Goal: Contribute content: Add original content to the website for others to see

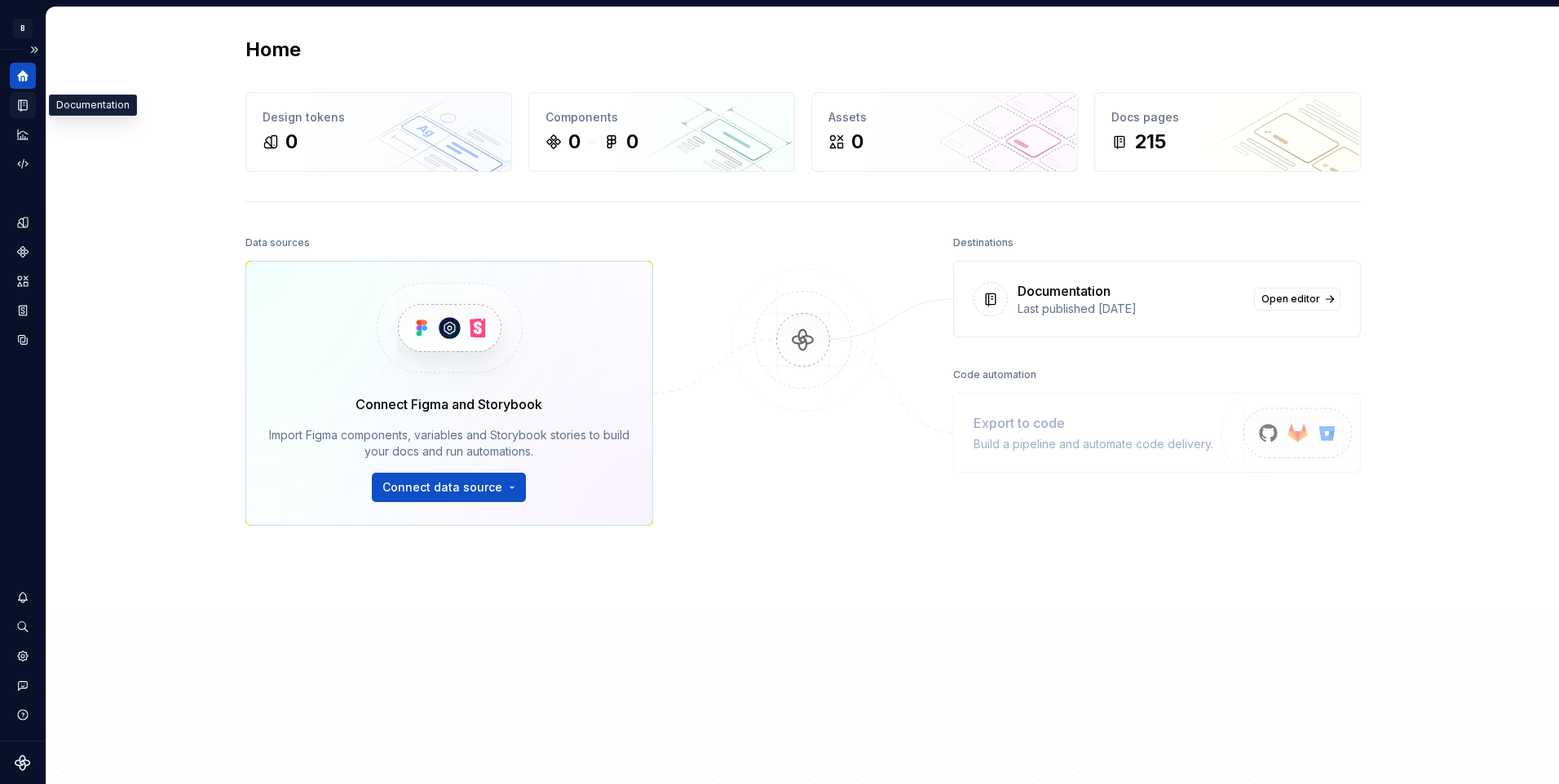
click at [18, 99] on icon "Documentation" at bounding box center [23, 105] width 15 height 15
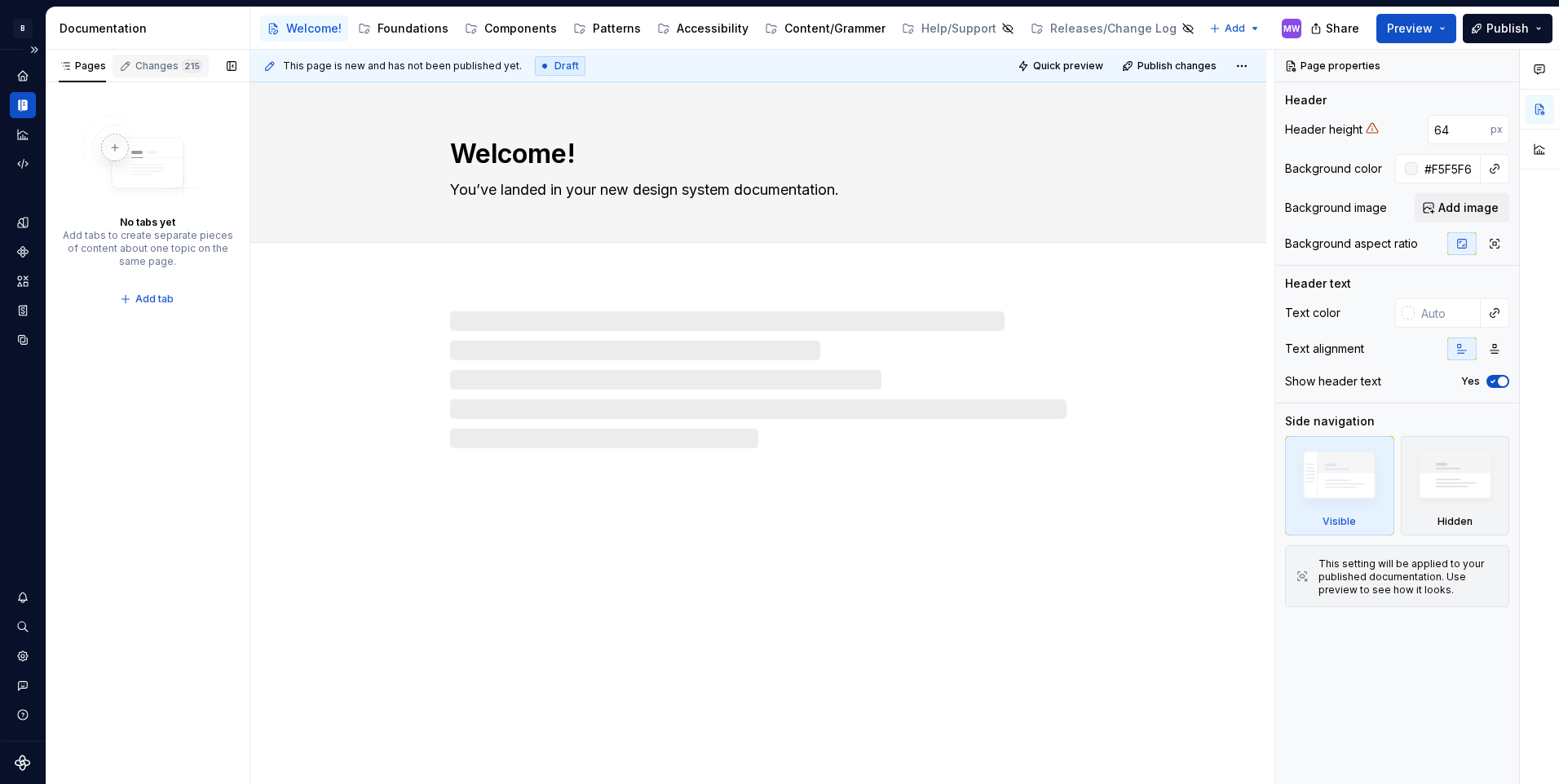
click at [165, 73] on div "Changes 215" at bounding box center [160, 66] width 97 height 22
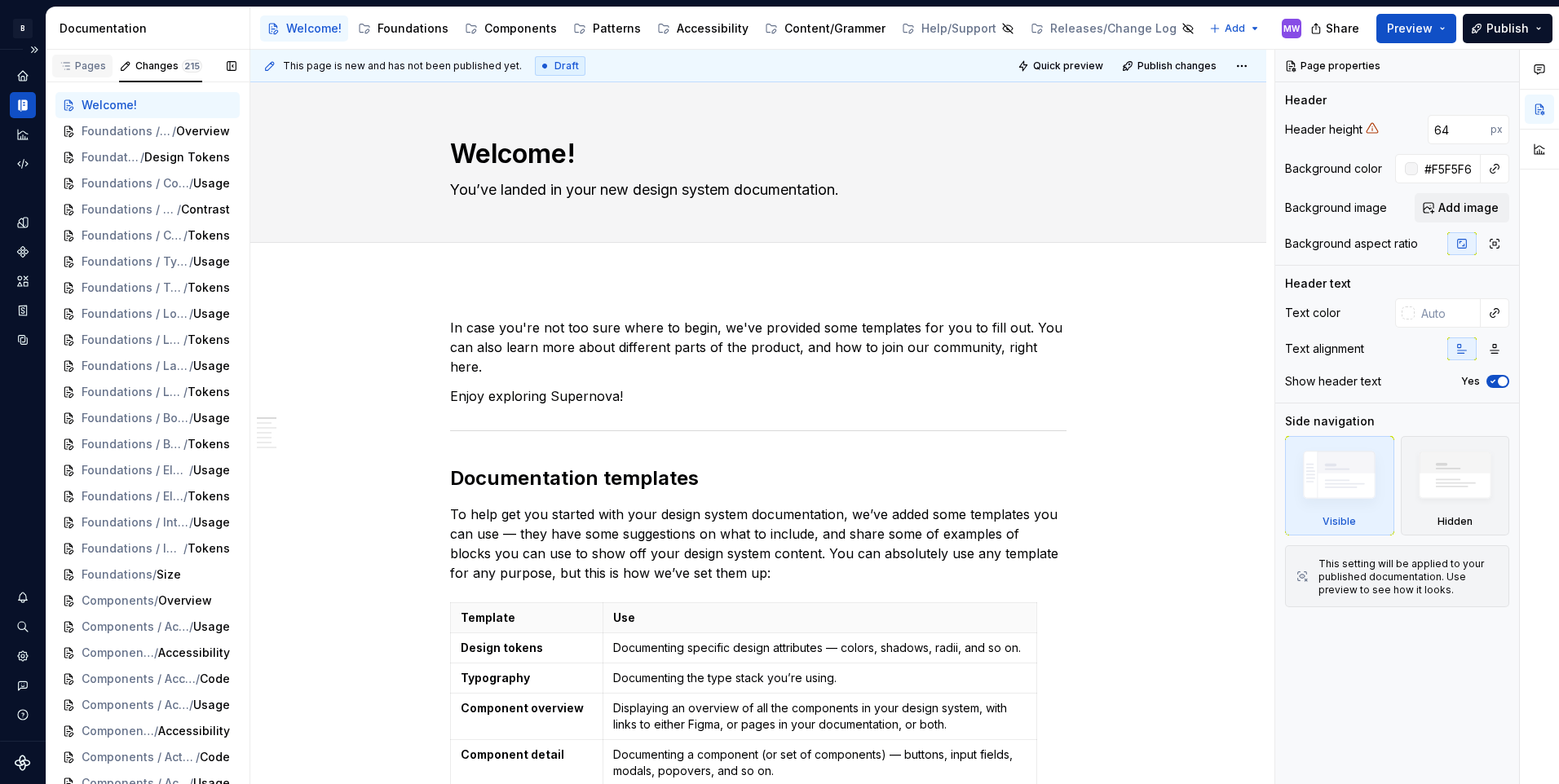
click at [68, 71] on icon "button" at bounding box center [66, 67] width 13 height 13
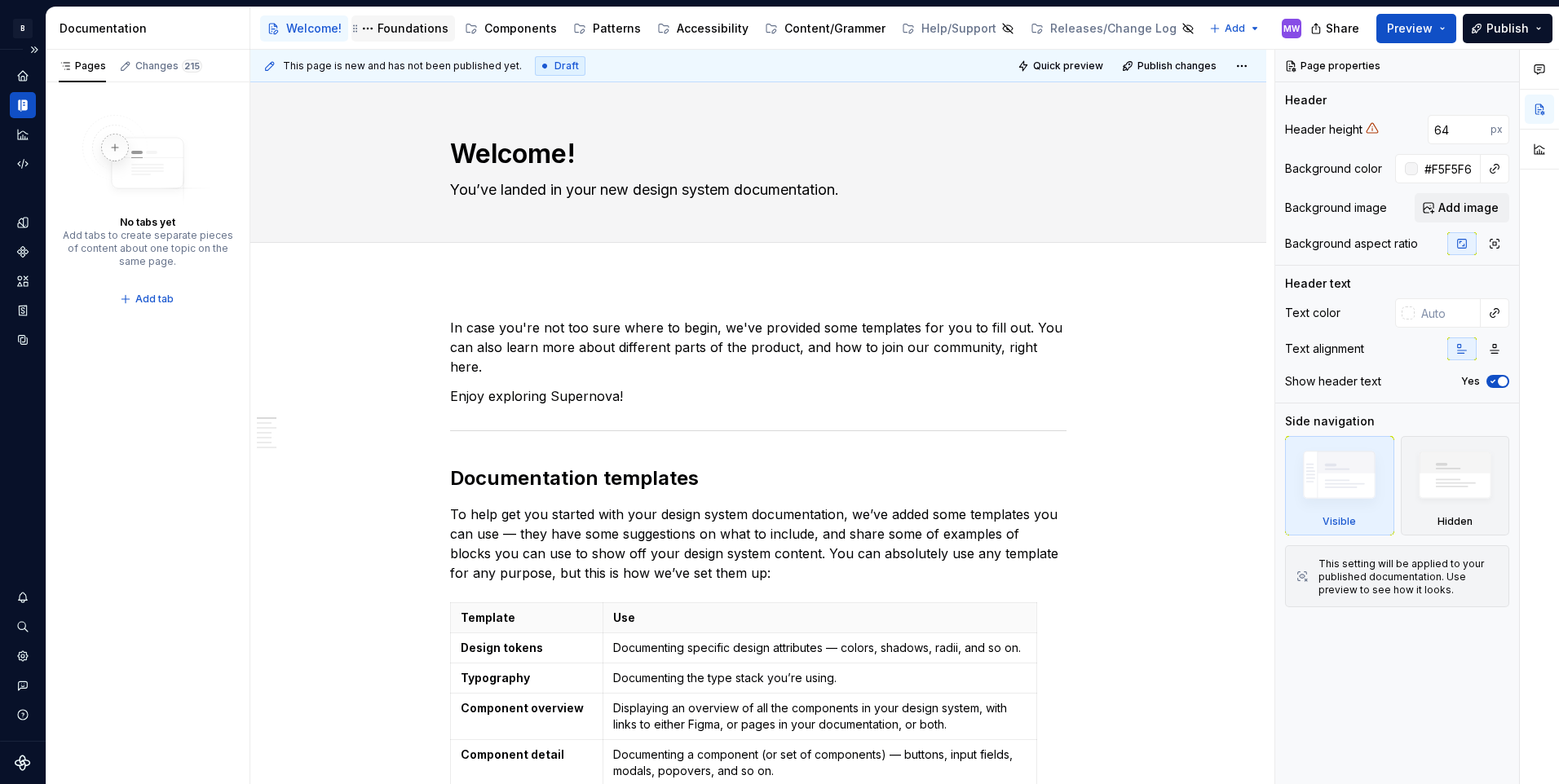
click at [401, 33] on div "Foundations" at bounding box center [413, 28] width 71 height 16
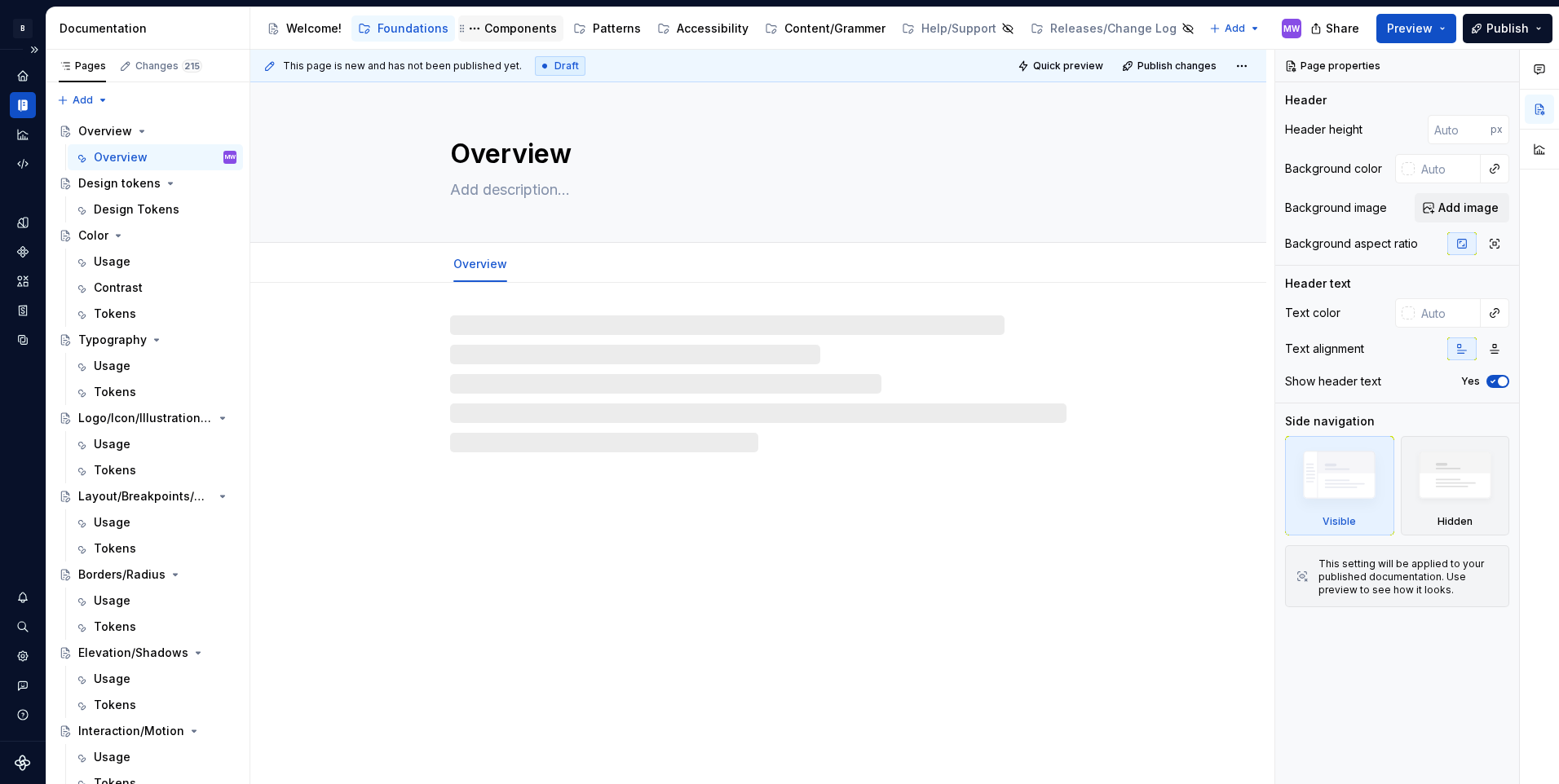
click at [493, 32] on div "Components" at bounding box center [520, 28] width 72 height 16
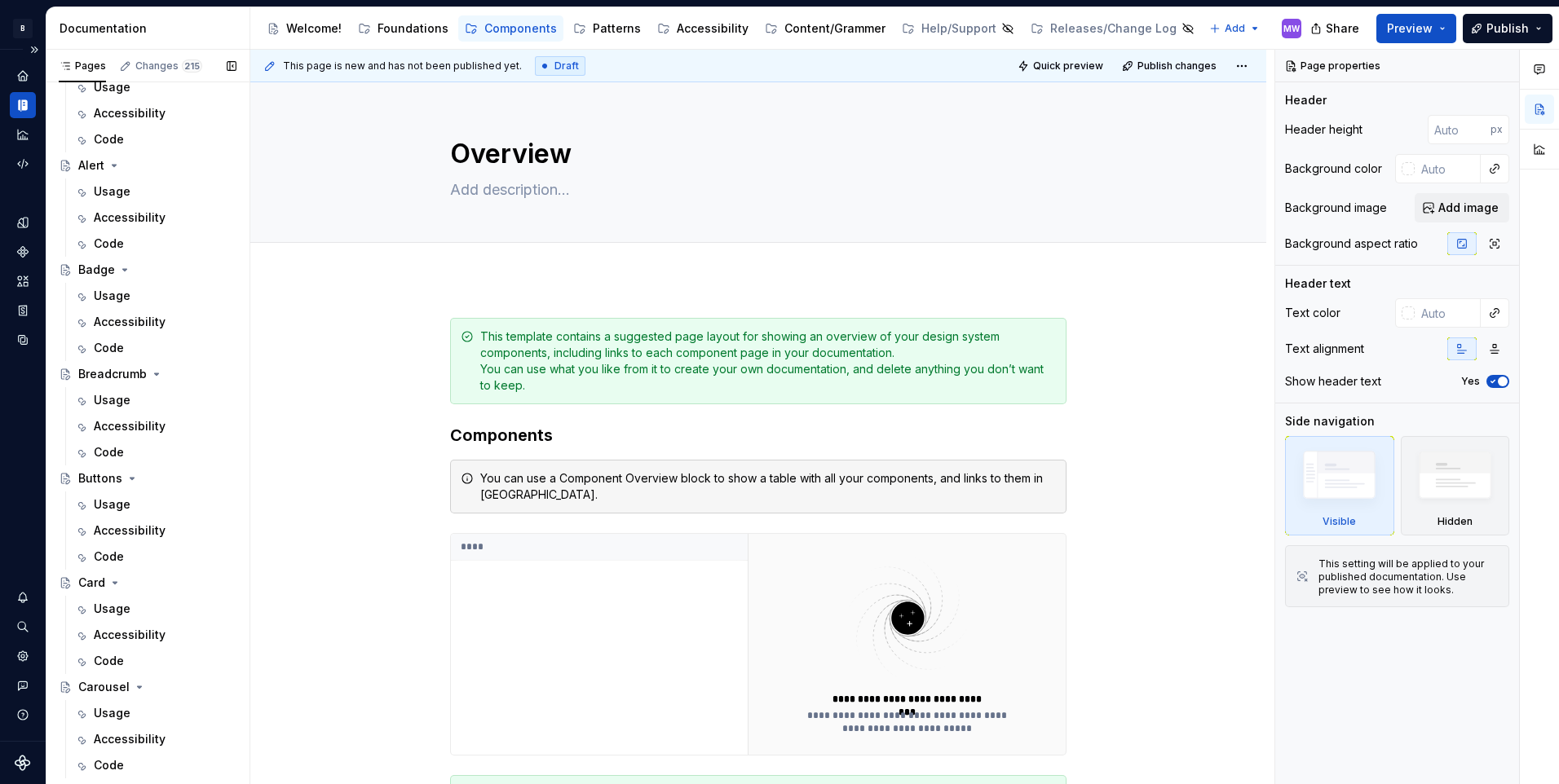
scroll to position [407, 0]
click at [98, 377] on div "Buttons" at bounding box center [100, 375] width 44 height 16
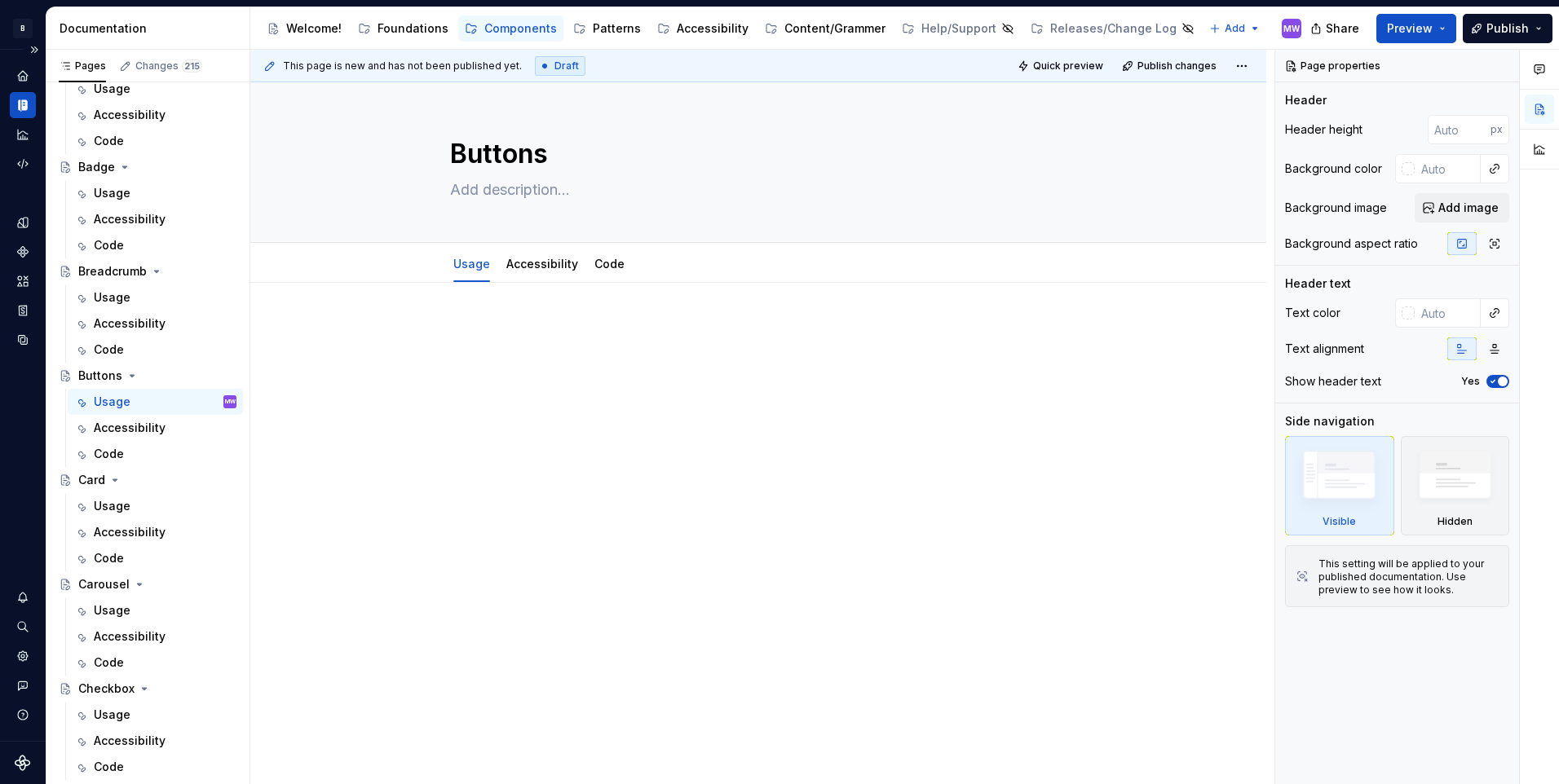
click at [474, 369] on div at bounding box center [758, 353] width 616 height 62
click at [561, 335] on p at bounding box center [758, 332] width 616 height 20
click at [492, 308] on div at bounding box center [758, 461] width 1016 height 356
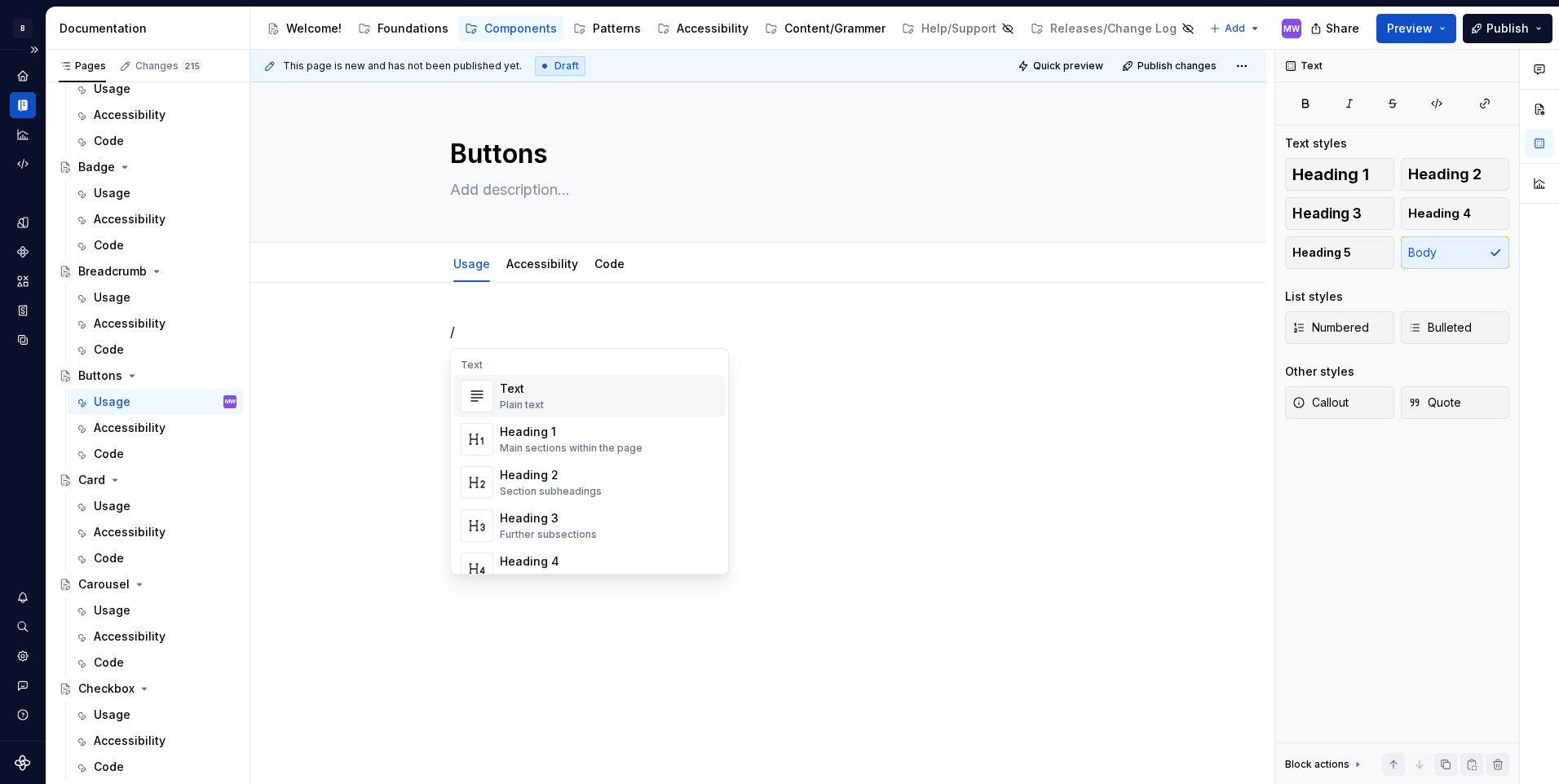
type textarea "*"
click at [603, 452] on div "Main sections within the page" at bounding box center [571, 449] width 142 height 13
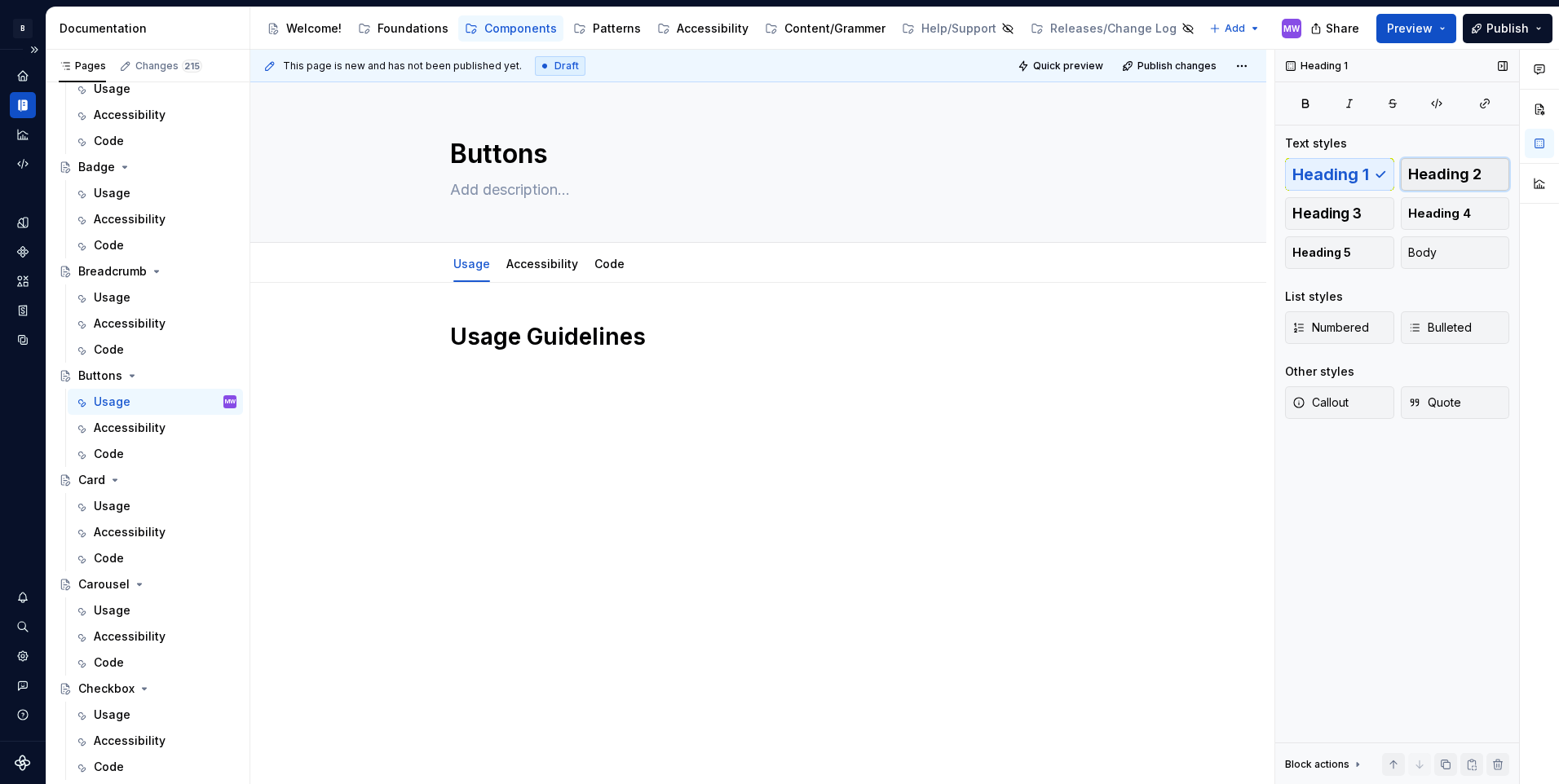
click at [1452, 169] on span "Heading 2" at bounding box center [1445, 173] width 73 height 16
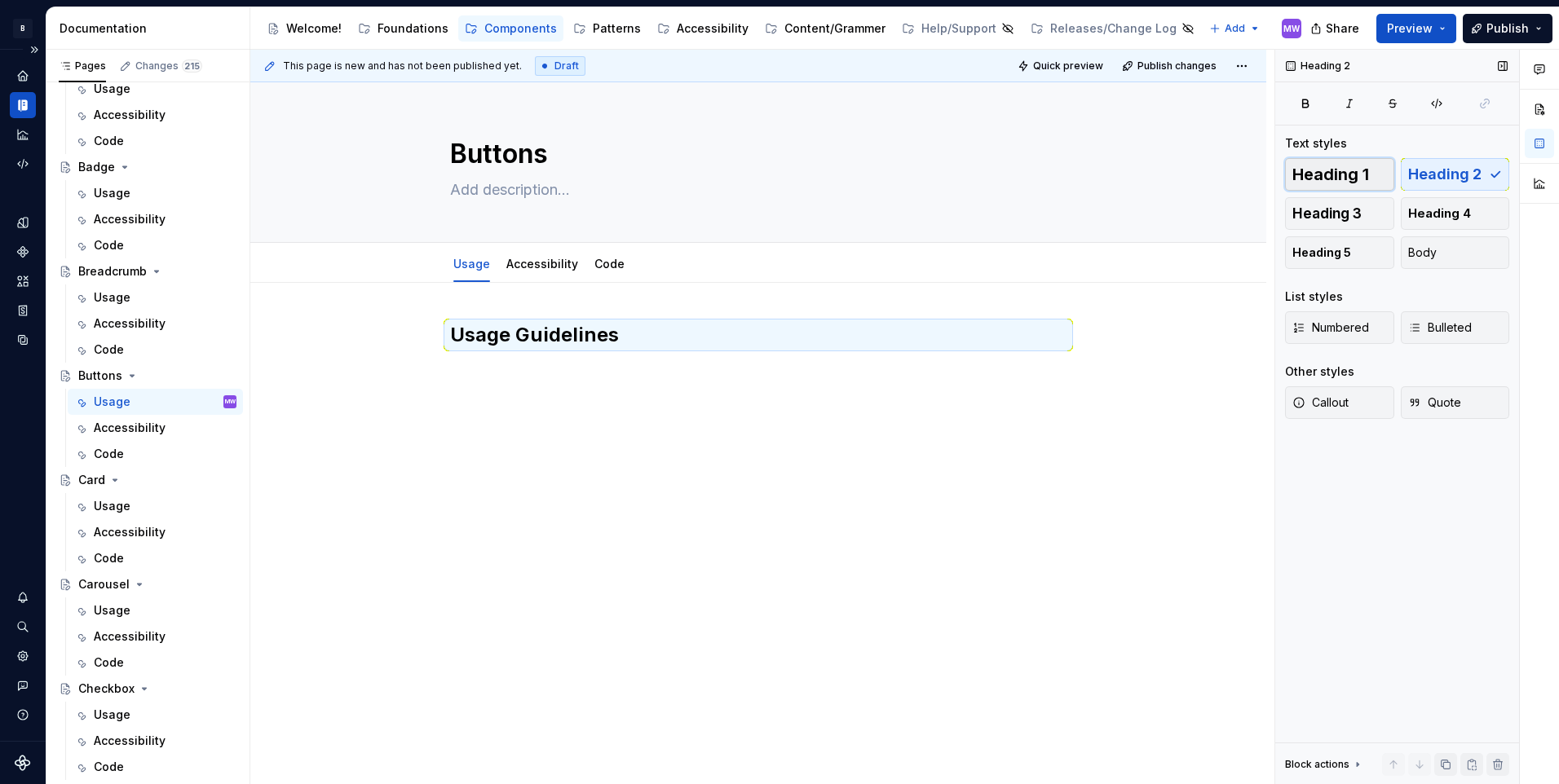
click at [1343, 179] on span "Heading 1" at bounding box center [1330, 173] width 77 height 16
click at [1459, 171] on span "Heading 2" at bounding box center [1445, 173] width 73 height 16
click at [527, 163] on textarea "Buttons" at bounding box center [755, 155] width 616 height 39
click at [624, 160] on textarea "Buttons" at bounding box center [755, 155] width 616 height 39
drag, startPoint x: 549, startPoint y: 155, endPoint x: 369, endPoint y: 162, distance: 180.1
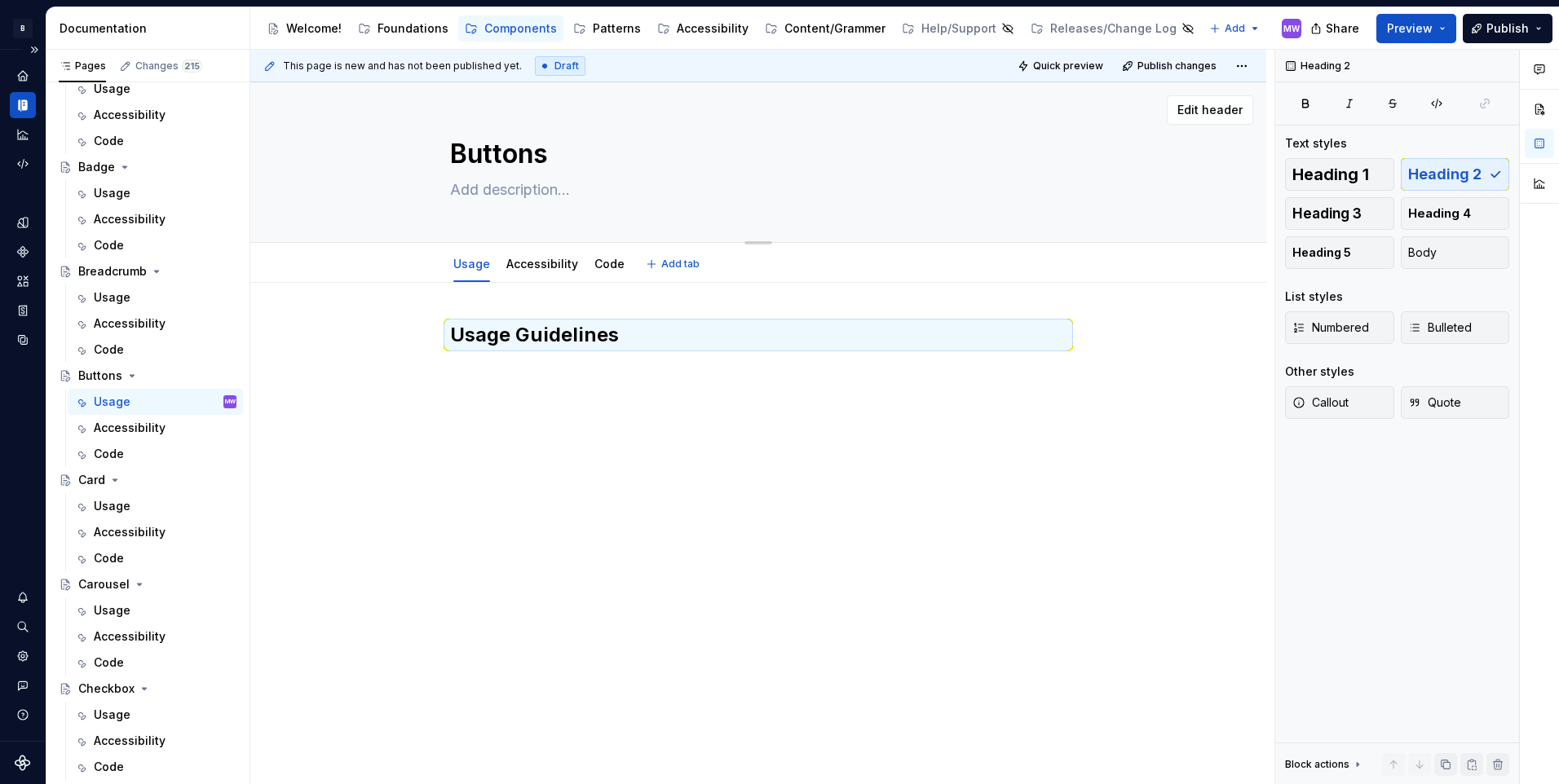
click at [369, 162] on div "Buttons" at bounding box center [758, 162] width 885 height 160
click at [1321, 176] on span "Heading 1" at bounding box center [1330, 173] width 77 height 16
click at [1484, 169] on button "Heading 2" at bounding box center [1455, 174] width 110 height 33
click at [622, 406] on div "Usage Guidelines" at bounding box center [758, 461] width 1016 height 356
click at [97, 379] on div "Buttons" at bounding box center [100, 375] width 44 height 16
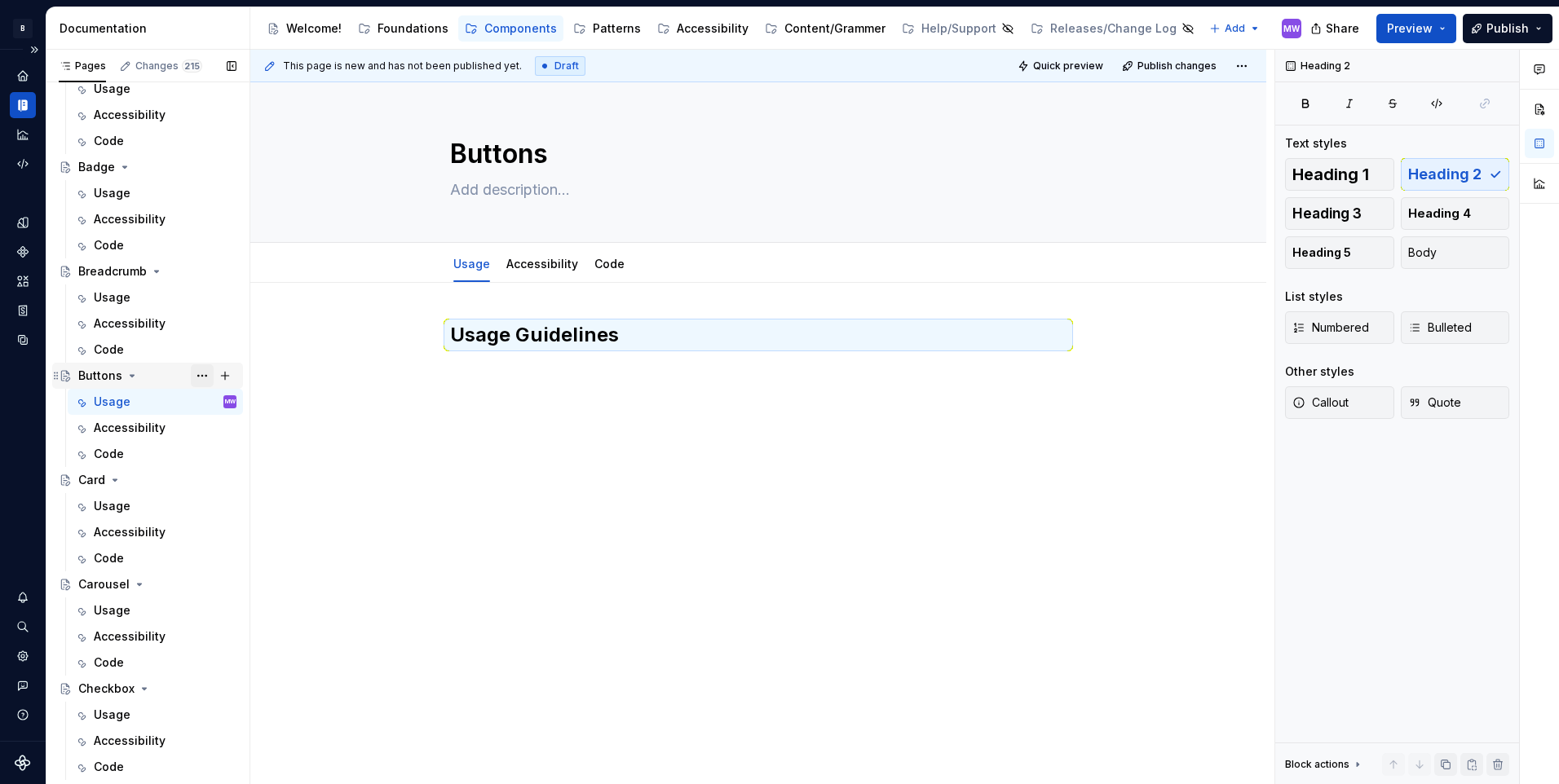
click at [191, 377] on button "Page tree" at bounding box center [202, 376] width 22 height 22
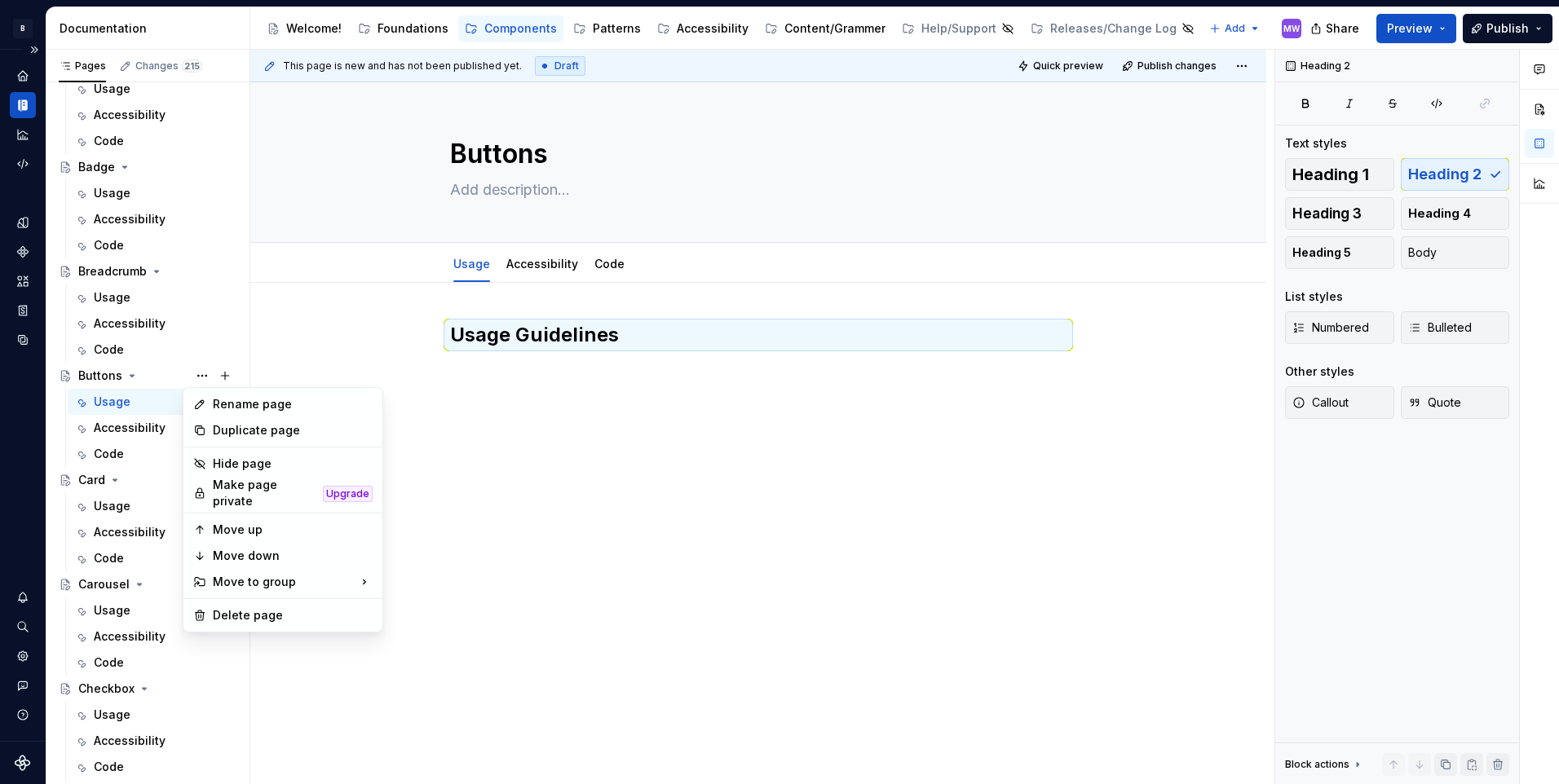
click at [291, 404] on div "Rename page" at bounding box center [292, 404] width 160 height 16
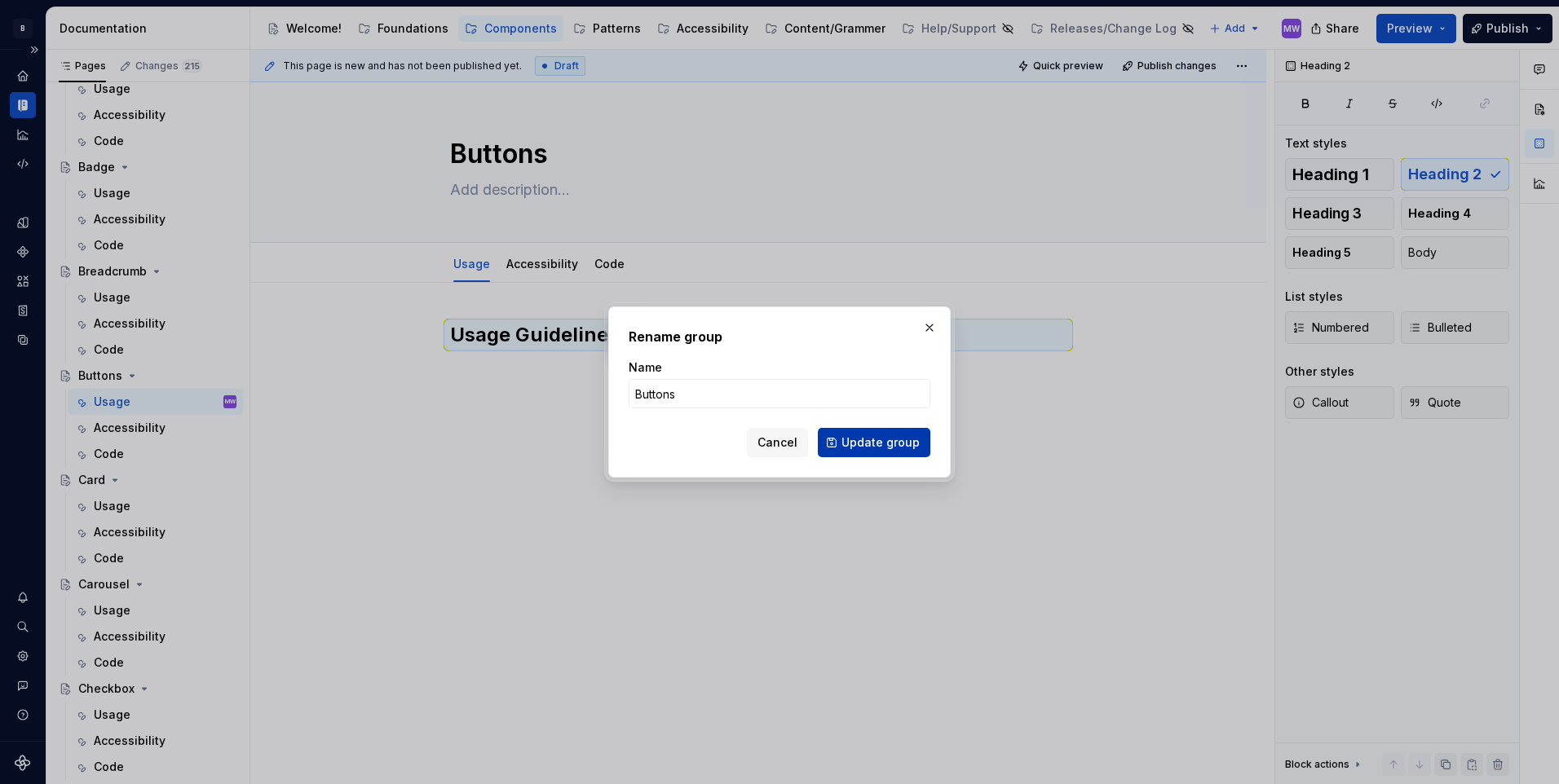
click at [896, 450] on span "Update group" at bounding box center [881, 442] width 79 height 16
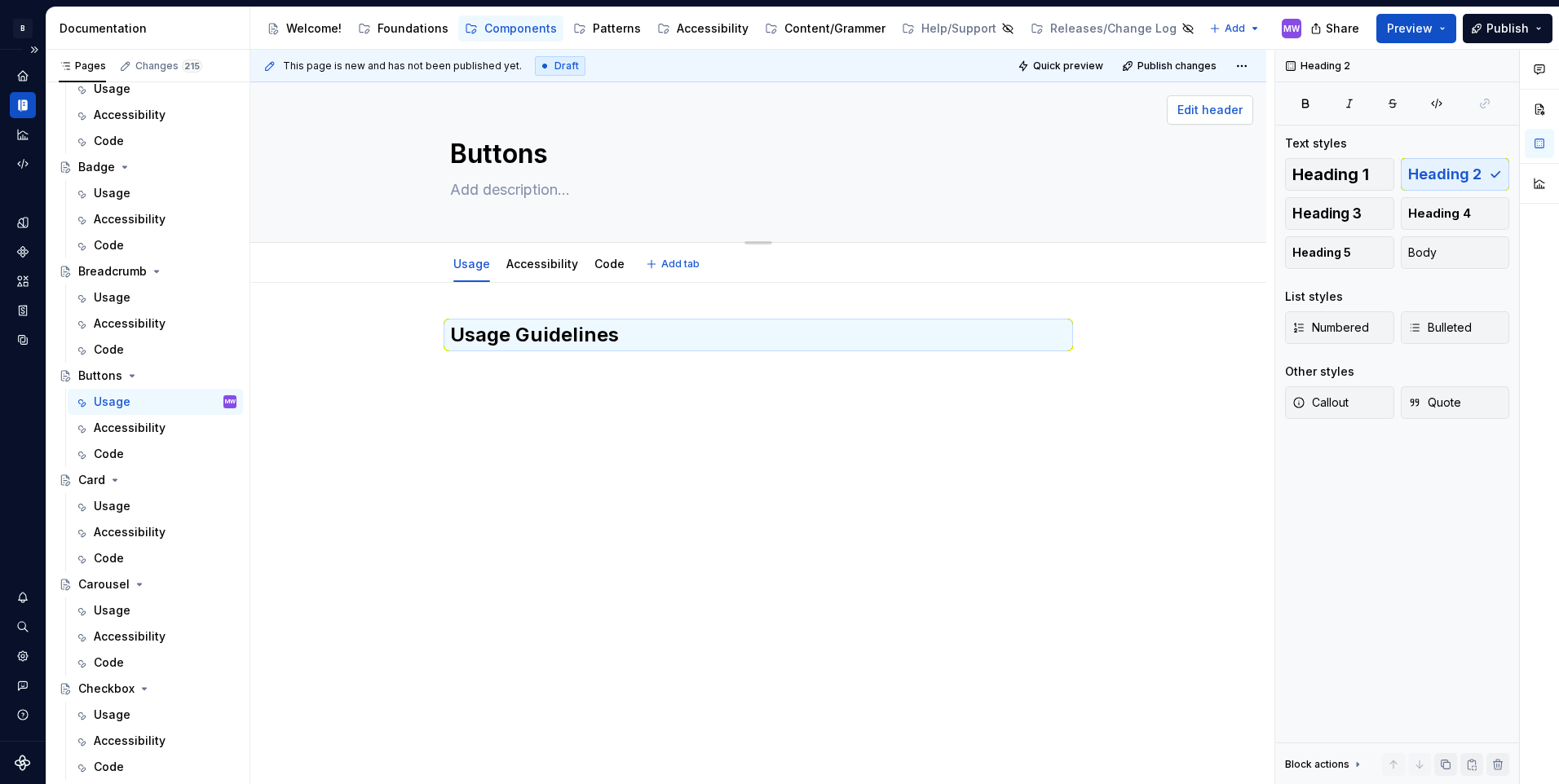
click at [1183, 115] on span "Edit header" at bounding box center [1210, 110] width 66 height 16
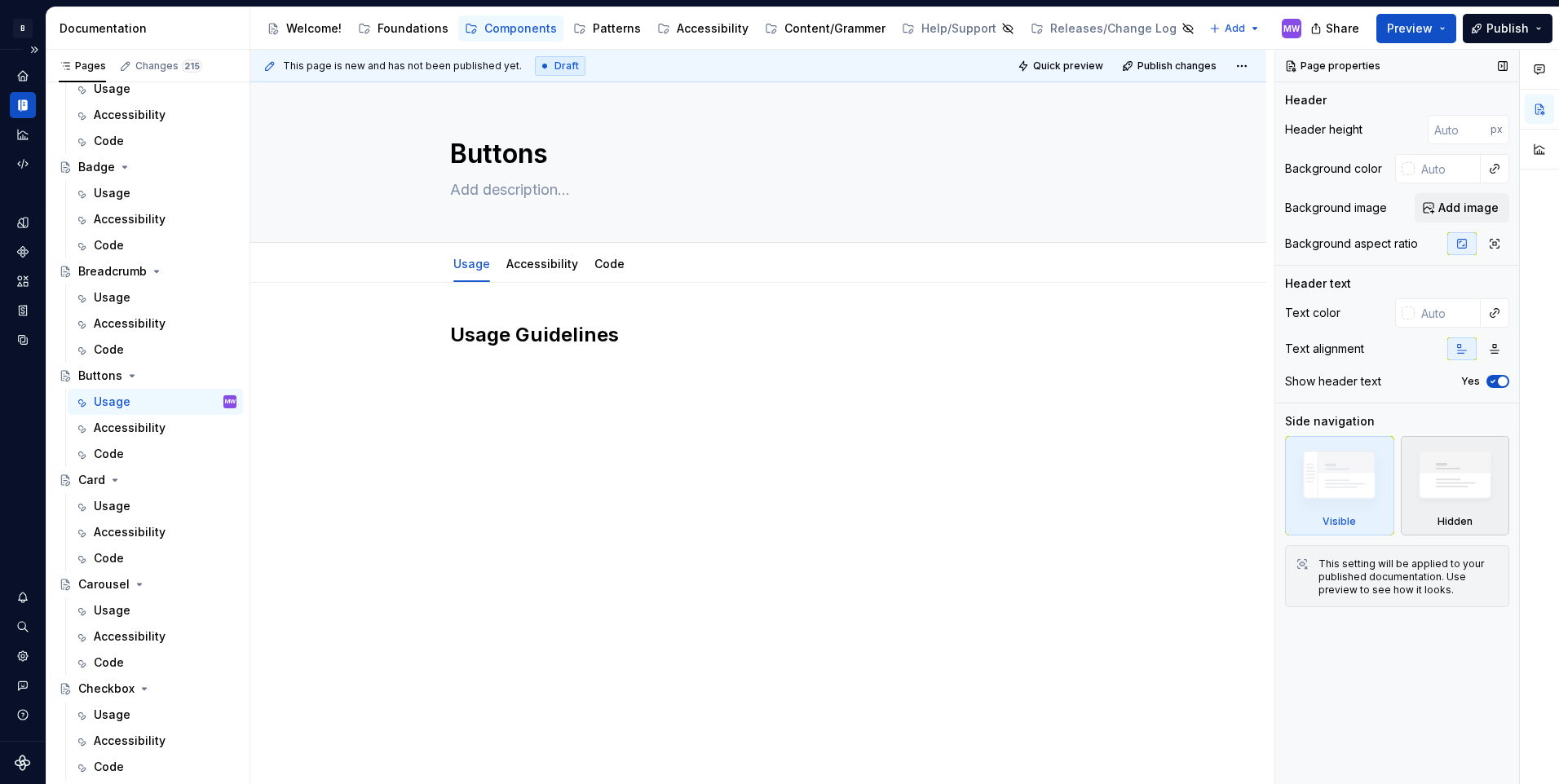
click at [1469, 480] on img at bounding box center [1455, 479] width 94 height 72
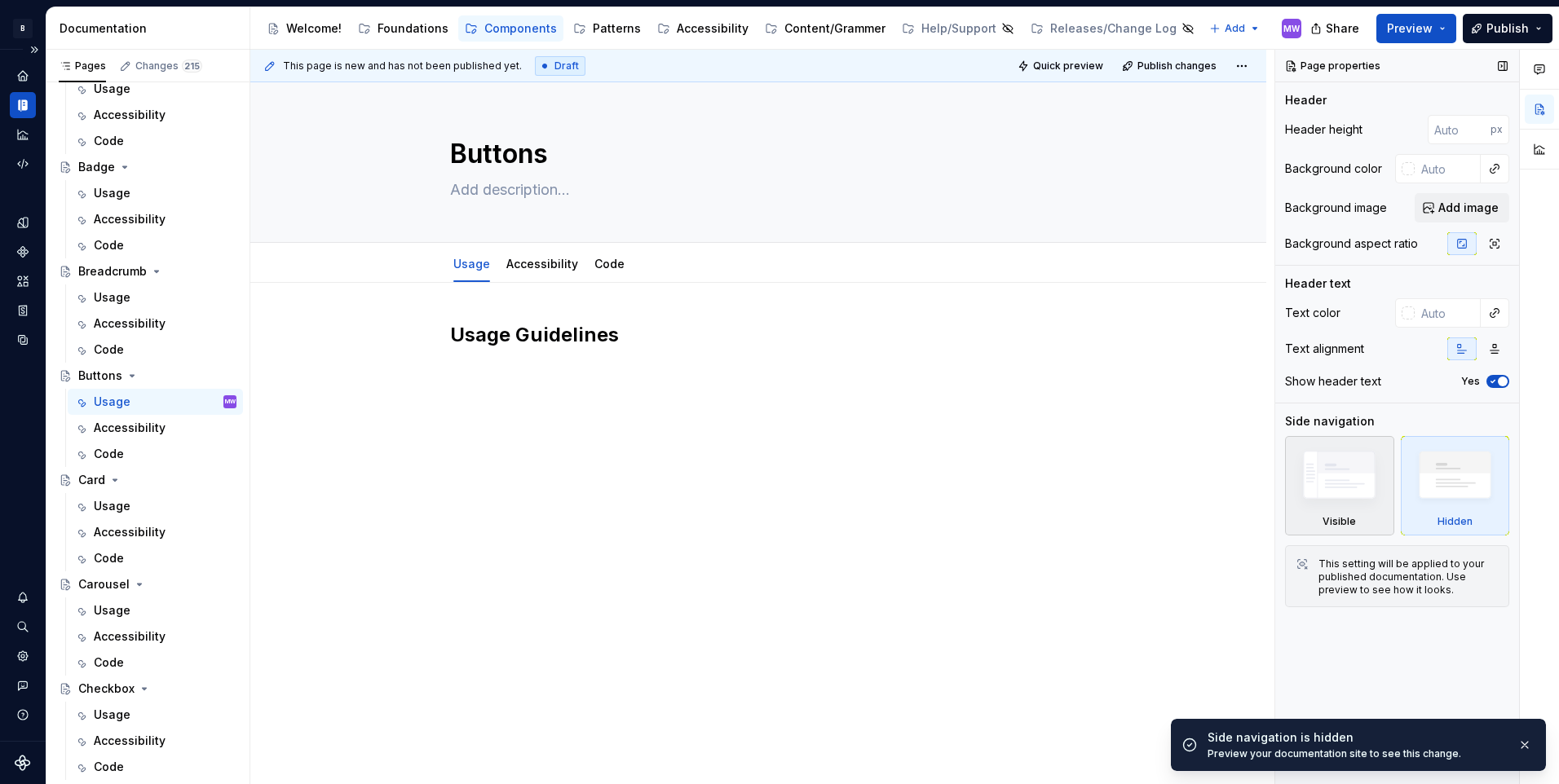
click at [1345, 468] on img at bounding box center [1339, 479] width 94 height 71
click at [1351, 493] on img at bounding box center [1339, 479] width 94 height 71
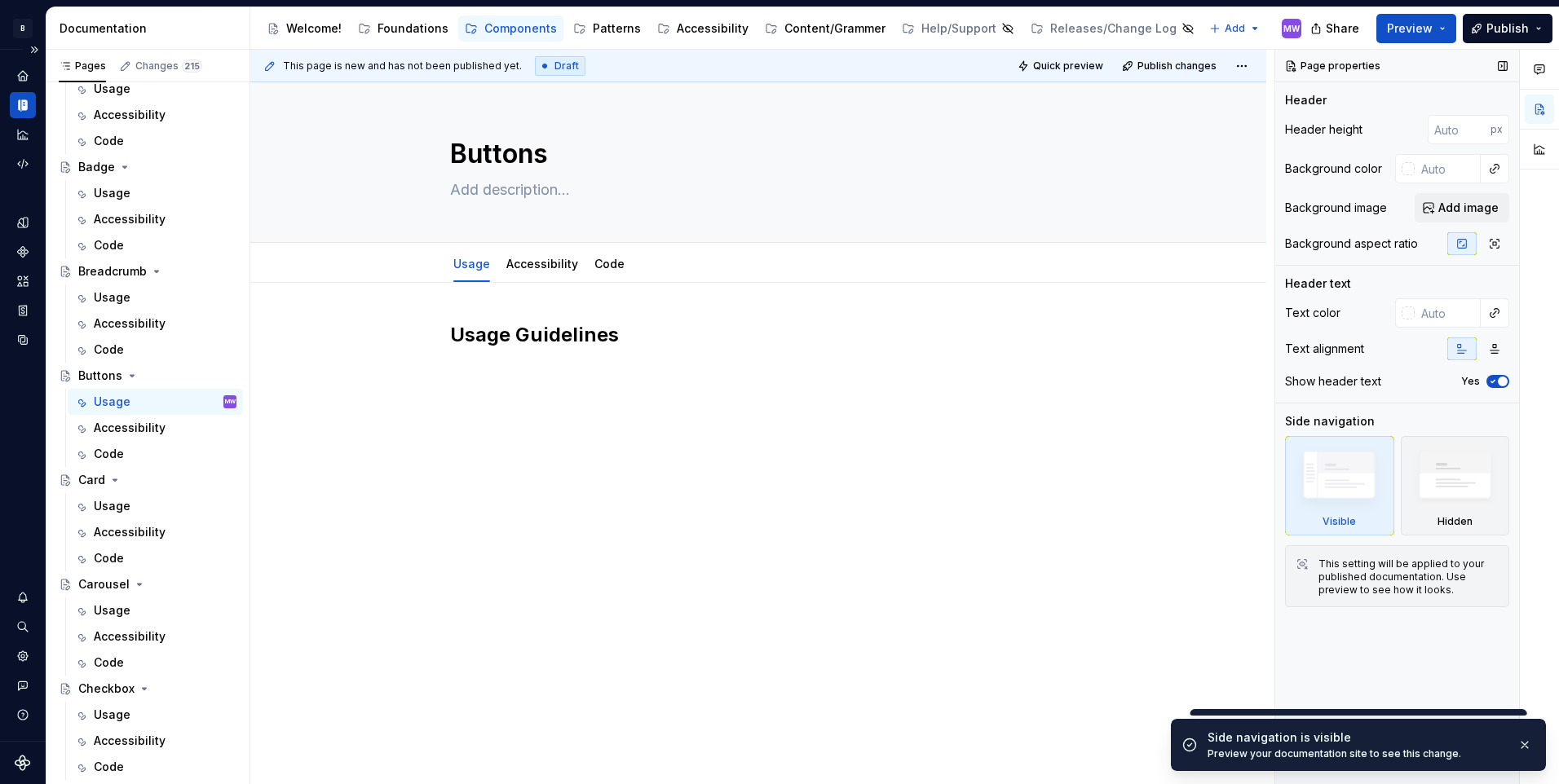
click at [1351, 493] on img at bounding box center [1339, 479] width 94 height 71
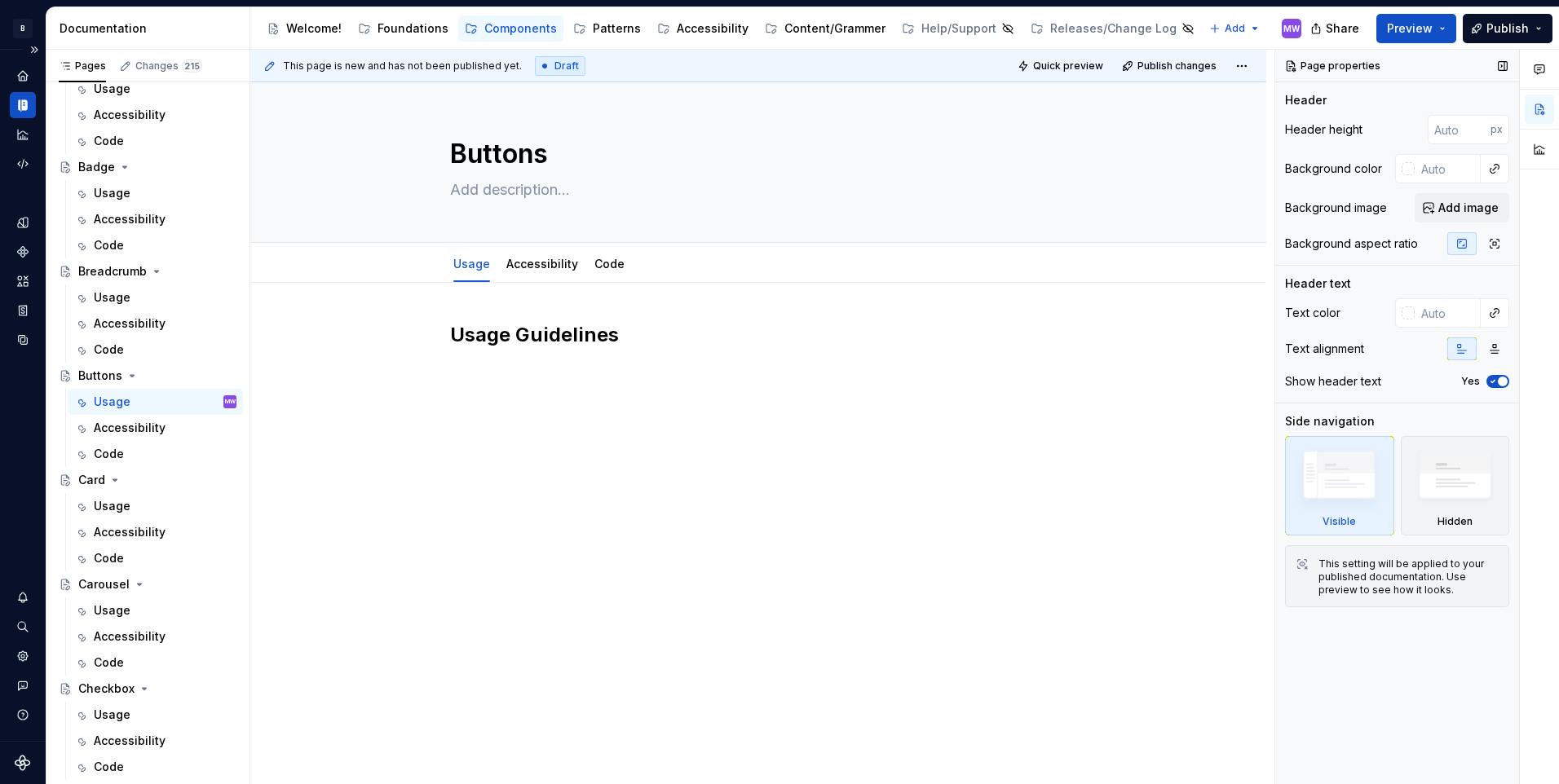
click at [1460, 248] on icon "button" at bounding box center [1462, 244] width 13 height 13
click at [1190, 113] on span "Edit header" at bounding box center [1210, 110] width 66 height 16
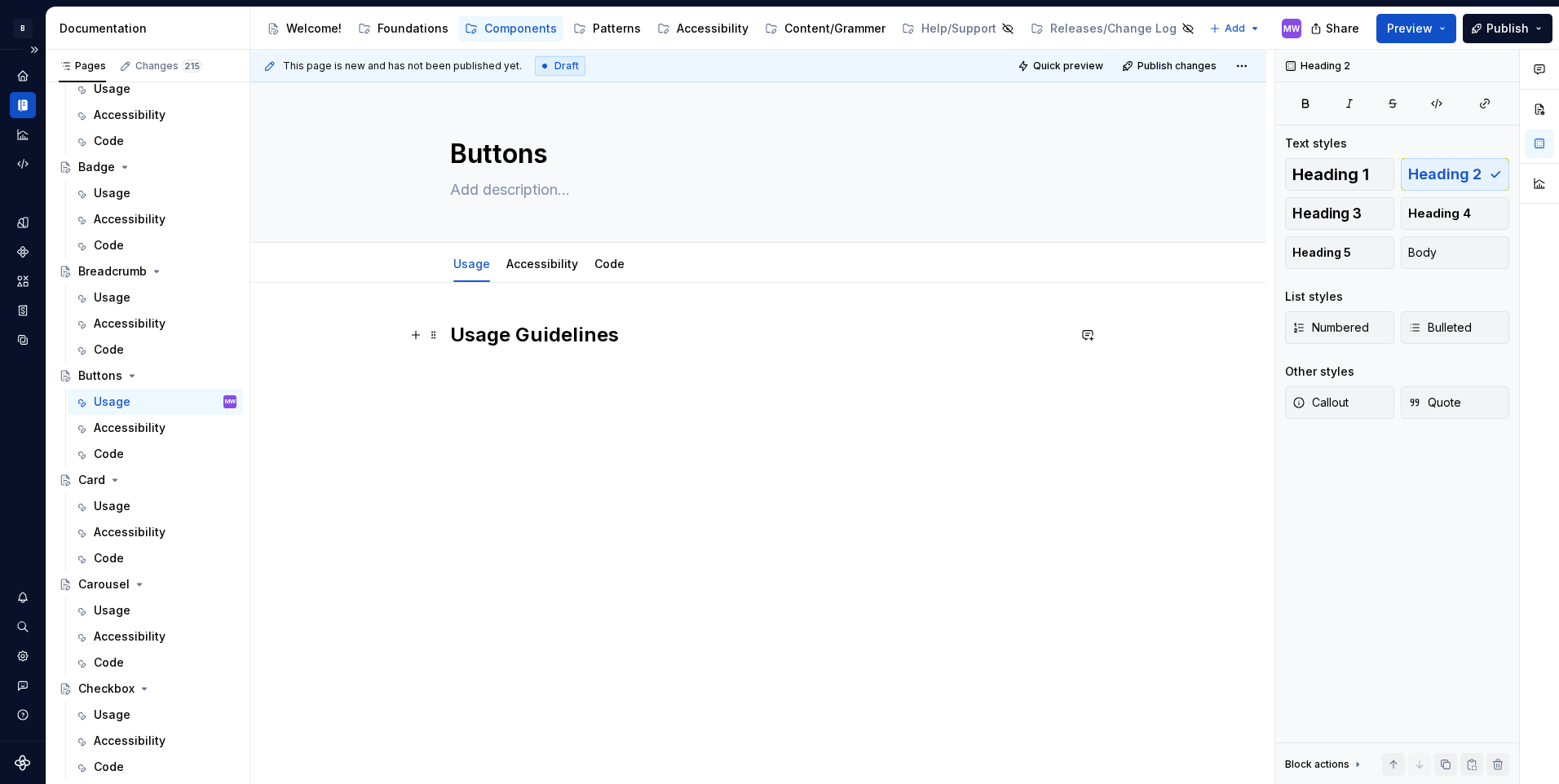
click at [547, 334] on h2 "Usage Guidelines" at bounding box center [758, 335] width 616 height 26
click at [1323, 175] on span "Heading 1" at bounding box center [1330, 173] width 77 height 16
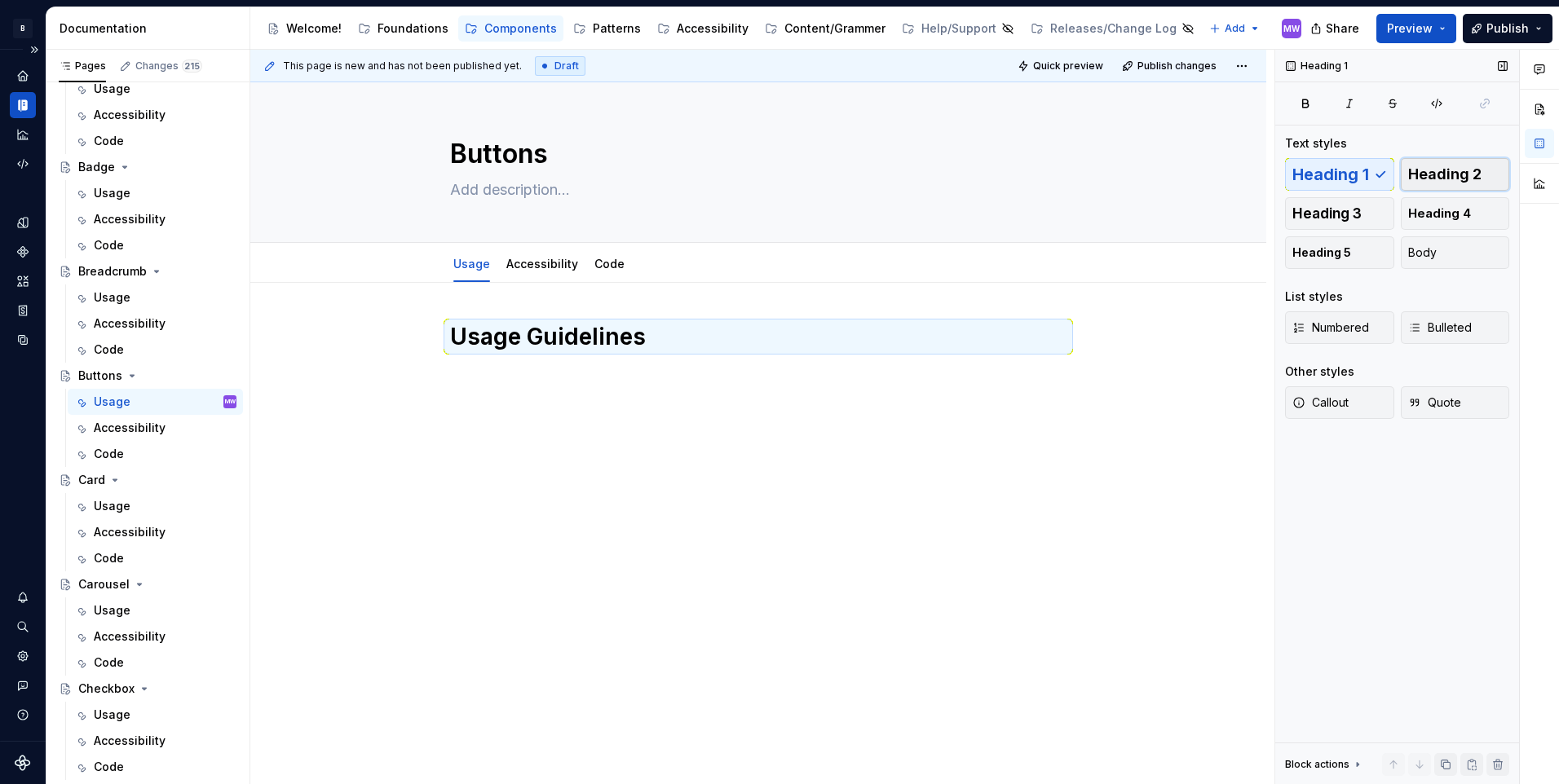
click at [1433, 172] on span "Heading 2" at bounding box center [1445, 173] width 73 height 16
click at [1439, 172] on div "Heading 1 Heading 2 Heading 3 Heading 4 Heading 5 Body" at bounding box center [1396, 214] width 224 height 111
click at [1348, 410] on span "Callout" at bounding box center [1320, 402] width 56 height 16
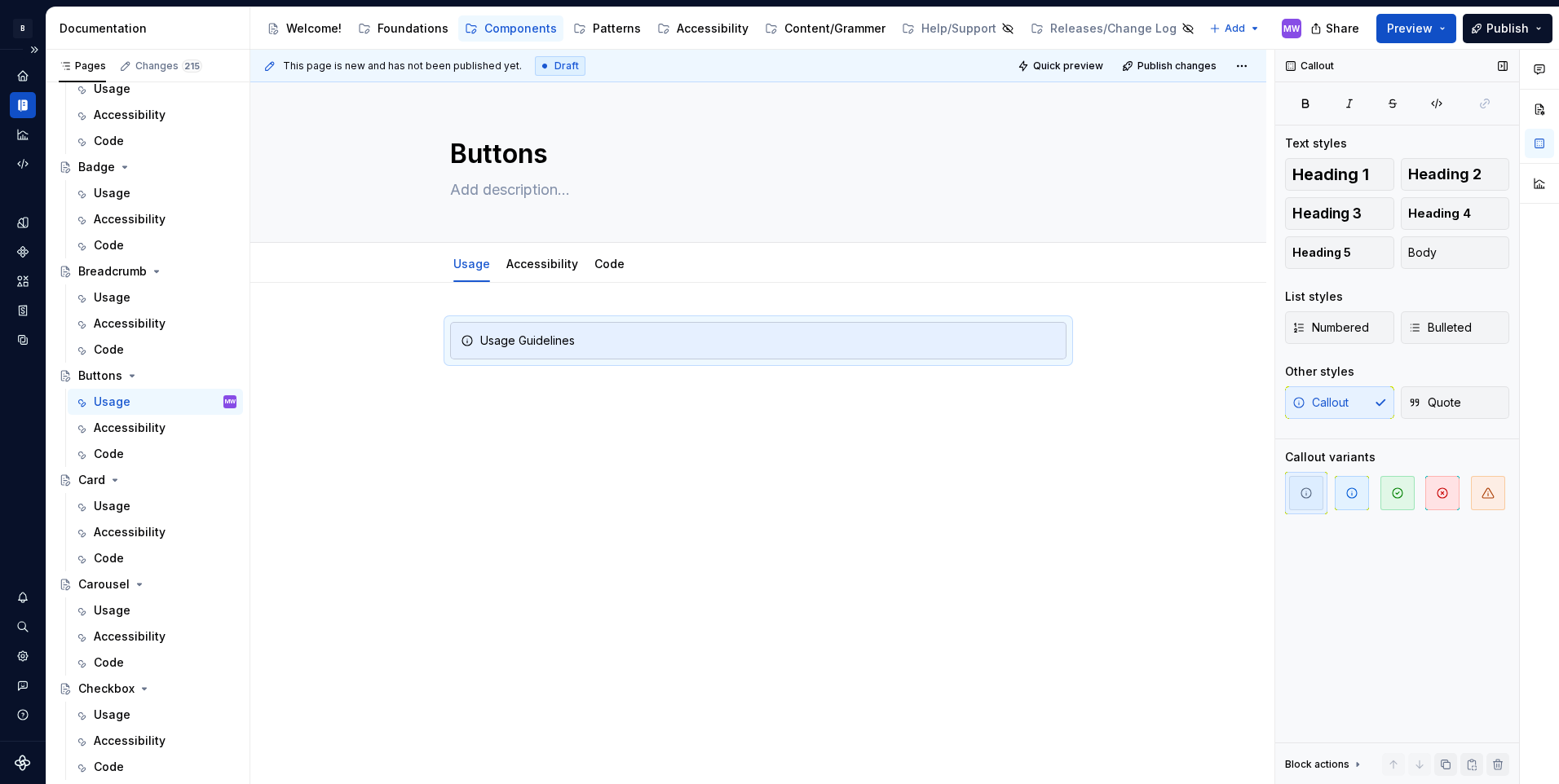
click at [1348, 410] on div "Callout Quote" at bounding box center [1396, 402] width 224 height 33
click at [1346, 401] on div "Callout Quote" at bounding box center [1396, 402] width 224 height 33
click at [1448, 166] on span "Heading 2" at bounding box center [1445, 173] width 73 height 16
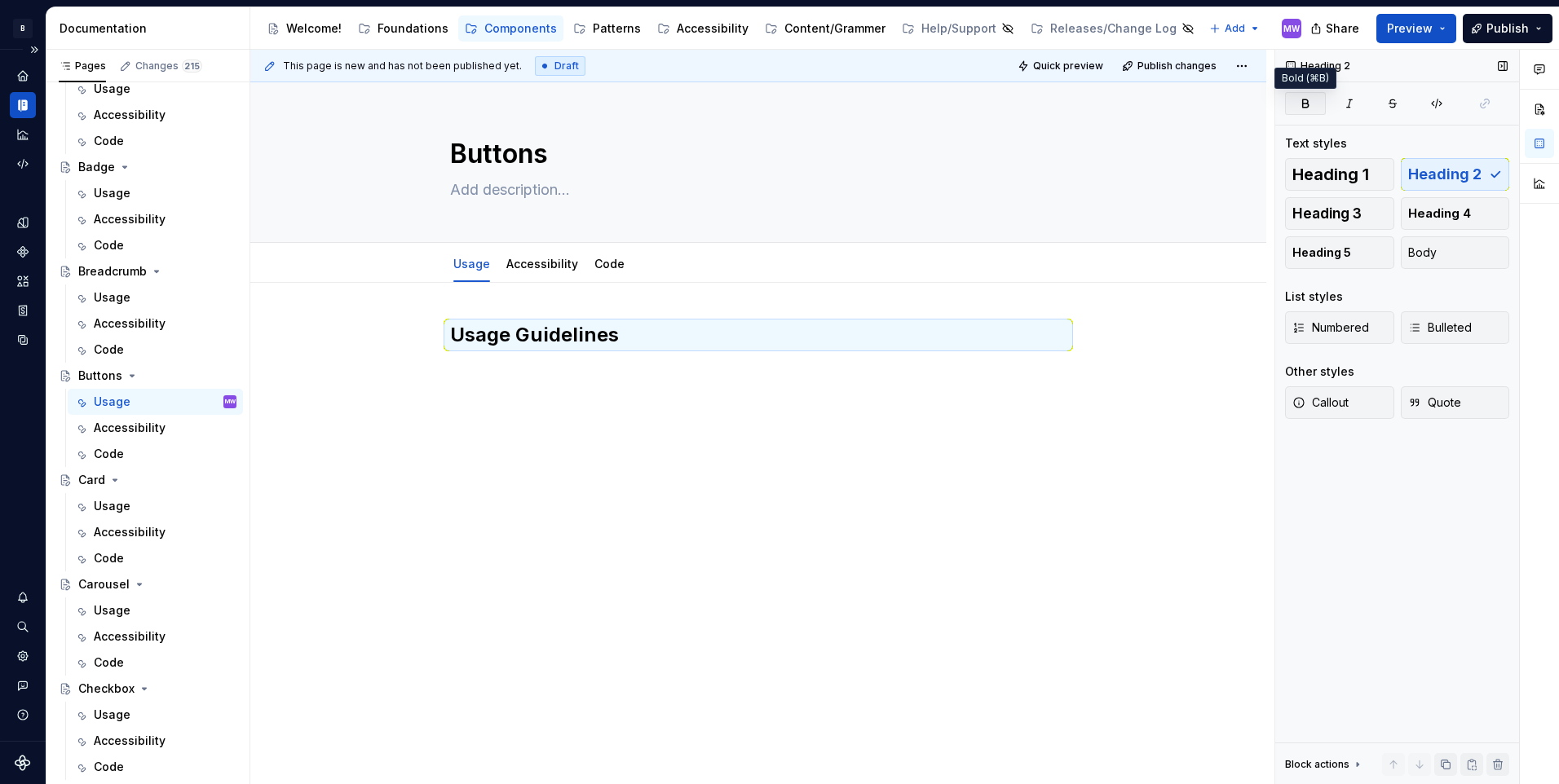
click at [1297, 105] on button "button" at bounding box center [1305, 103] width 41 height 22
click at [1306, 106] on icon "button" at bounding box center [1305, 104] width 13 height 13
click at [1359, 100] on button "button" at bounding box center [1349, 103] width 41 height 22
click at [1312, 98] on button "button" at bounding box center [1305, 103] width 41 height 22
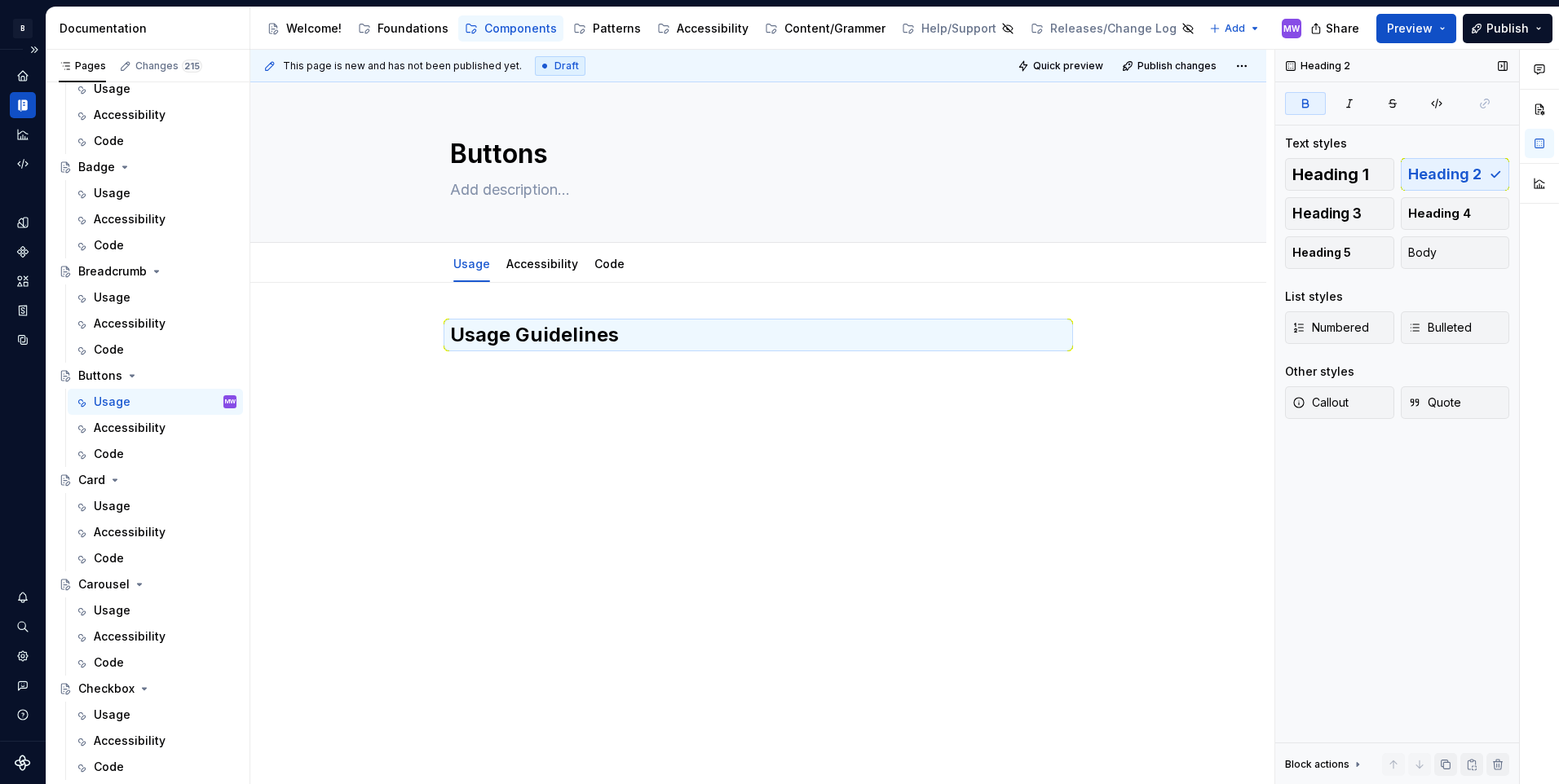
click at [1312, 98] on button "button" at bounding box center [1305, 103] width 41 height 22
click at [1294, 110] on button "button" at bounding box center [1305, 103] width 41 height 22
click at [1544, 110] on button "button" at bounding box center [1538, 109] width 29 height 29
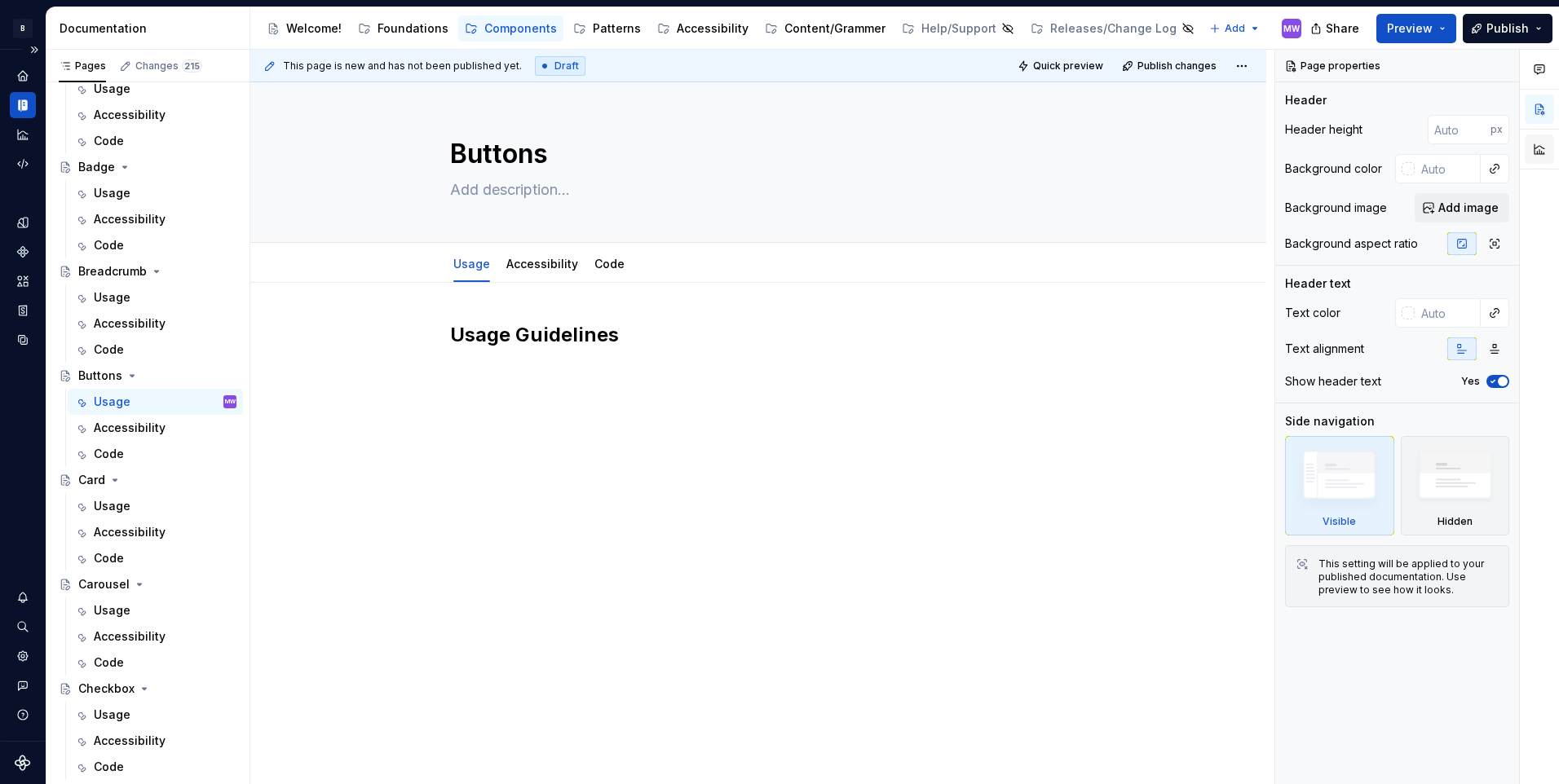
click at [1538, 153] on button "button" at bounding box center [1538, 149] width 29 height 29
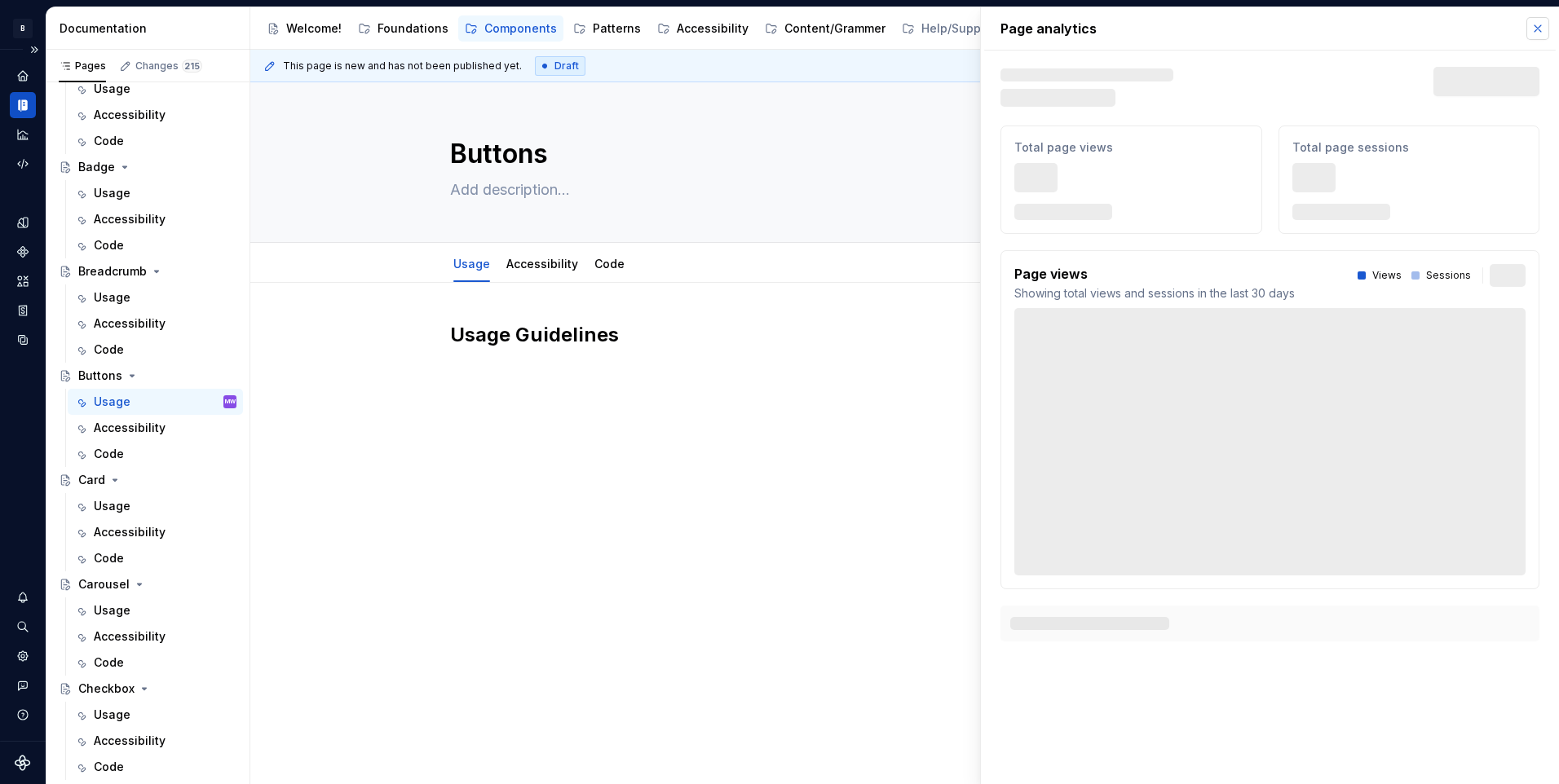
click at [1531, 28] on button "button" at bounding box center [1537, 28] width 22 height 22
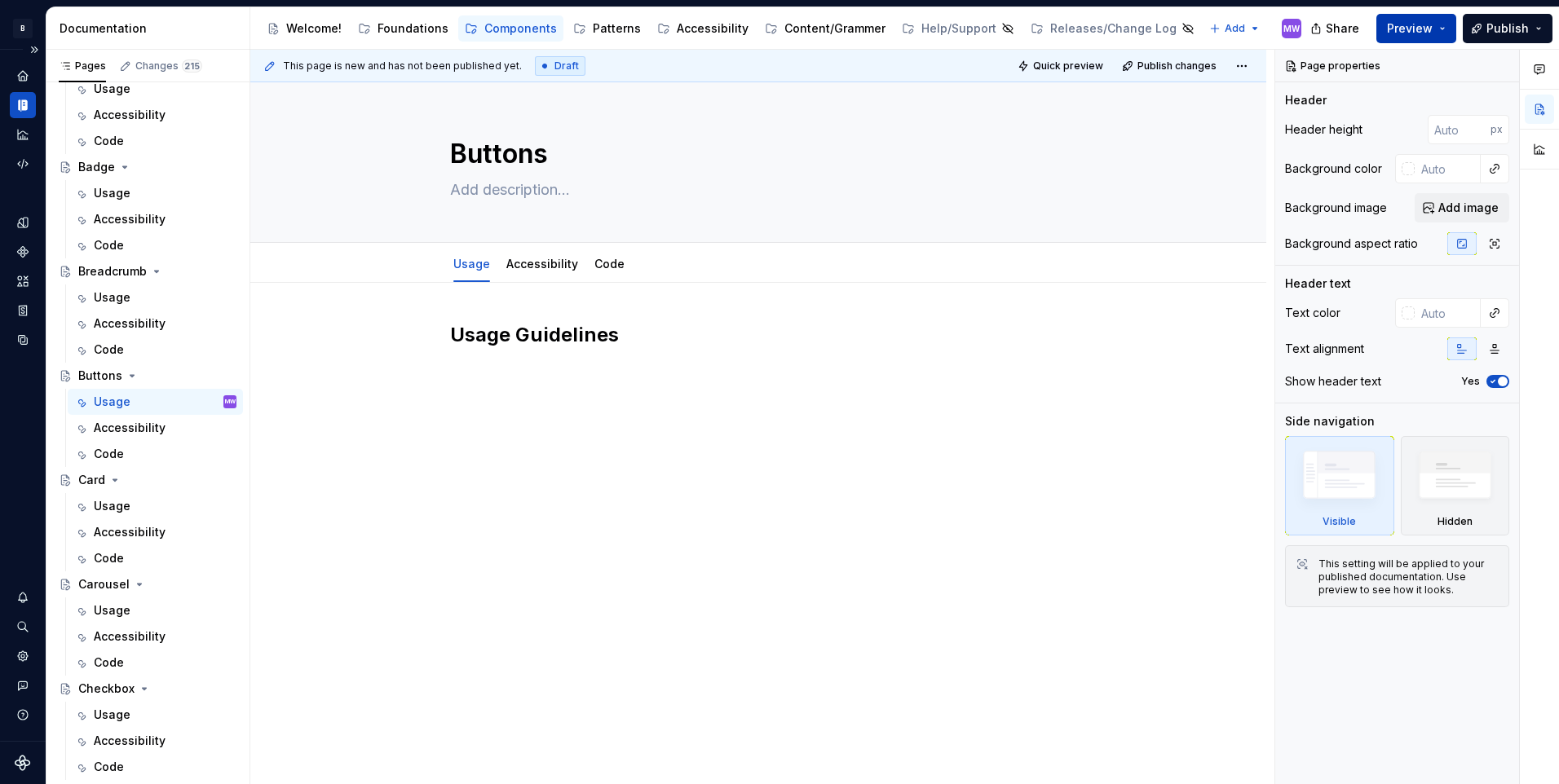
click at [1419, 31] on span "Preview" at bounding box center [1409, 28] width 46 height 16
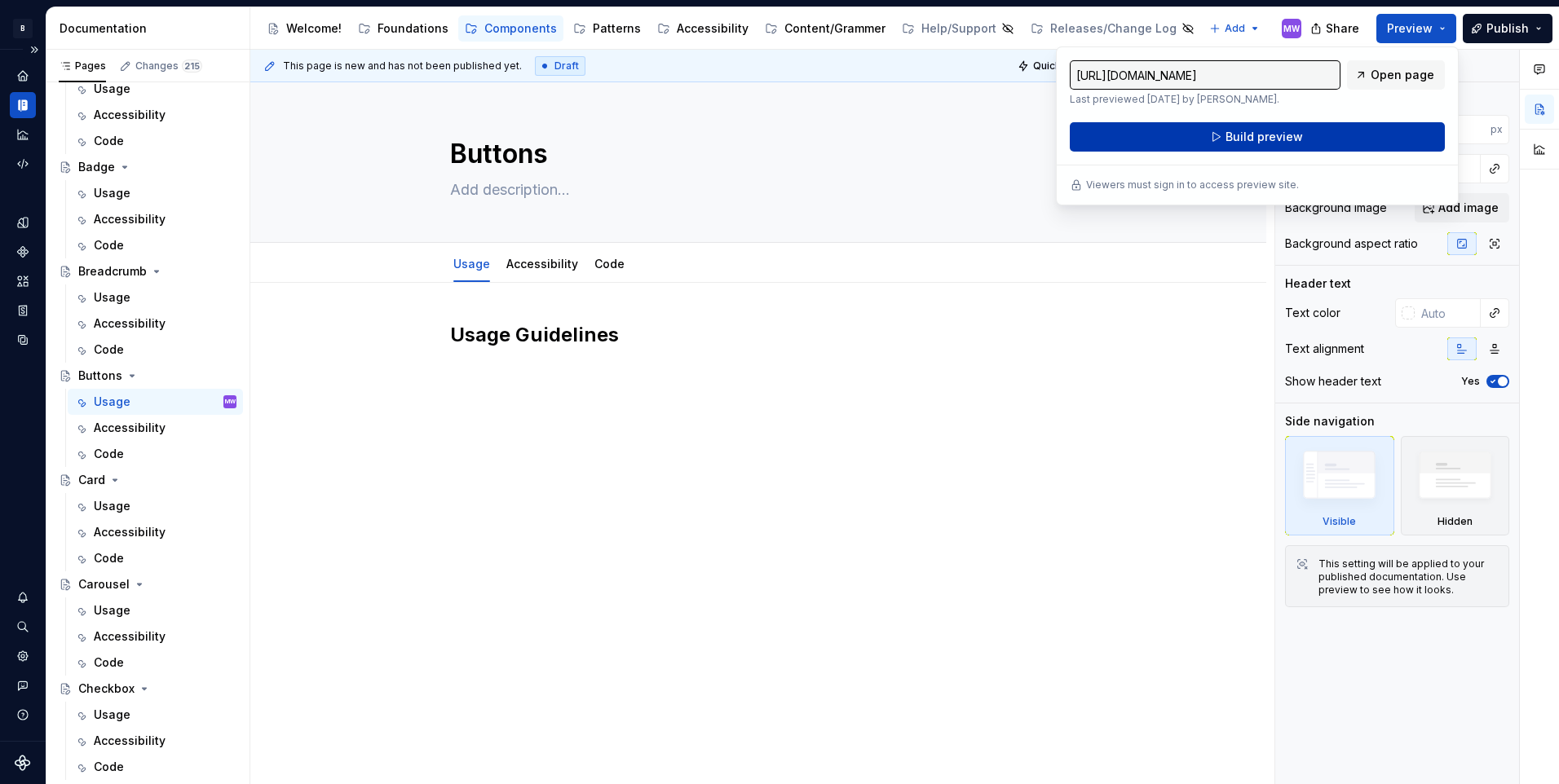
click at [1270, 130] on span "Build preview" at bounding box center [1264, 136] width 78 height 16
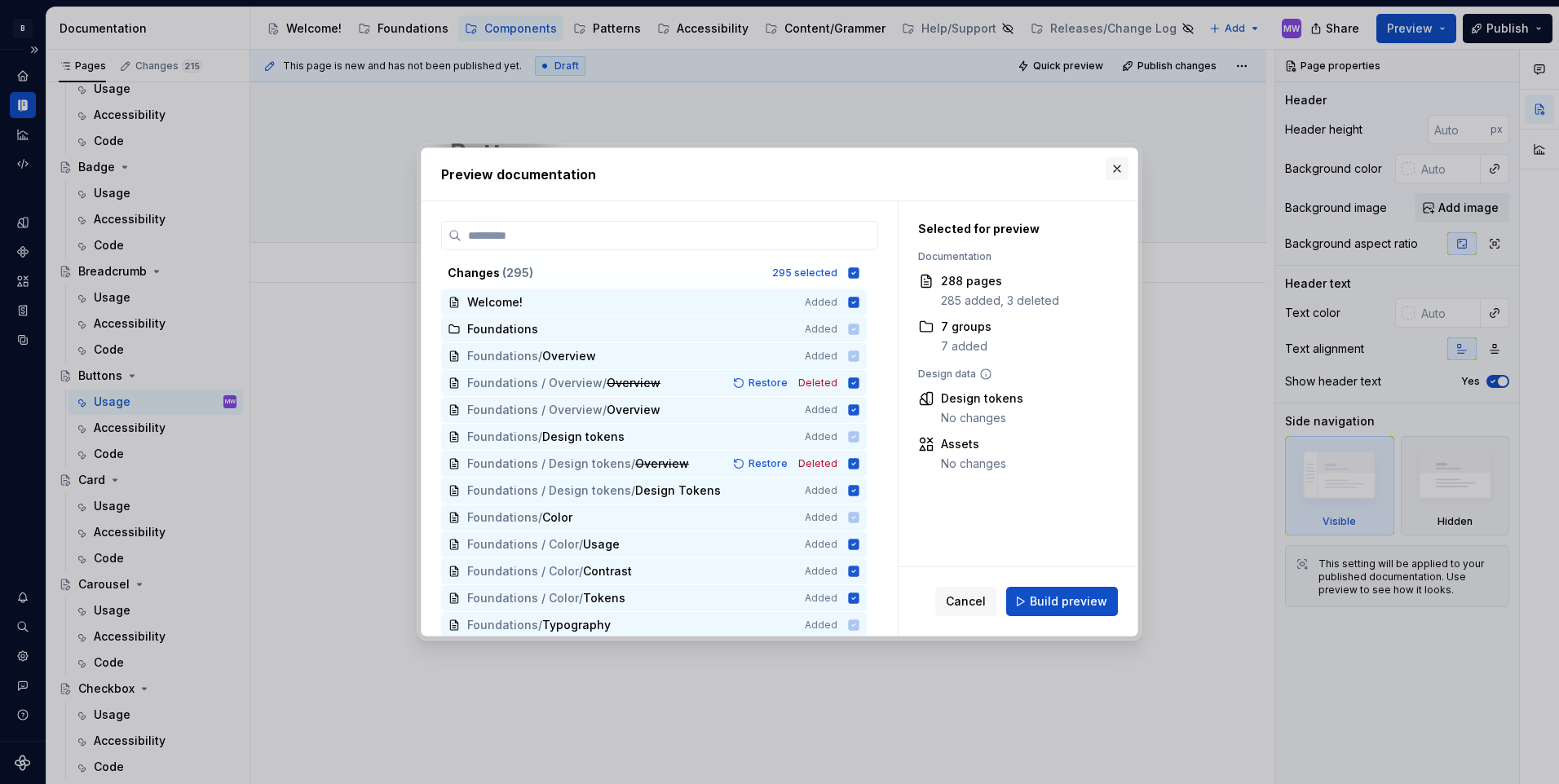
click at [1124, 170] on button "button" at bounding box center [1117, 169] width 22 height 22
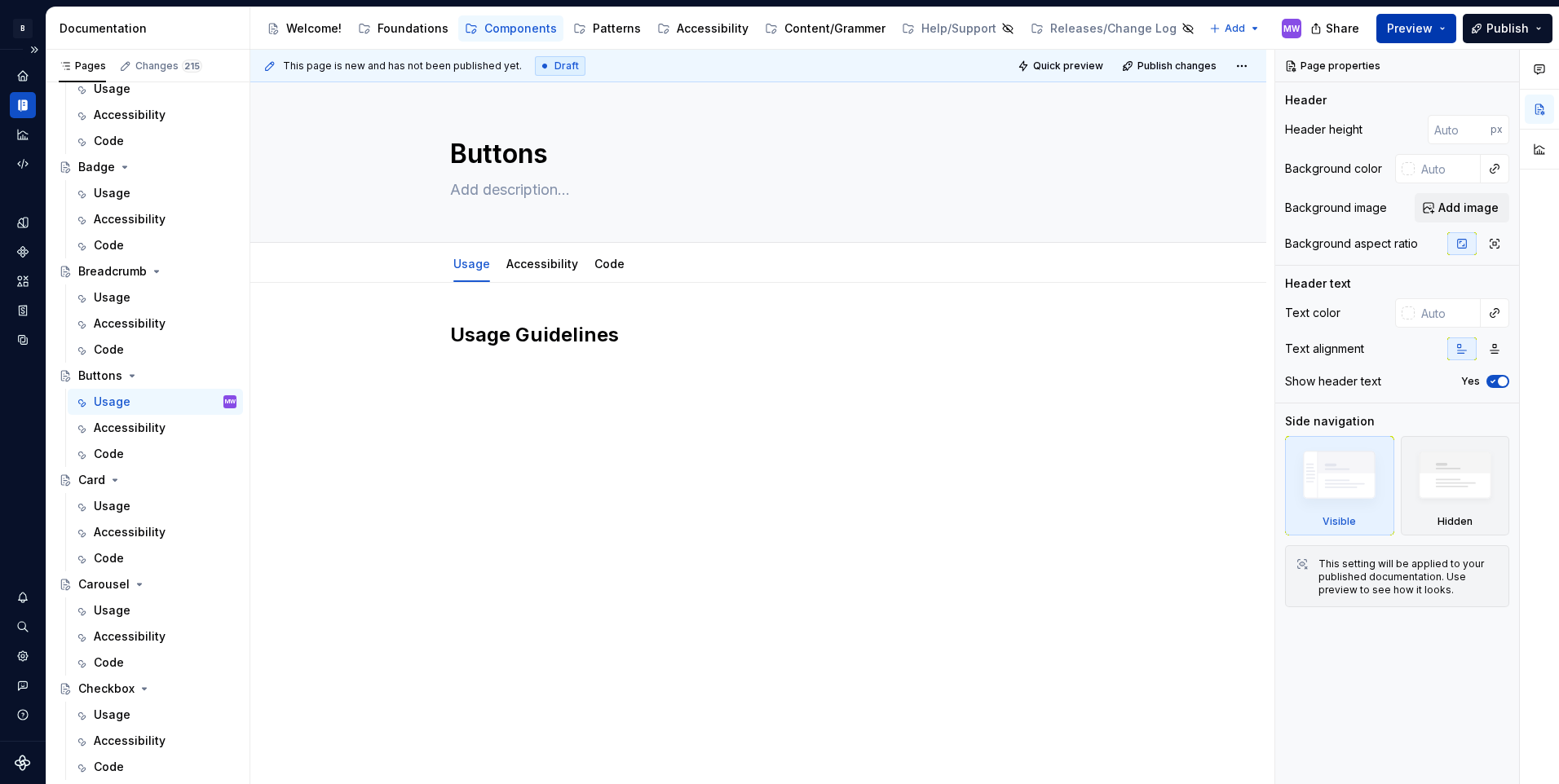
click at [1448, 29] on button "Preview" at bounding box center [1416, 28] width 80 height 29
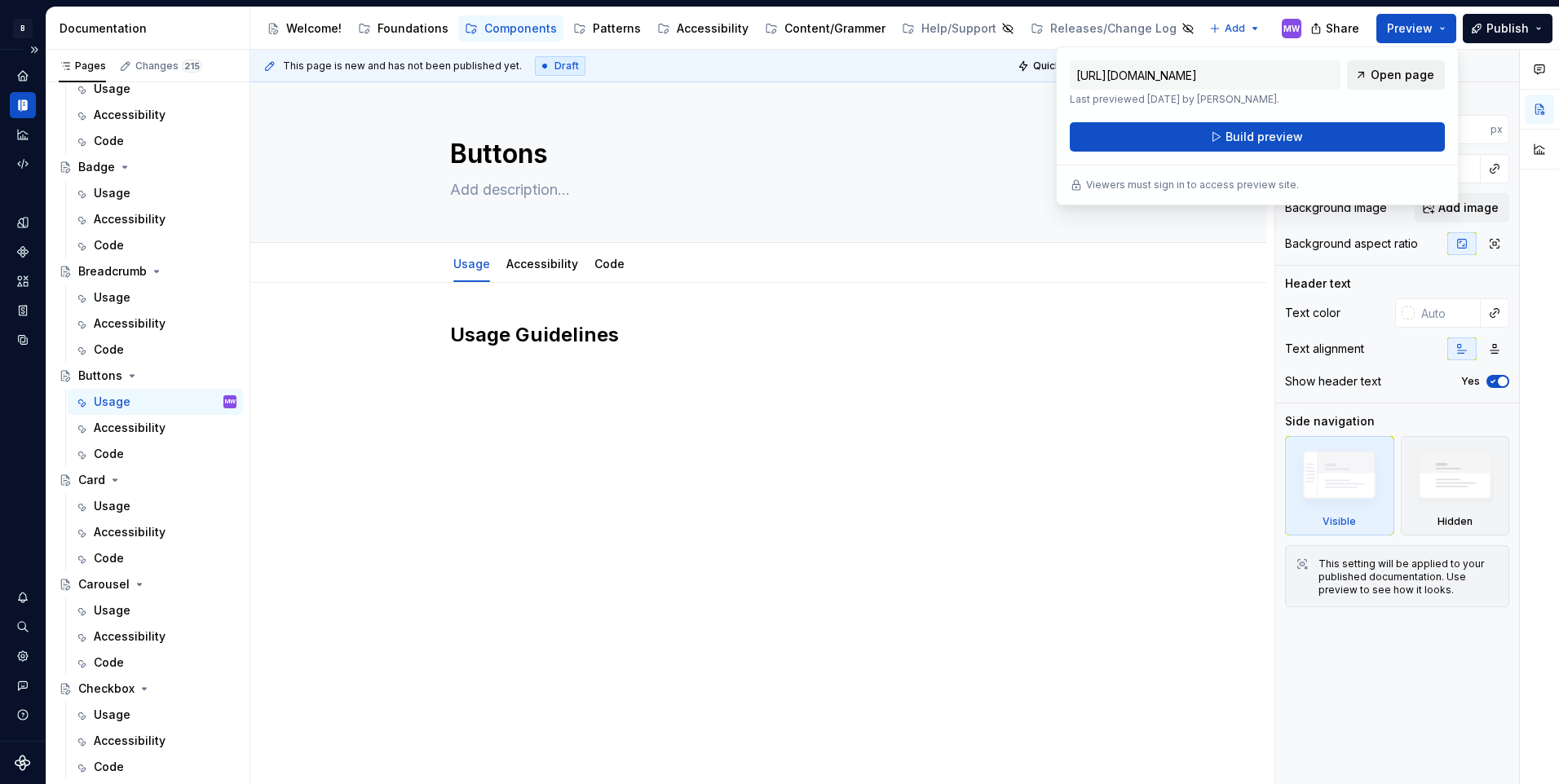
drag, startPoint x: 1448, startPoint y: 29, endPoint x: 1380, endPoint y: 74, distance: 81.5
click at [1380, 74] on span "Open page" at bounding box center [1403, 74] width 64 height 16
click at [1051, 464] on div "Usage Guidelines" at bounding box center [758, 461] width 1016 height 356
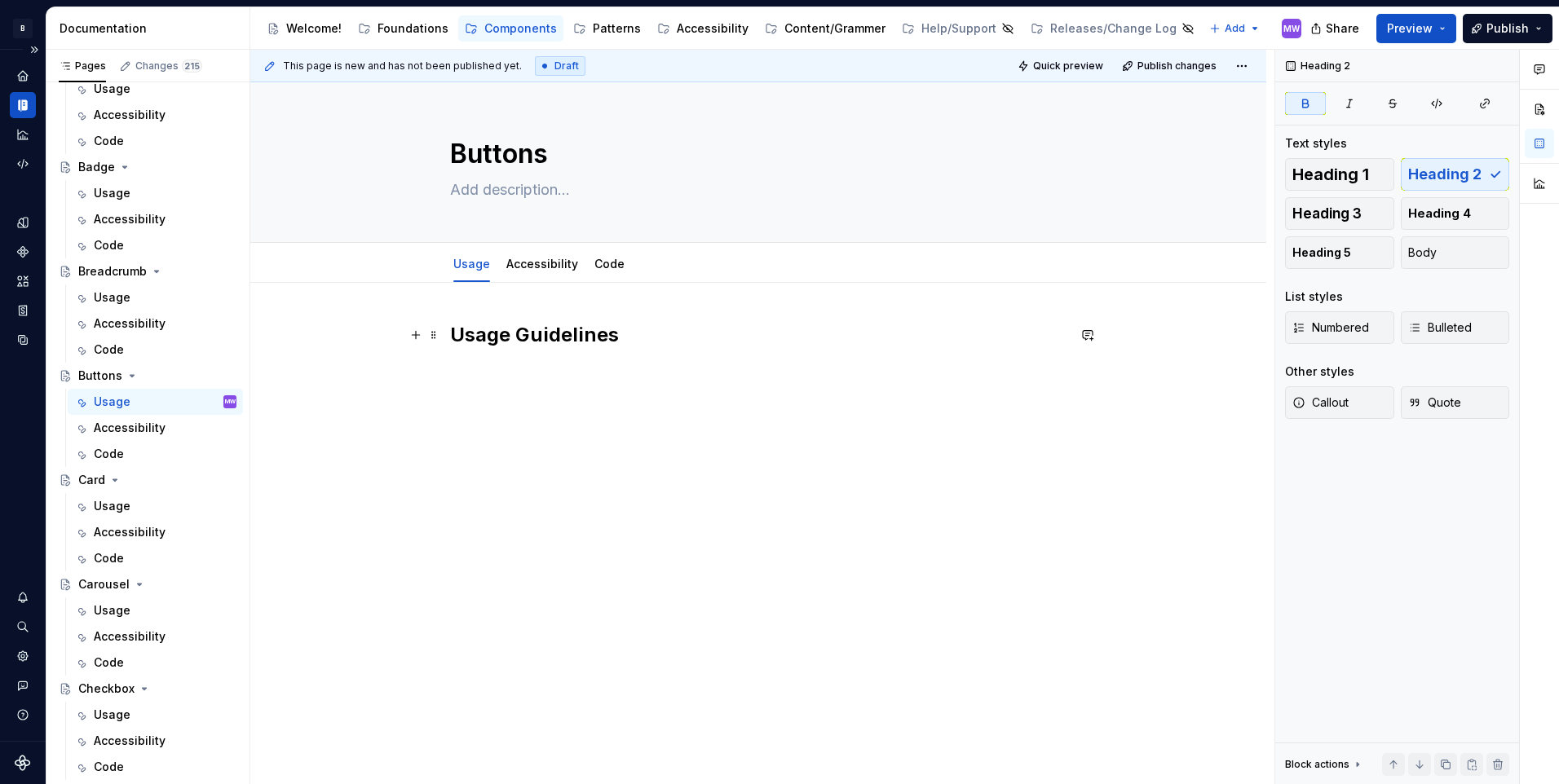
click at [621, 342] on h2 "Usage Guidelines" at bounding box center [758, 335] width 616 height 26
click at [408, 336] on button "button" at bounding box center [416, 334] width 22 height 22
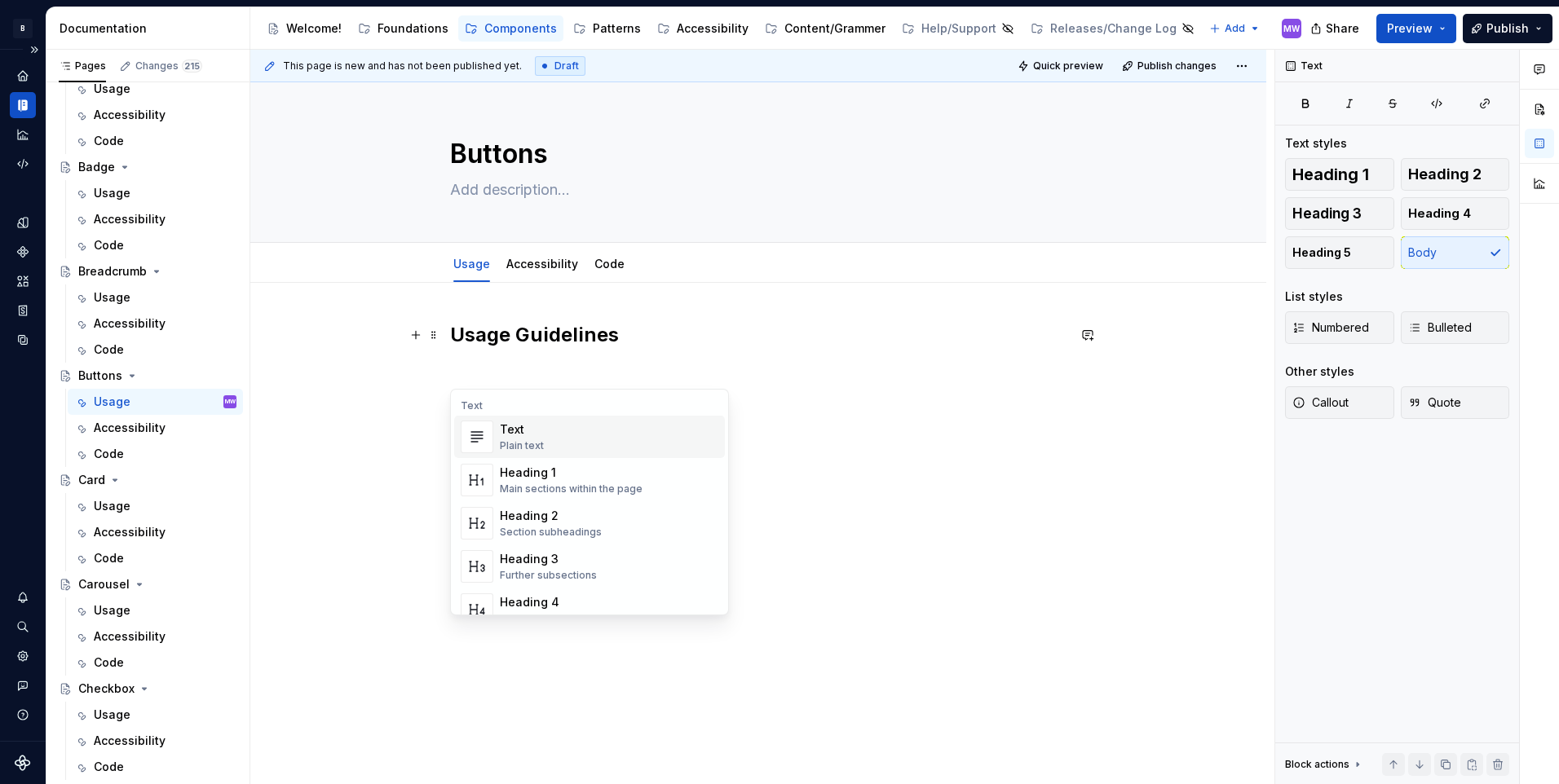
click at [599, 434] on div "Text Plain text" at bounding box center [608, 436] width 218 height 33
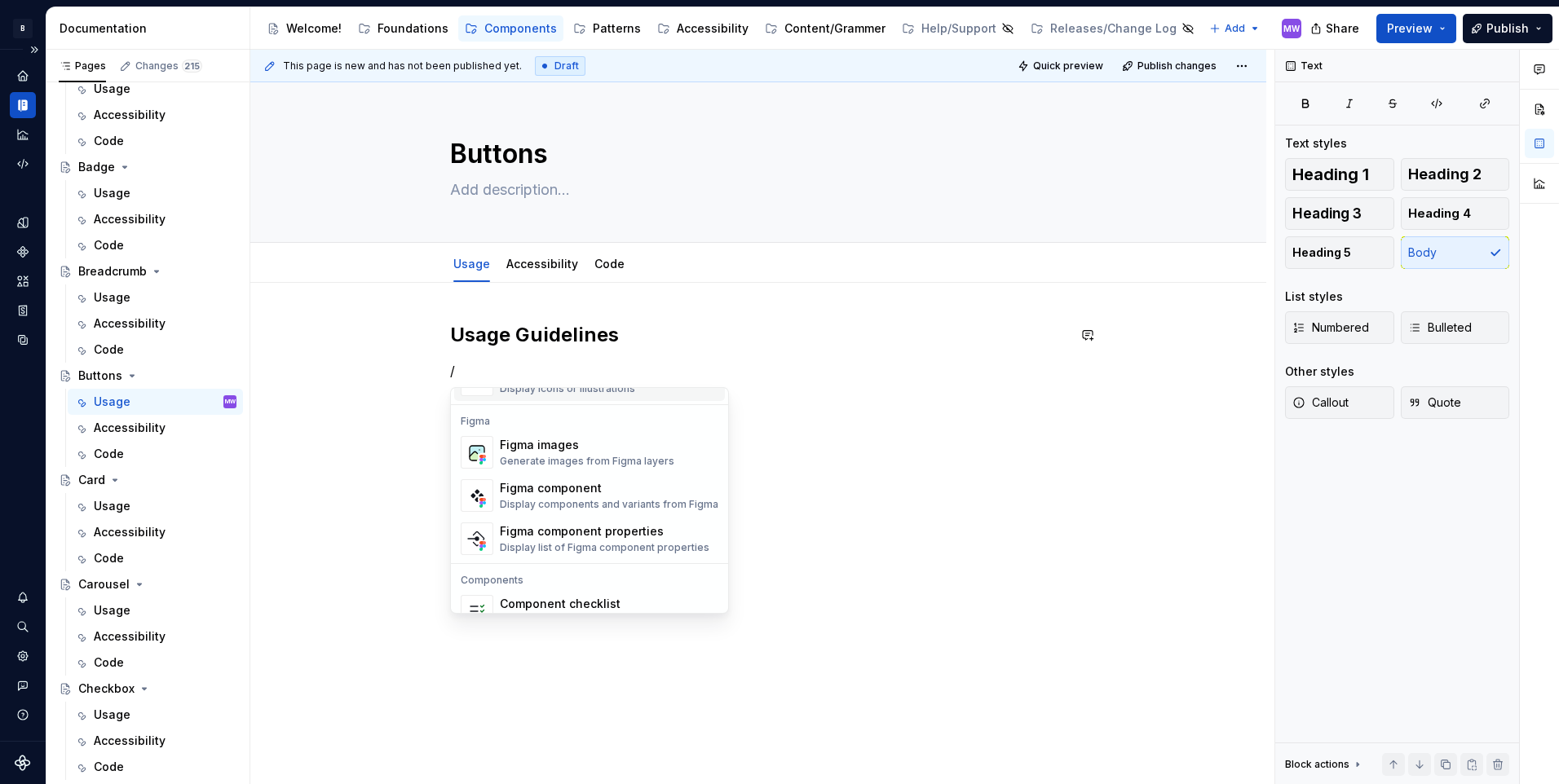
scroll to position [1622, 0]
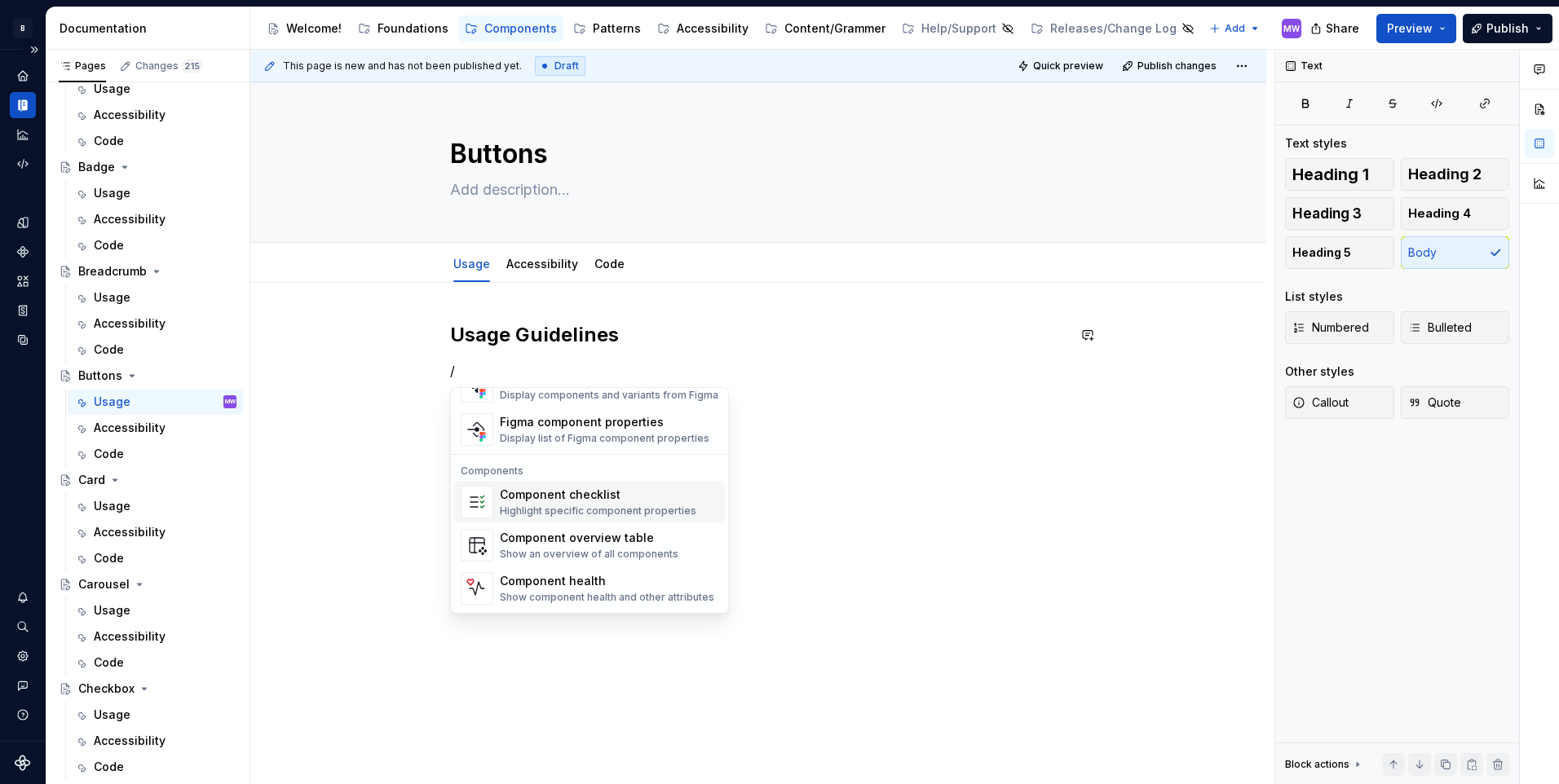
click at [675, 504] on div "Component checklist Highlight specific component properties" at bounding box center [598, 501] width 197 height 31
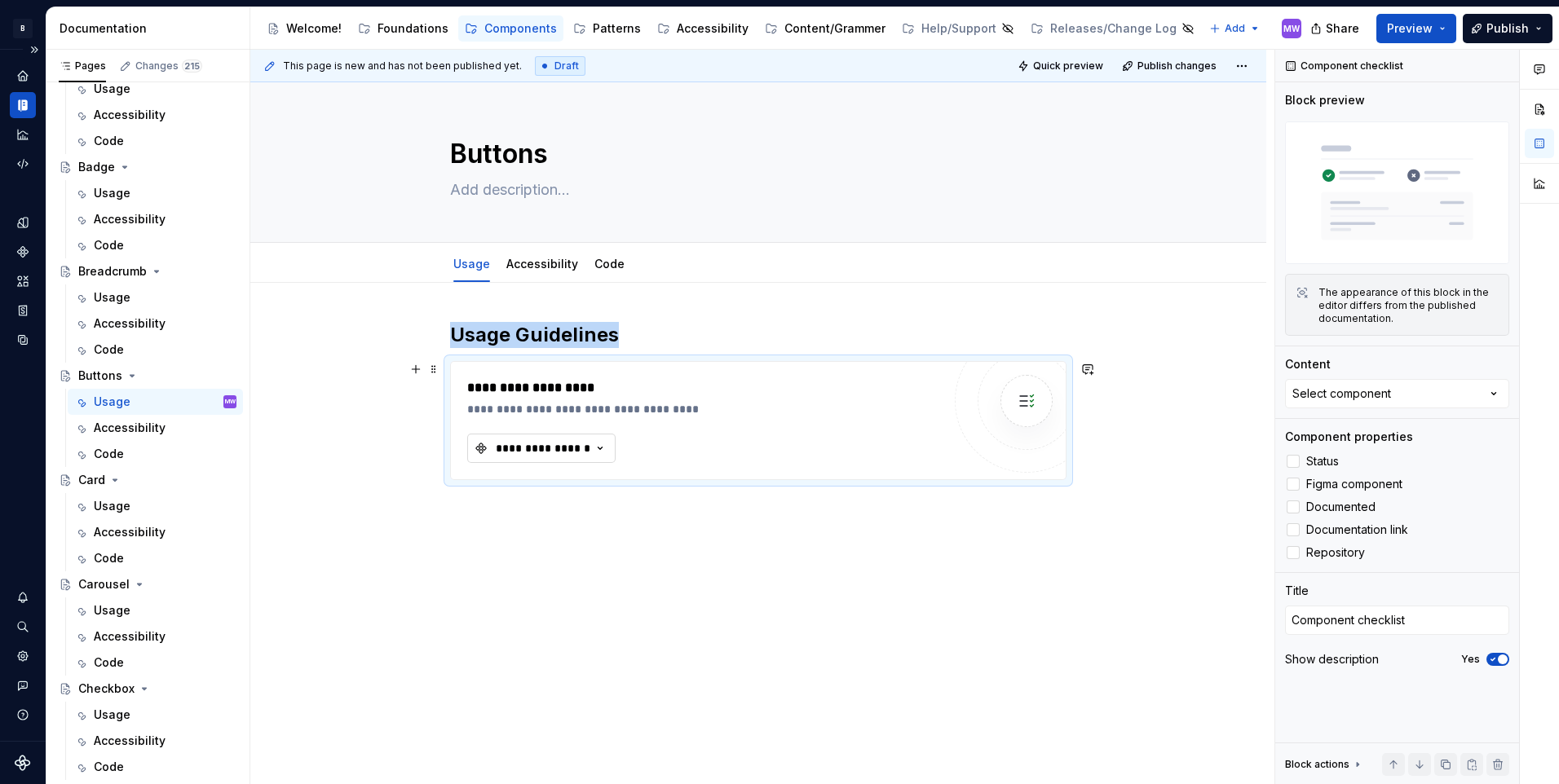
click at [600, 443] on icon "button" at bounding box center [600, 448] width 16 height 16
click at [588, 443] on div "**********" at bounding box center [542, 448] width 97 height 16
click at [1027, 397] on img at bounding box center [1026, 401] width 33 height 33
click at [1292, 459] on div at bounding box center [1293, 461] width 13 height 13
click at [1296, 491] on div at bounding box center [1293, 484] width 13 height 13
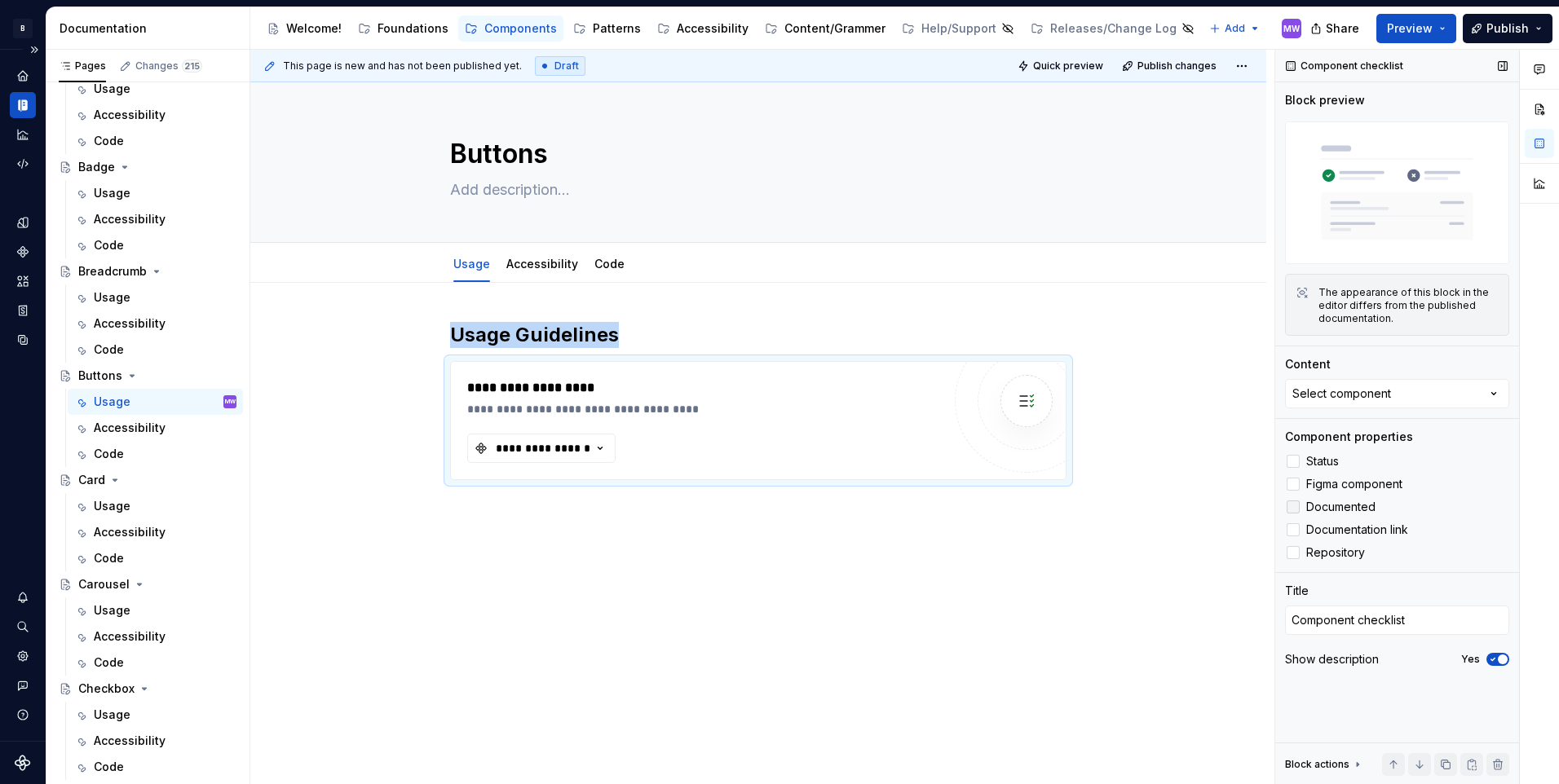
click at [1296, 501] on div at bounding box center [1293, 507] width 13 height 13
click at [1294, 530] on div at bounding box center [1293, 530] width 13 height 13
click at [1296, 555] on div at bounding box center [1293, 553] width 13 height 13
type textarea "*"
click at [809, 461] on div "**********" at bounding box center [705, 421] width 474 height 84
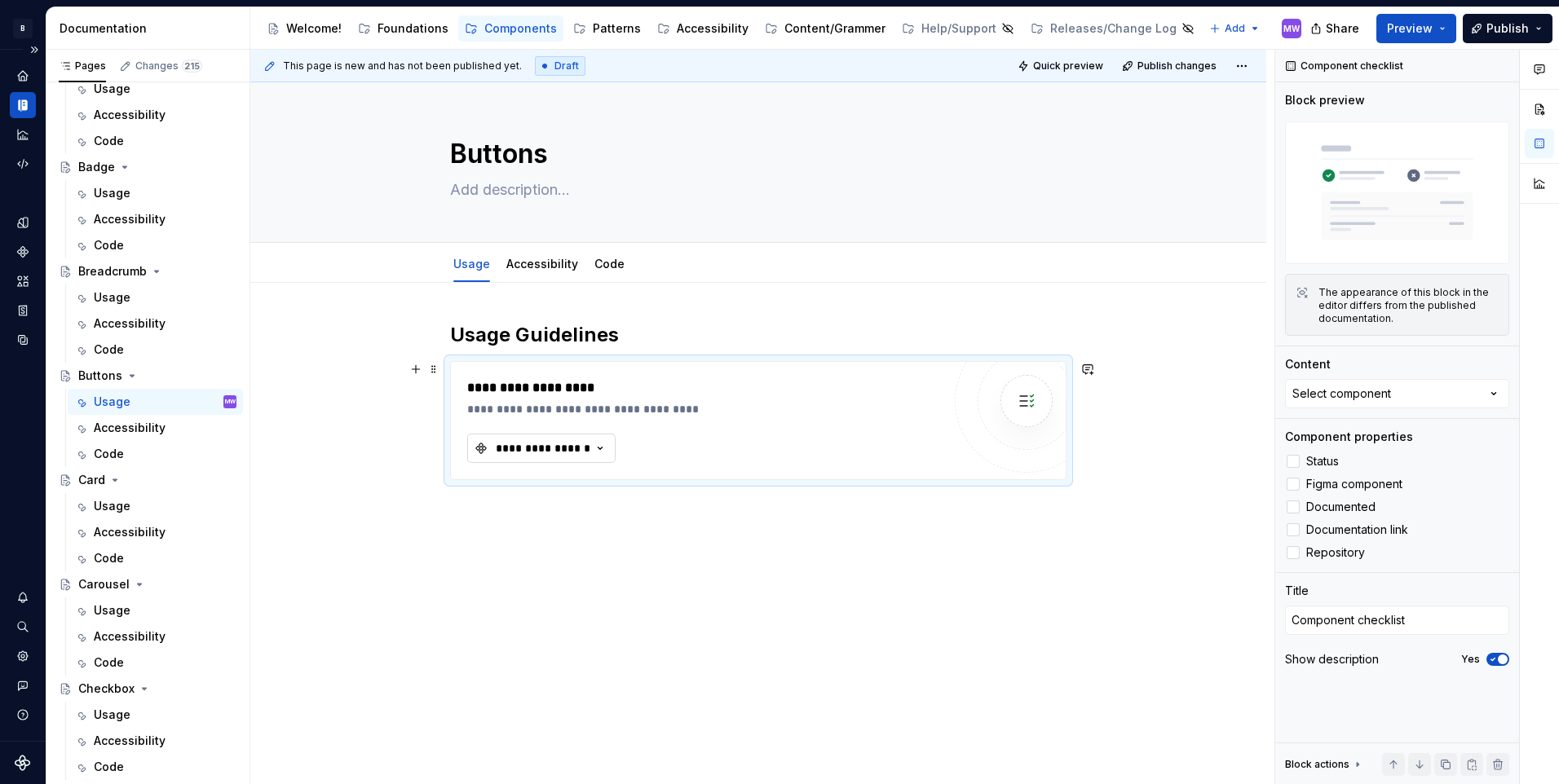
click at [549, 451] on div "**********" at bounding box center [542, 448] width 97 height 16
click at [588, 498] on div "No matching components found." at bounding box center [597, 515] width 260 height 36
click at [586, 487] on input "text" at bounding box center [597, 481] width 260 height 29
type input "b"
click at [1083, 580] on div "**********" at bounding box center [758, 528] width 1016 height 492
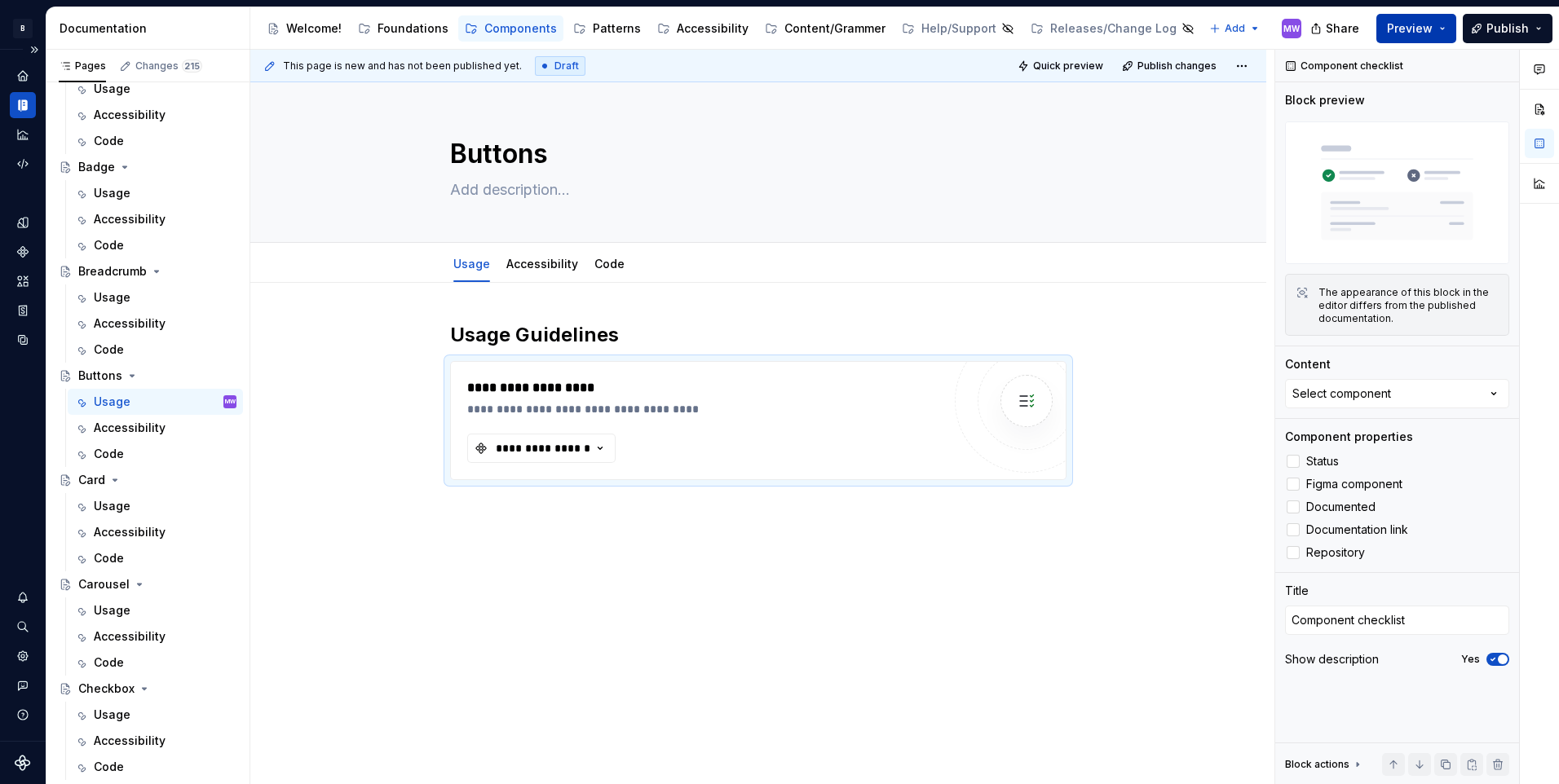
click at [1415, 28] on span "Preview" at bounding box center [1409, 28] width 46 height 16
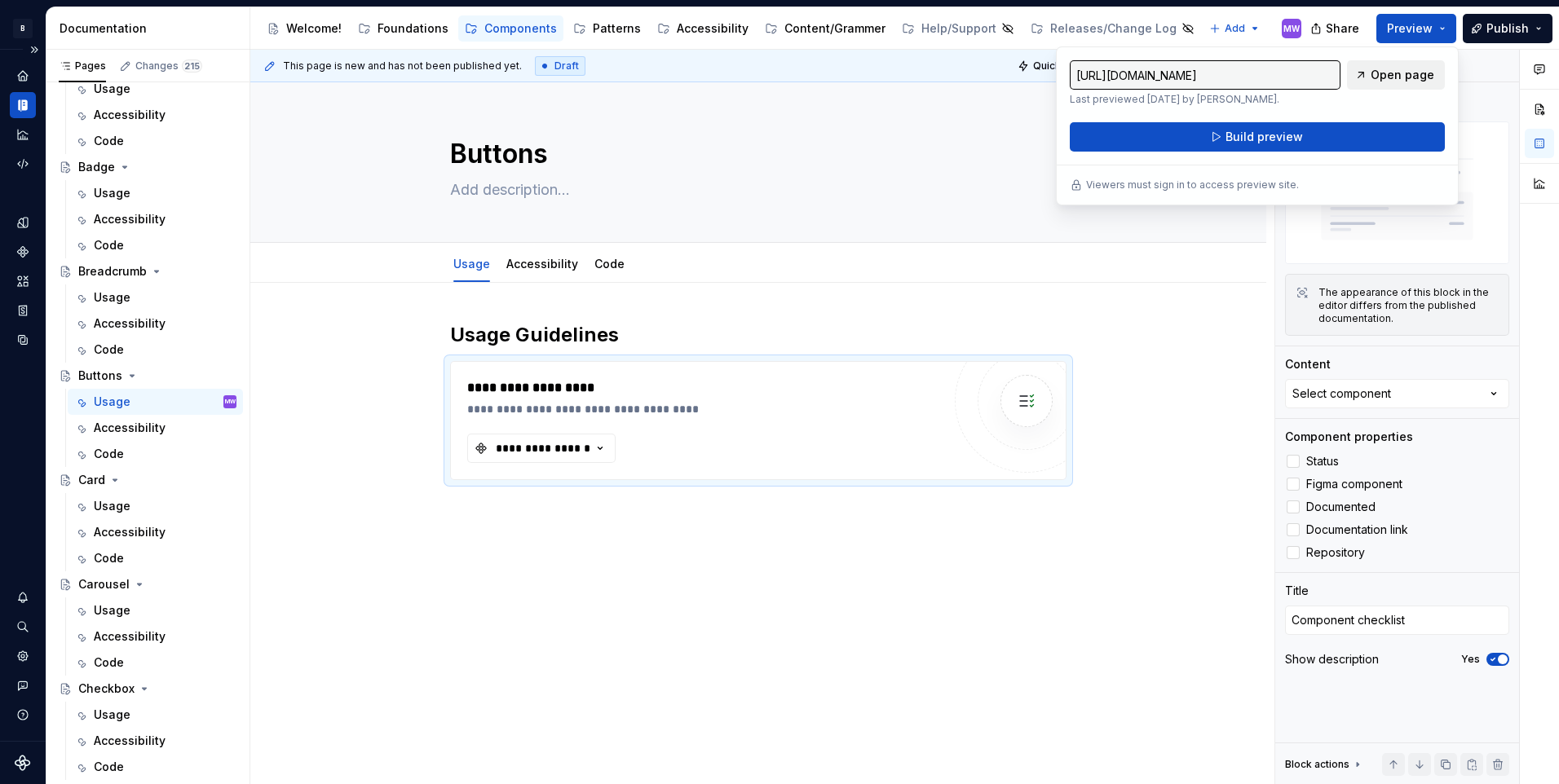
click at [1378, 74] on span "Open page" at bounding box center [1403, 74] width 64 height 16
click at [1043, 392] on div at bounding box center [1027, 401] width 52 height 52
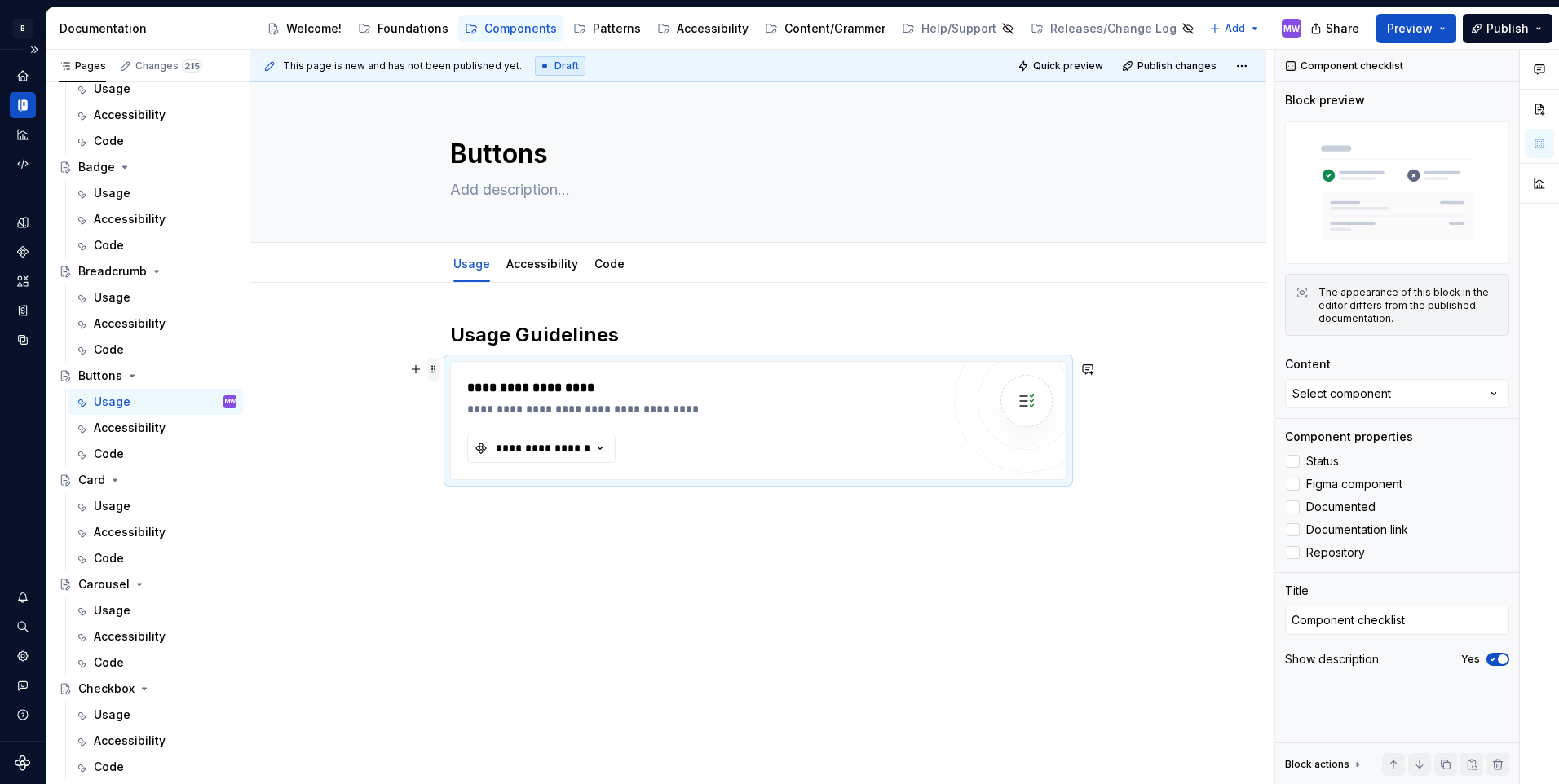
click at [433, 363] on span at bounding box center [434, 369] width 13 height 22
click at [491, 515] on div "Delete" at bounding box center [510, 512] width 106 height 16
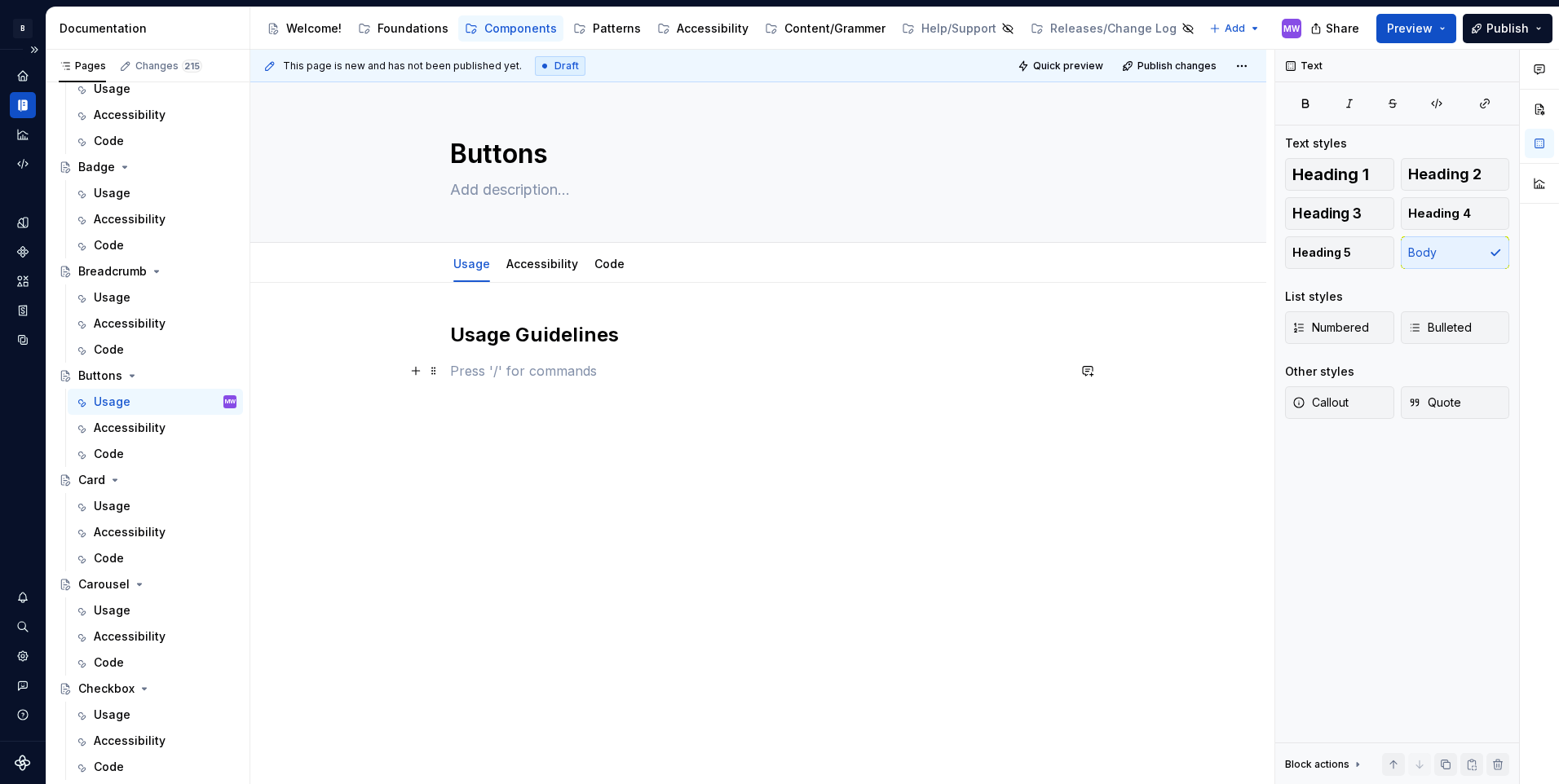
click at [537, 379] on p at bounding box center [758, 370] width 616 height 20
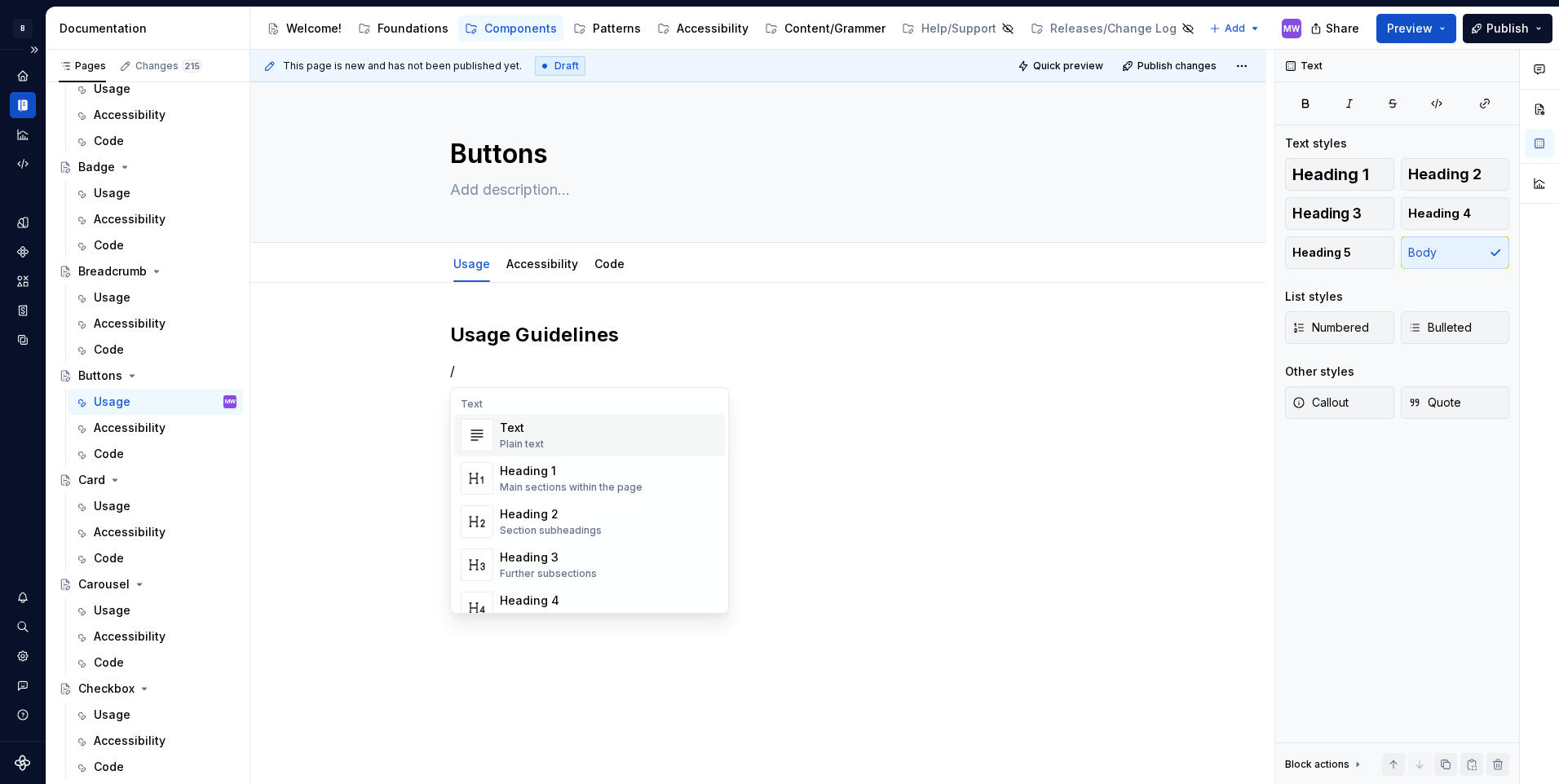
click at [542, 437] on div "Text Plain text" at bounding box center [608, 435] width 218 height 33
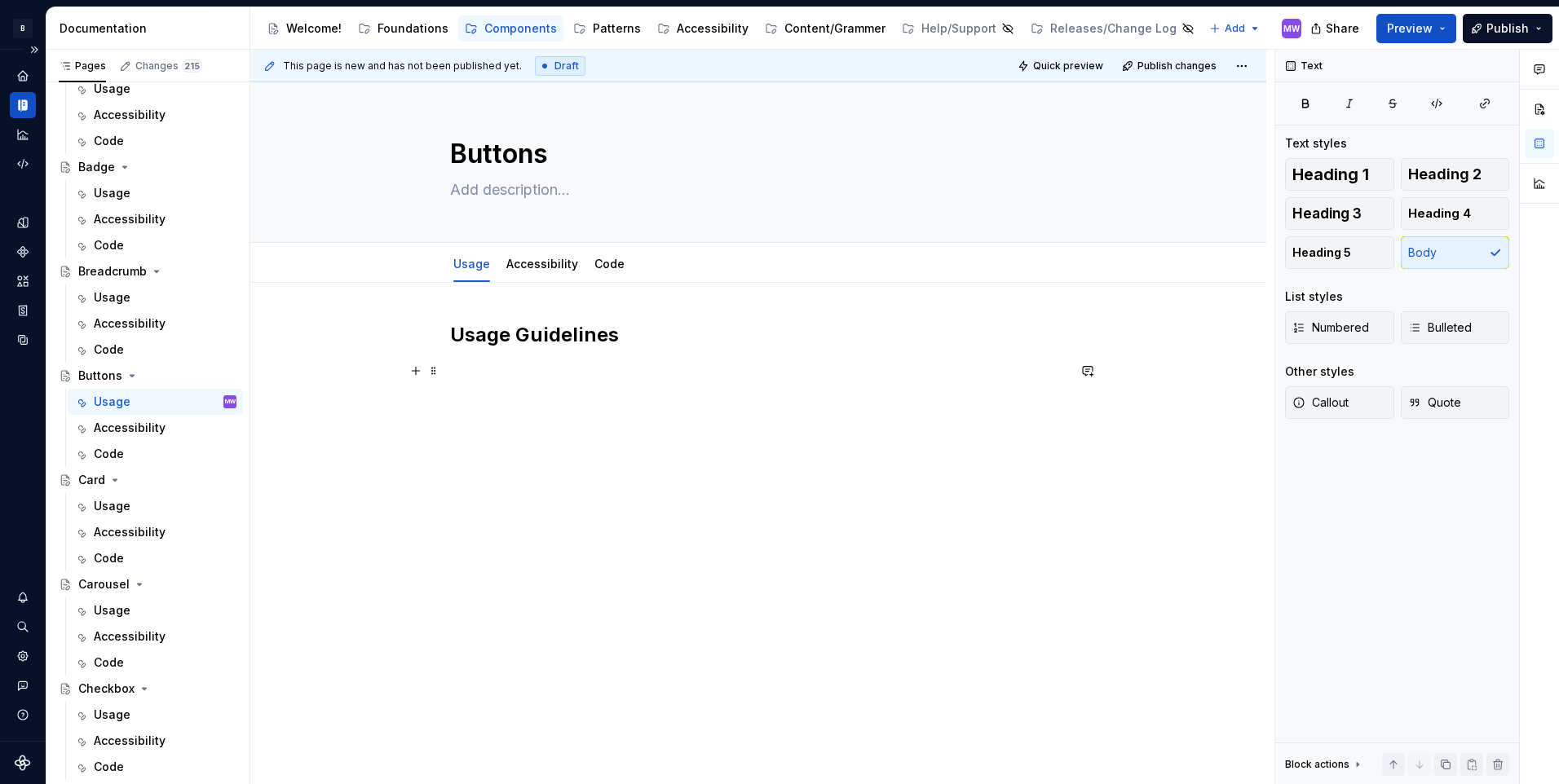
click at [576, 364] on p at bounding box center [758, 370] width 616 height 20
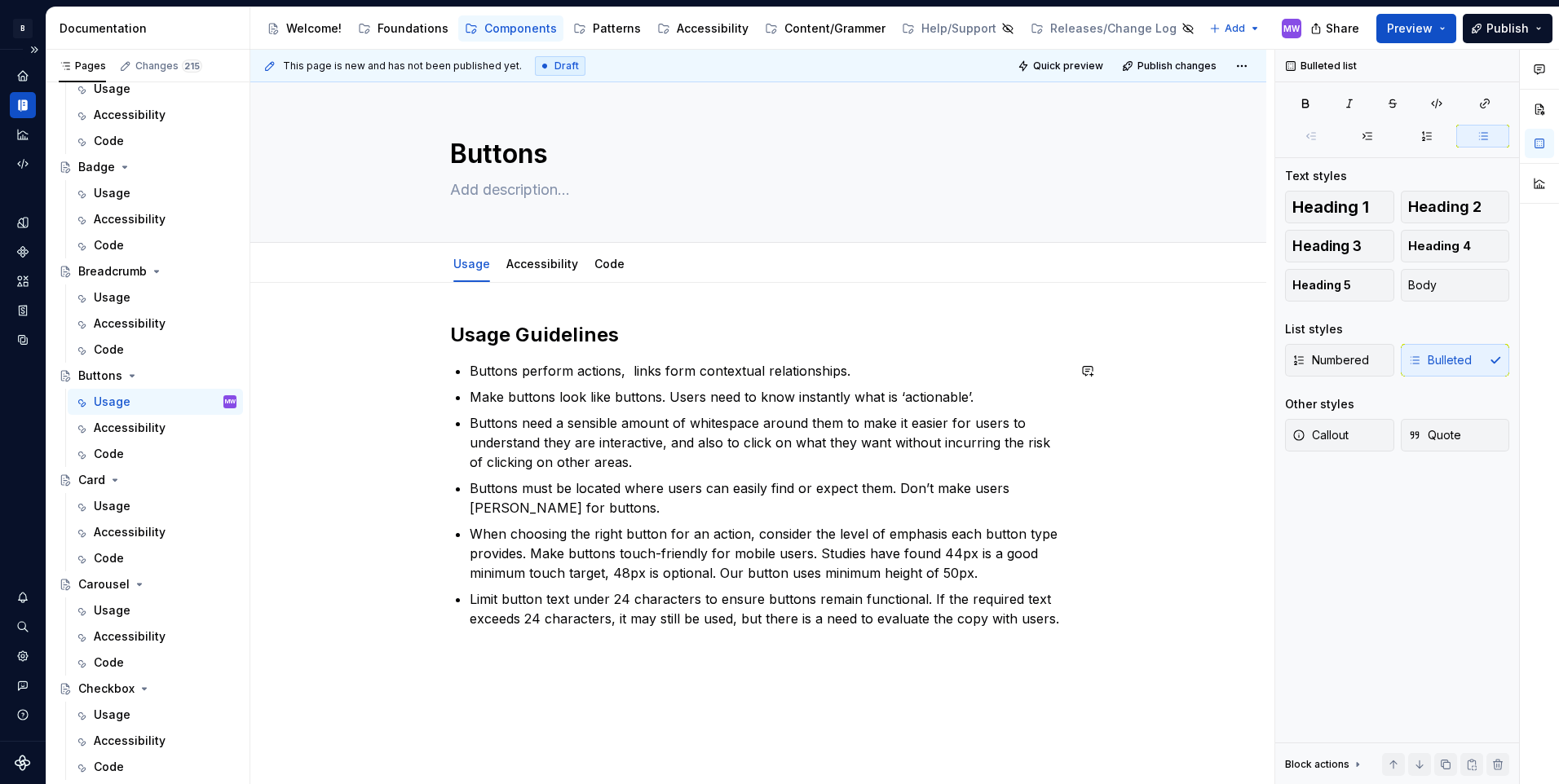
click at [1095, 629] on div "Usage Guidelines Buttons perform actions, links form contextual relationships. …" at bounding box center [758, 583] width 1016 height 600
click at [1093, 627] on div "Usage Guidelines Buttons perform actions, links form contextual relationships. …" at bounding box center [758, 583] width 1016 height 600
click at [1075, 612] on div "Usage Guidelines Buttons perform actions, links form contextual relationships. …" at bounding box center [758, 583] width 1016 height 600
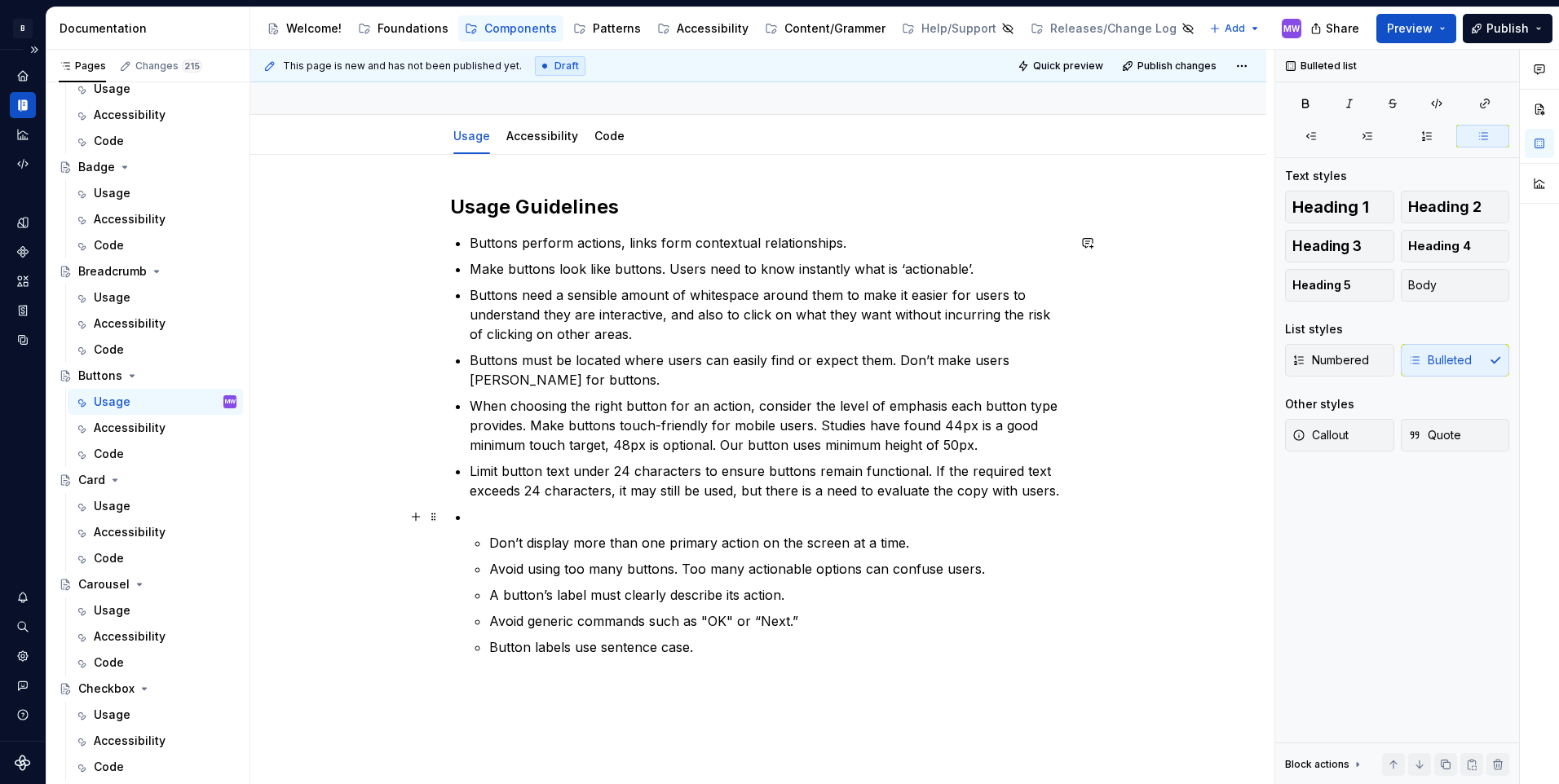
scroll to position [163, 0]
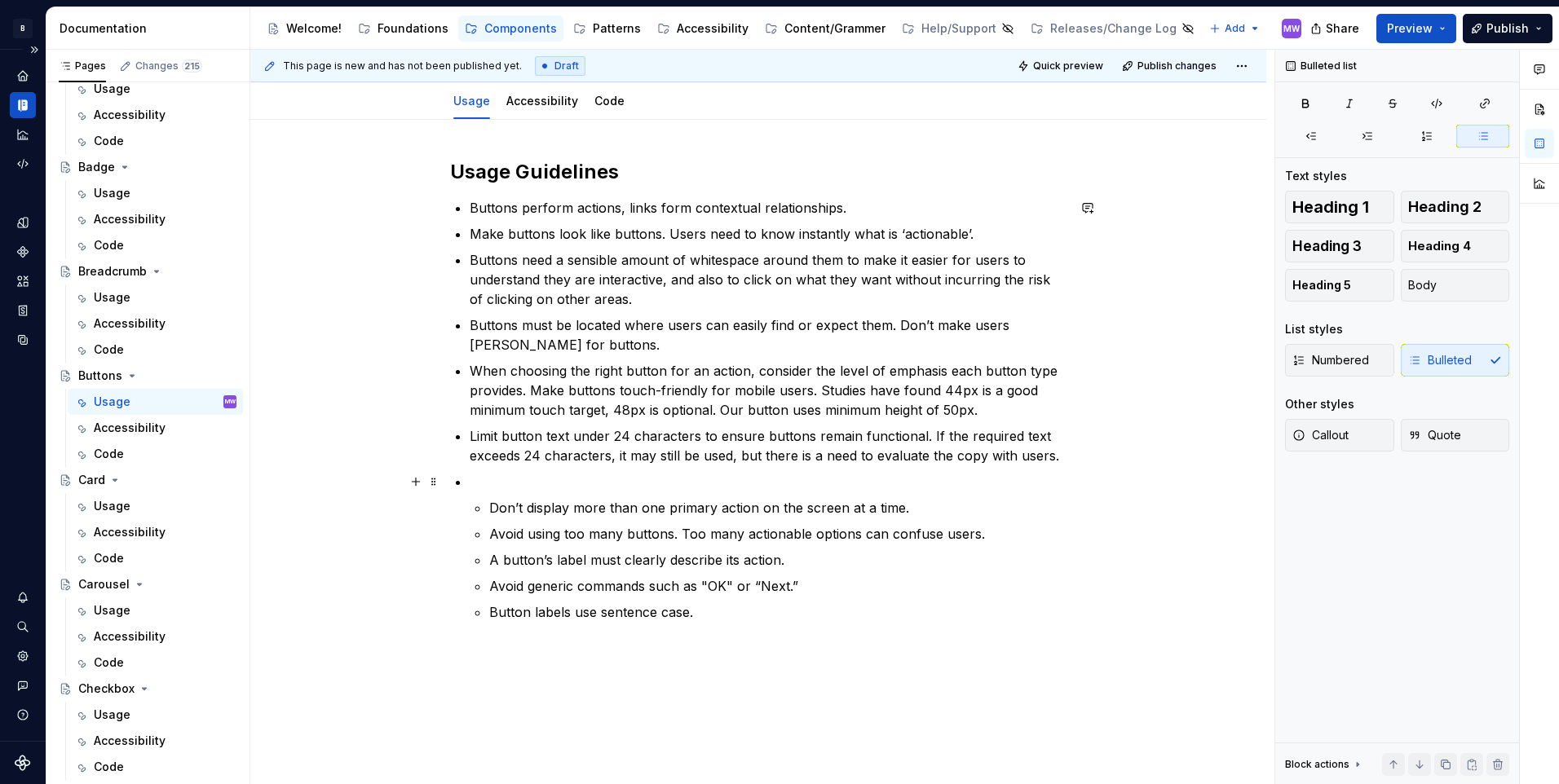
click at [530, 485] on p at bounding box center [767, 481] width 597 height 20
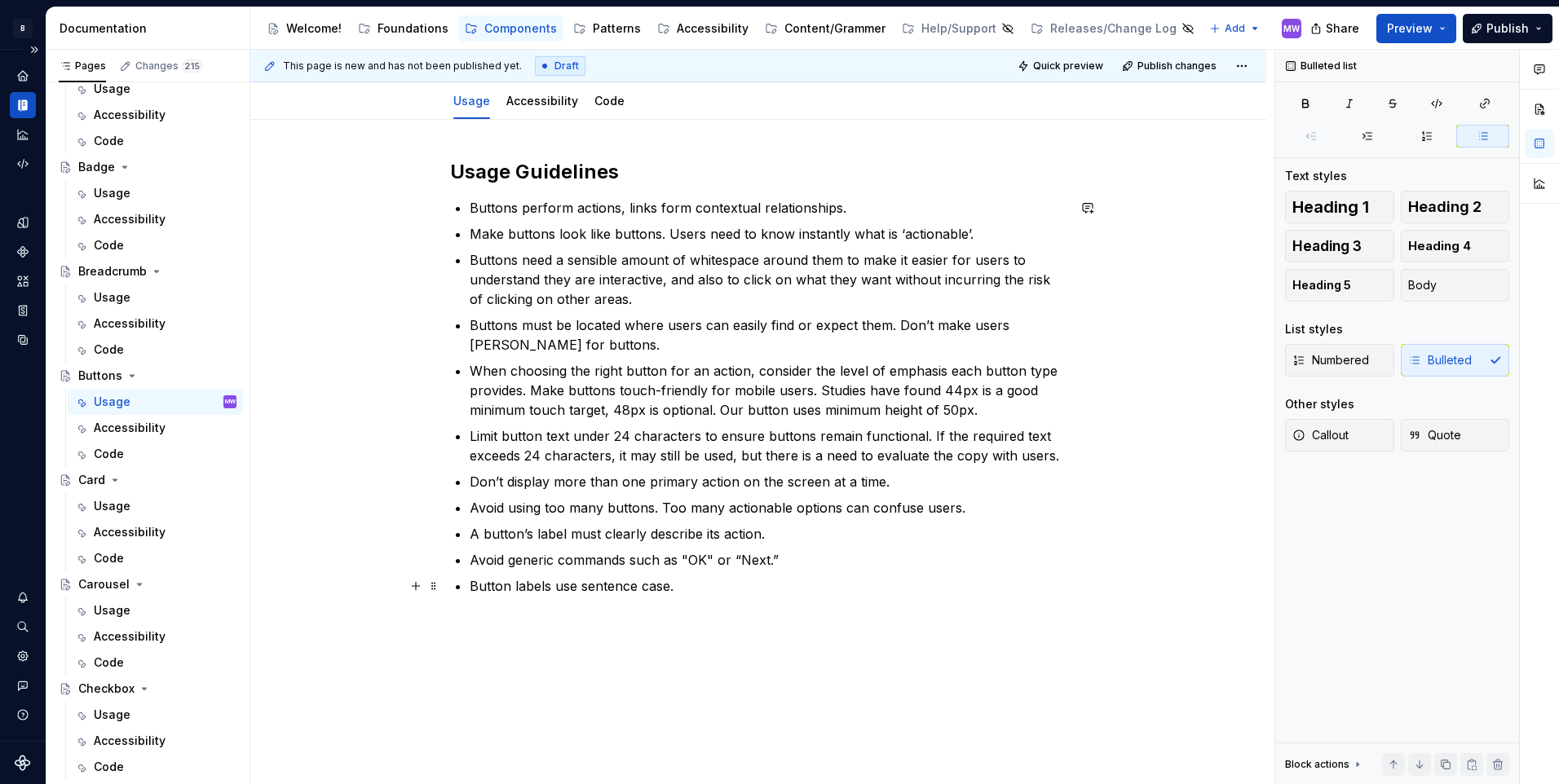
click at [733, 590] on p "Button labels use sentence case." at bounding box center [767, 585] width 597 height 20
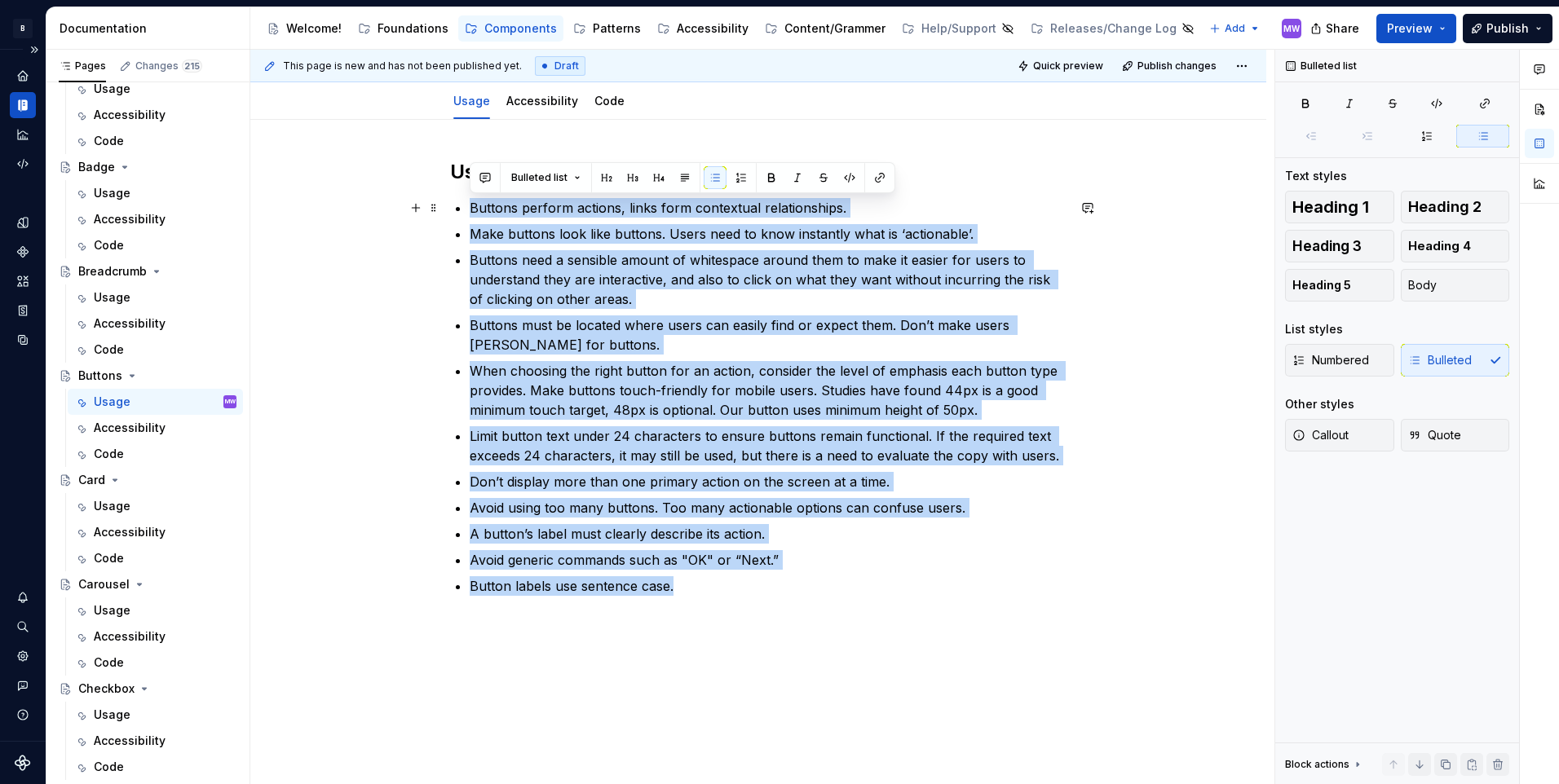
drag, startPoint x: 733, startPoint y: 590, endPoint x: 360, endPoint y: 201, distance: 538.9
click at [360, 201] on div "Usage Guidelines Buttons perform actions, links form contextual relationships. …" at bounding box center [758, 485] width 1016 height 731
click at [1341, 434] on span "Callout" at bounding box center [1320, 435] width 56 height 16
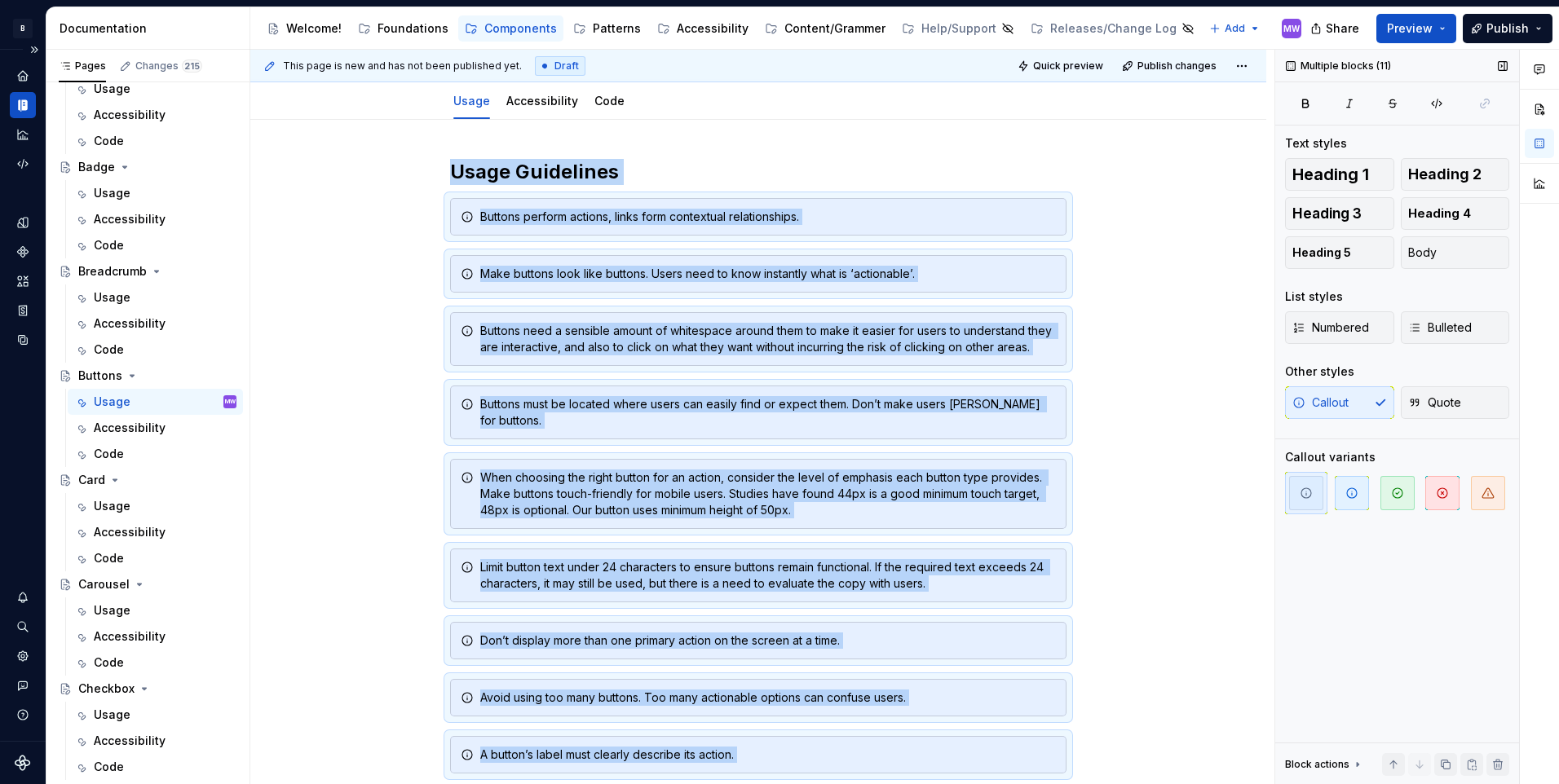
scroll to position [249, 0]
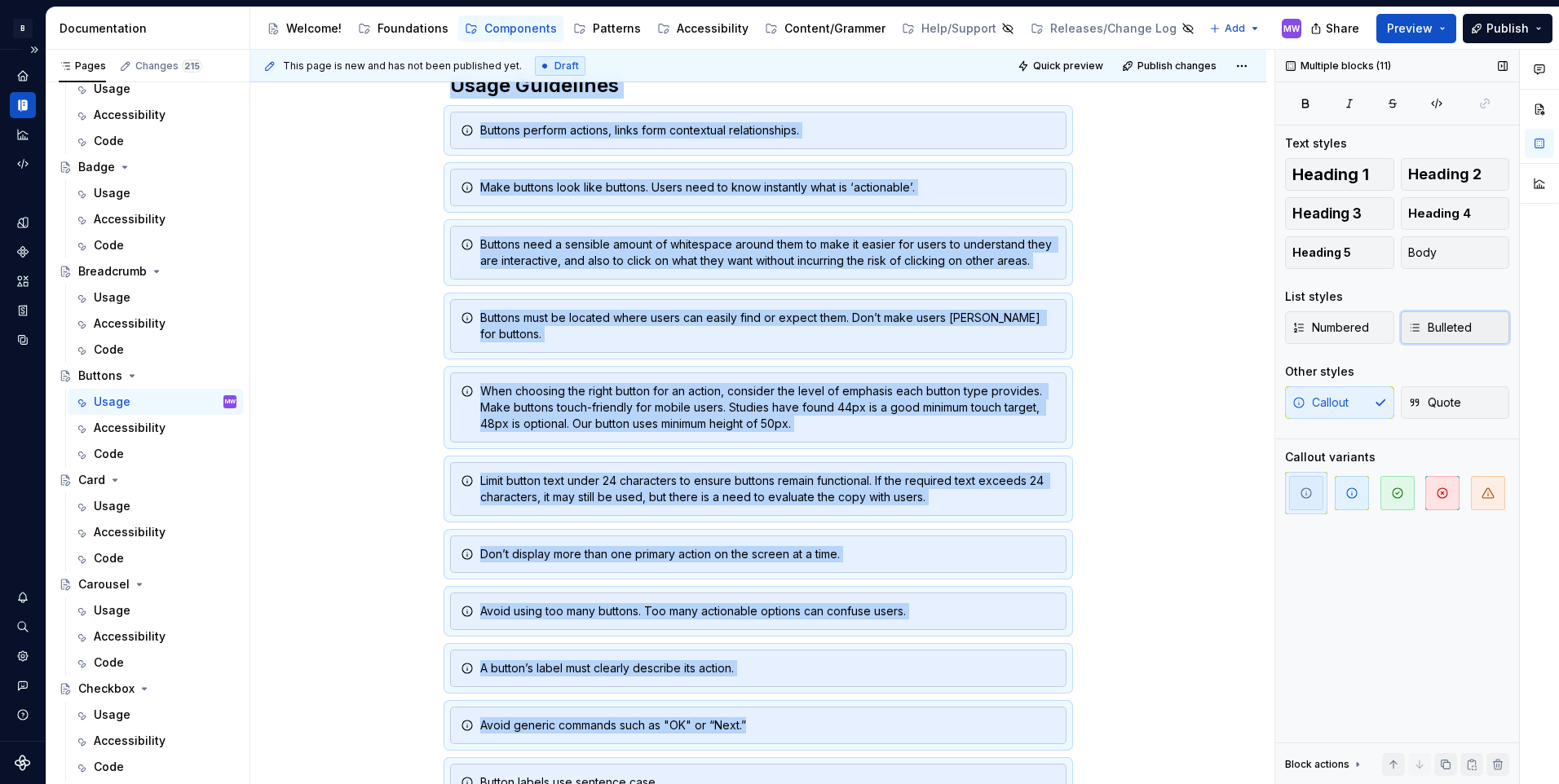
click at [1488, 317] on button "Bulleted" at bounding box center [1455, 327] width 110 height 33
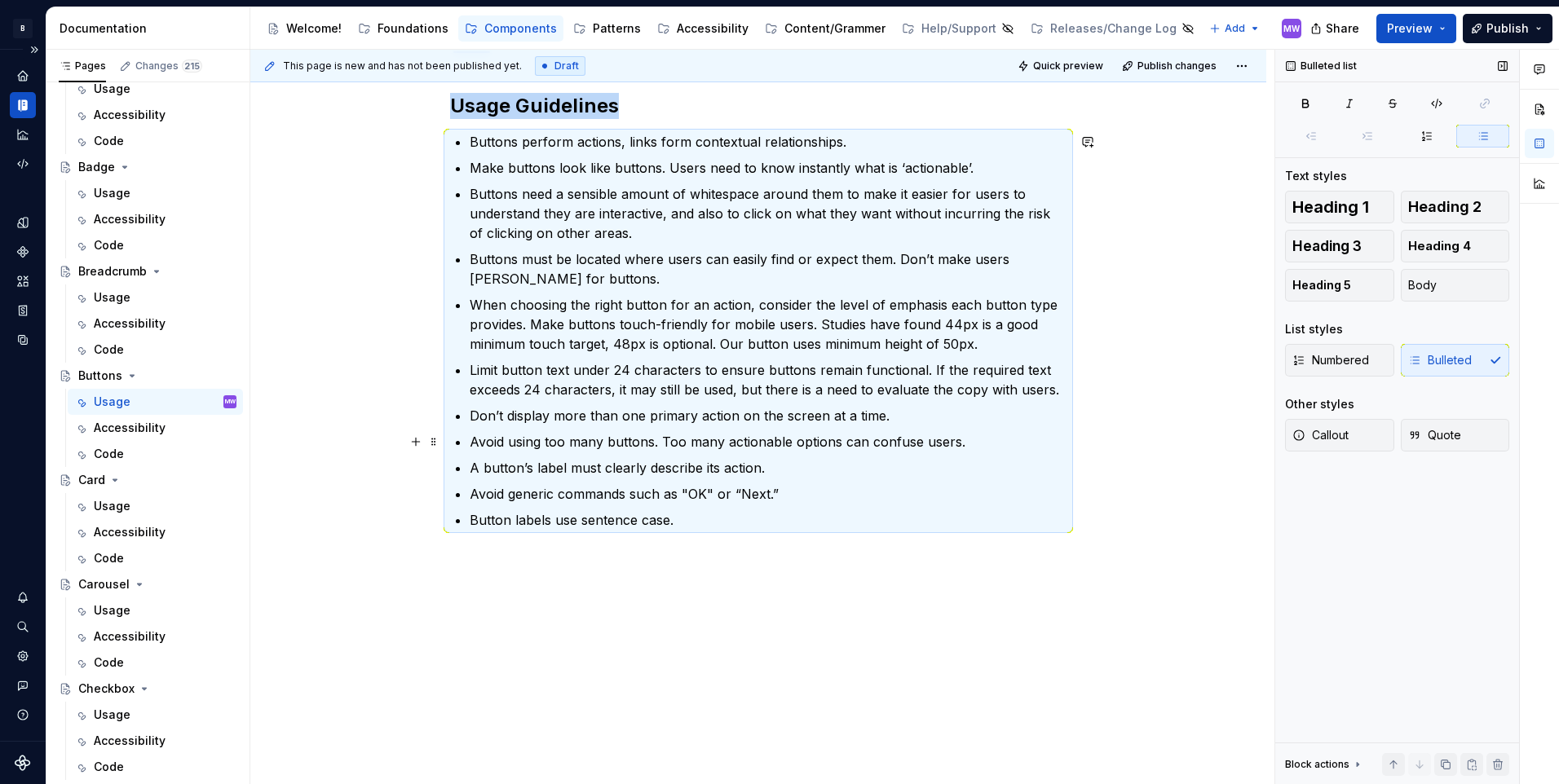
scroll to position [0, 0]
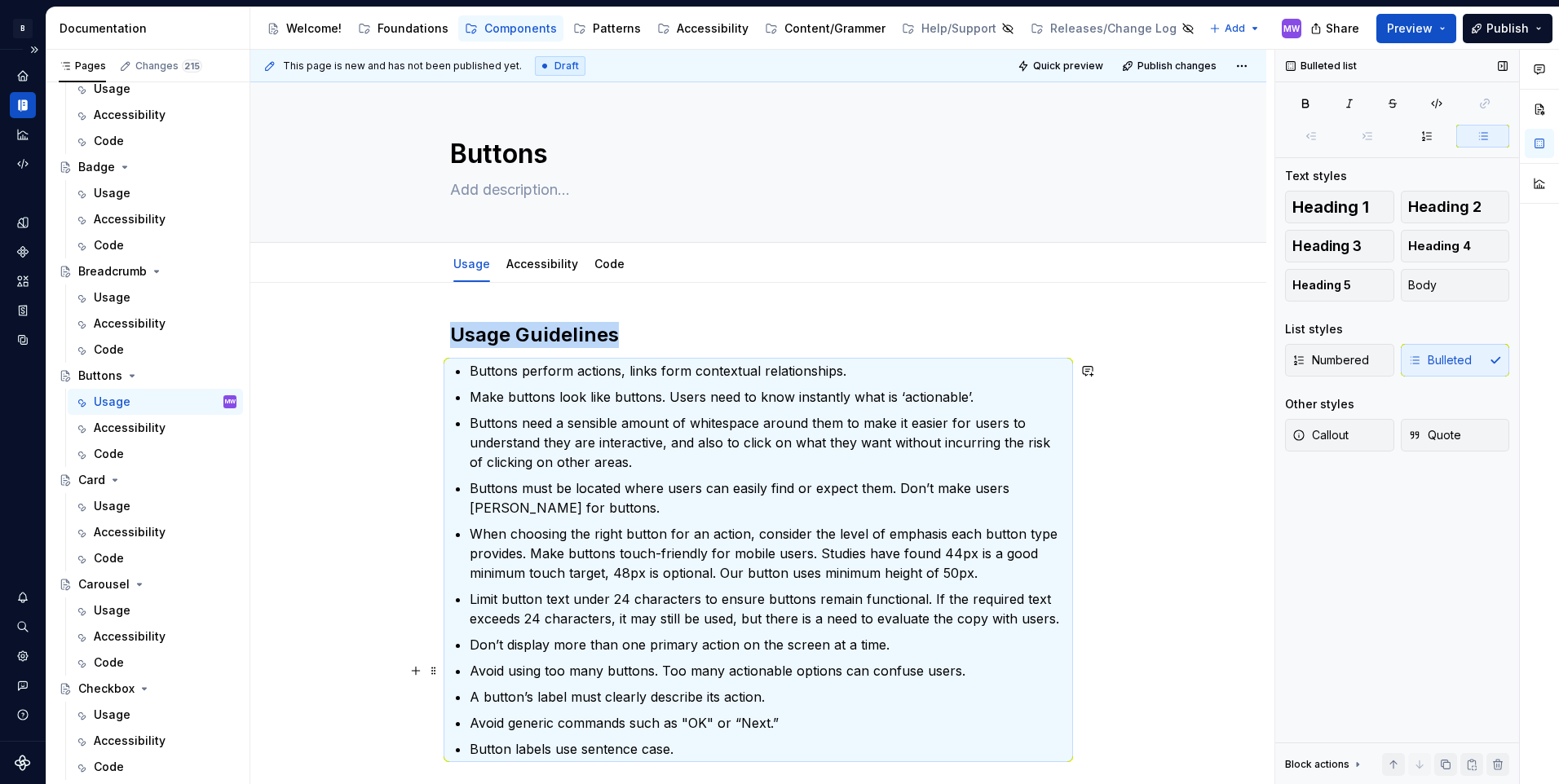
click at [921, 480] on p "Buttons must be located where users can easily find or expect them. Don’t make …" at bounding box center [767, 498] width 597 height 39
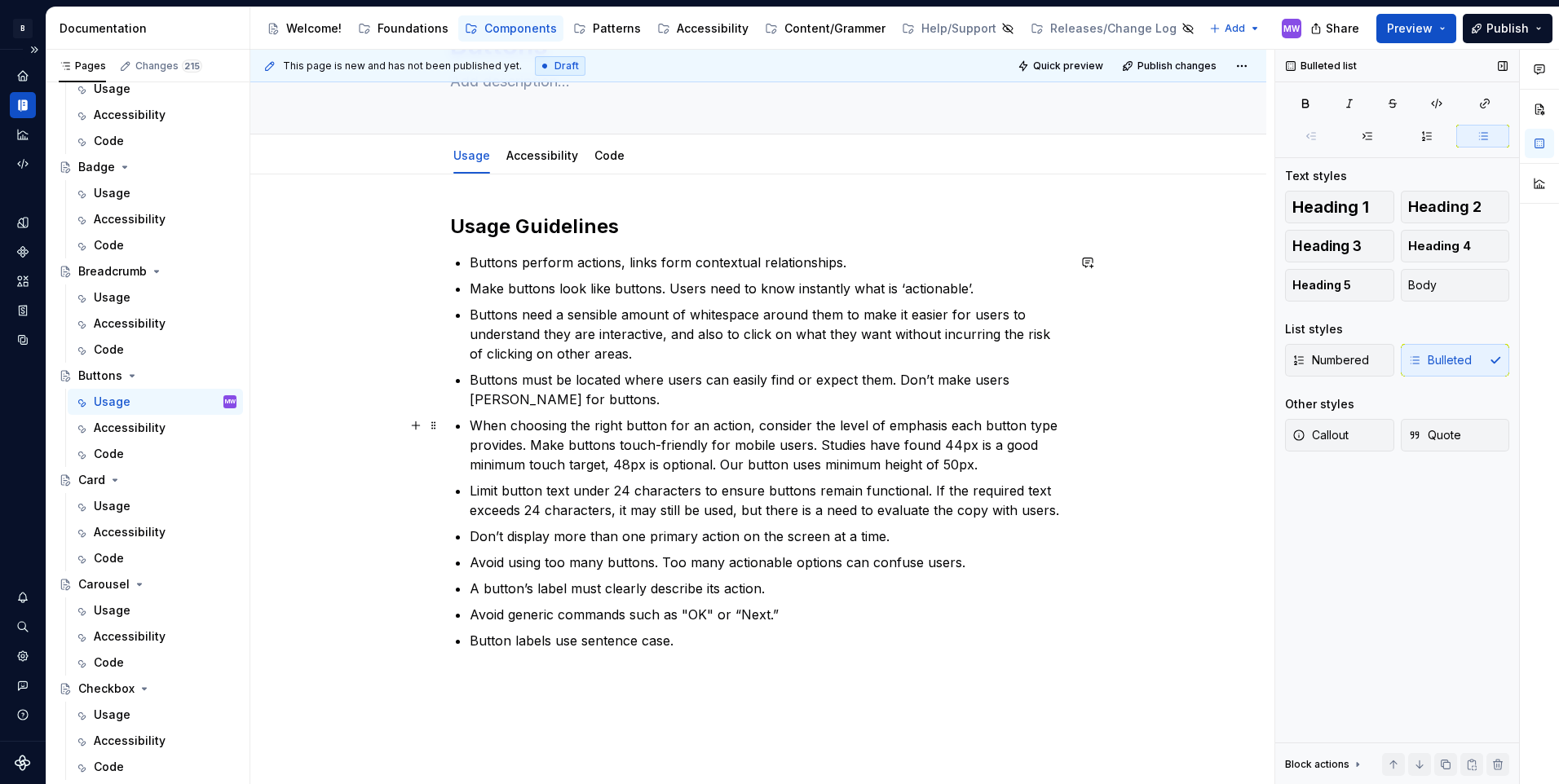
scroll to position [229, 0]
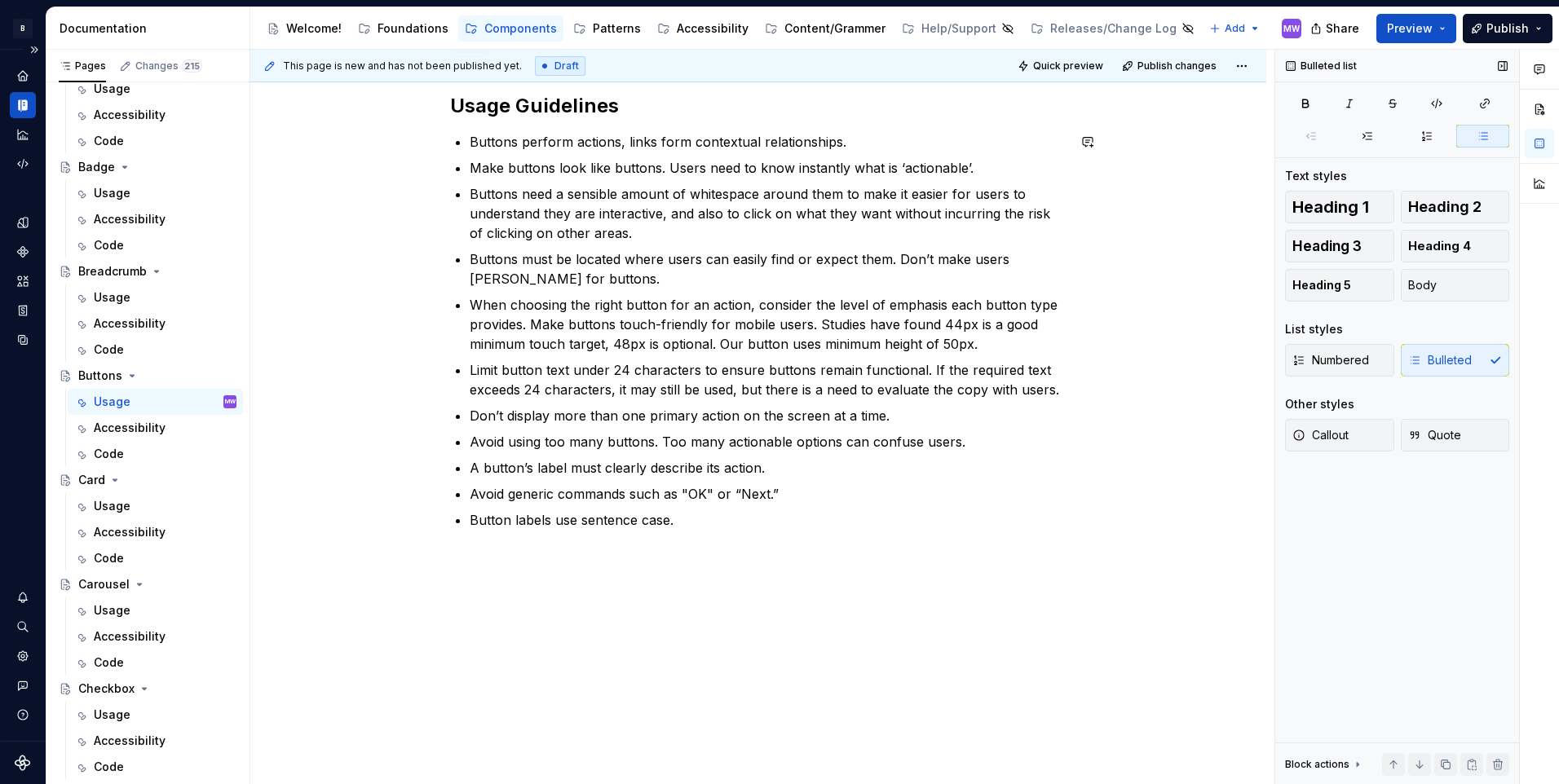
click at [936, 541] on div "Usage Guidelines Buttons perform actions, links form contextual relationships. …" at bounding box center [758, 320] width 616 height 456
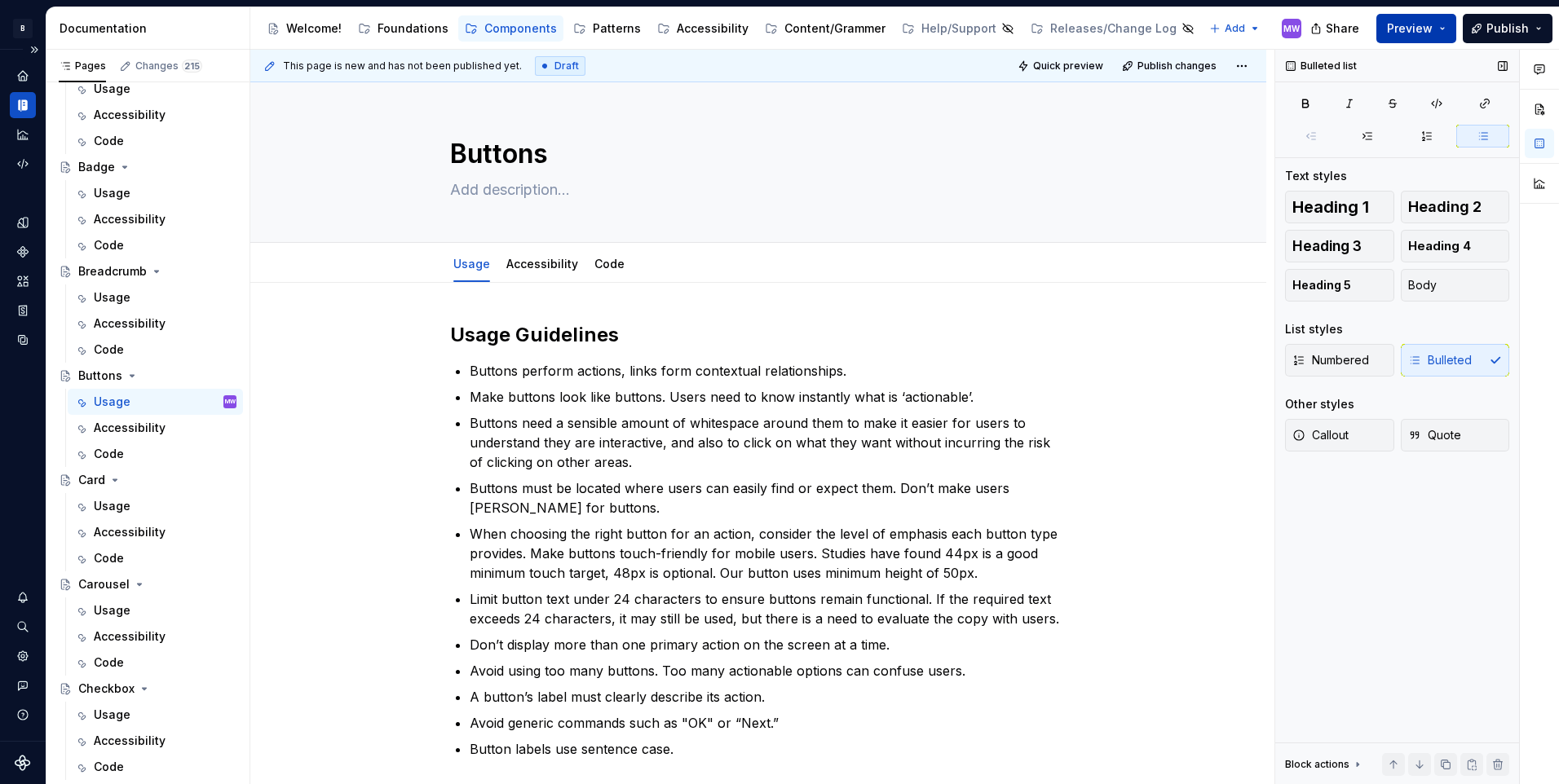
click at [1438, 28] on button "Preview" at bounding box center [1416, 28] width 80 height 29
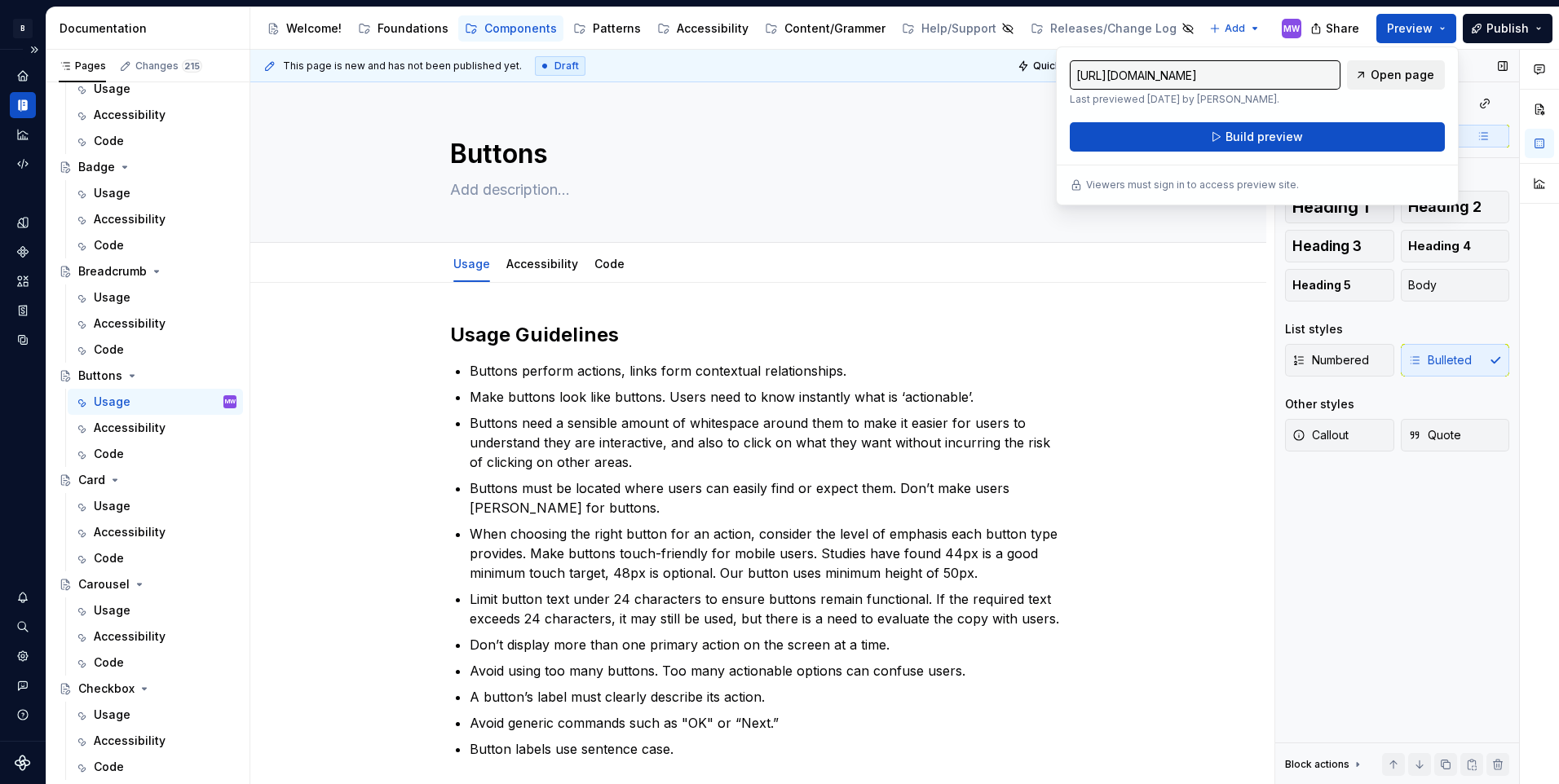
click at [1403, 73] on span "Open page" at bounding box center [1403, 74] width 64 height 16
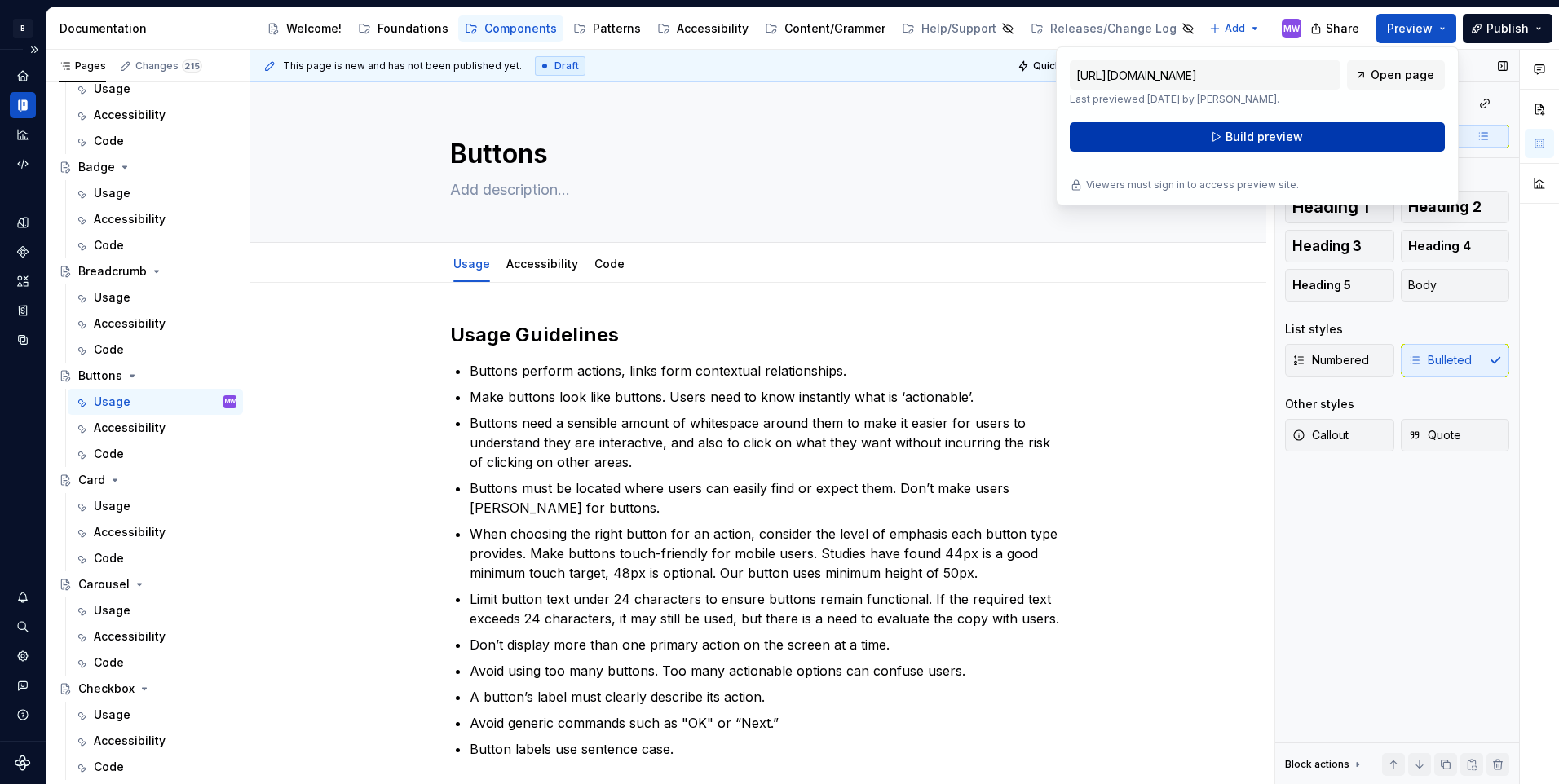
click at [1292, 143] on span "Build preview" at bounding box center [1264, 136] width 78 height 16
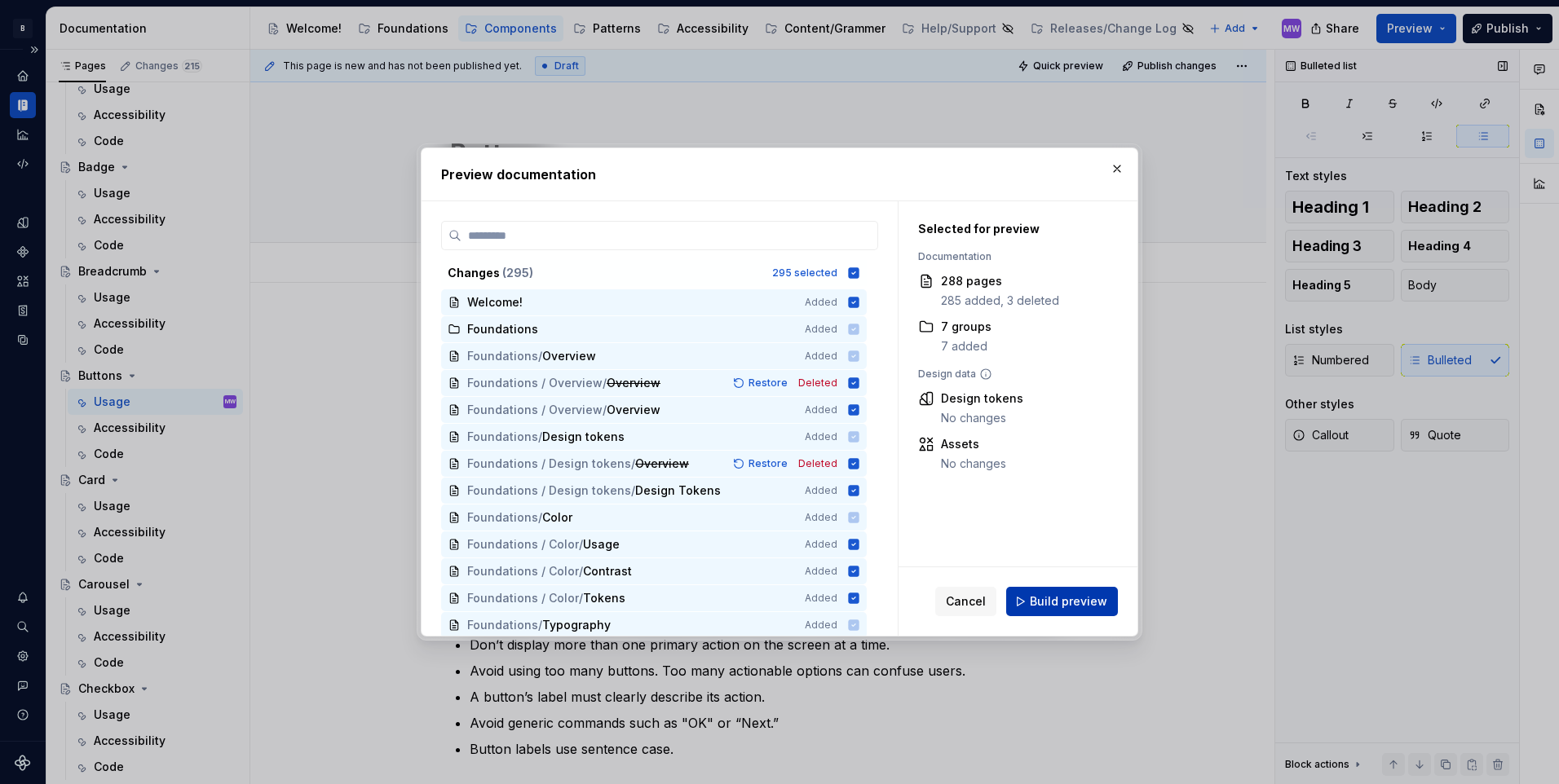
click at [1080, 596] on span "Build preview" at bounding box center [1068, 600] width 78 height 16
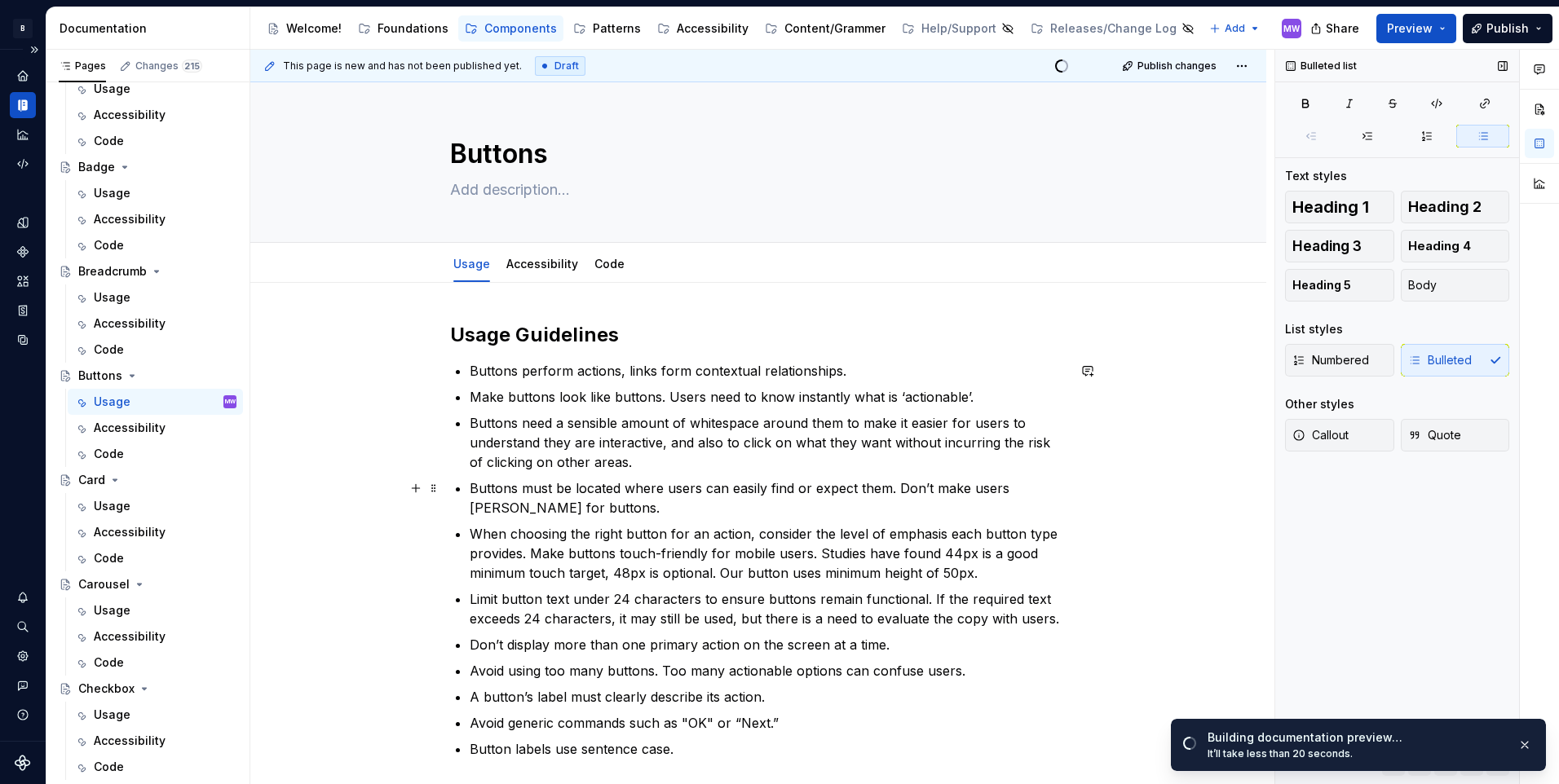
scroll to position [163, 0]
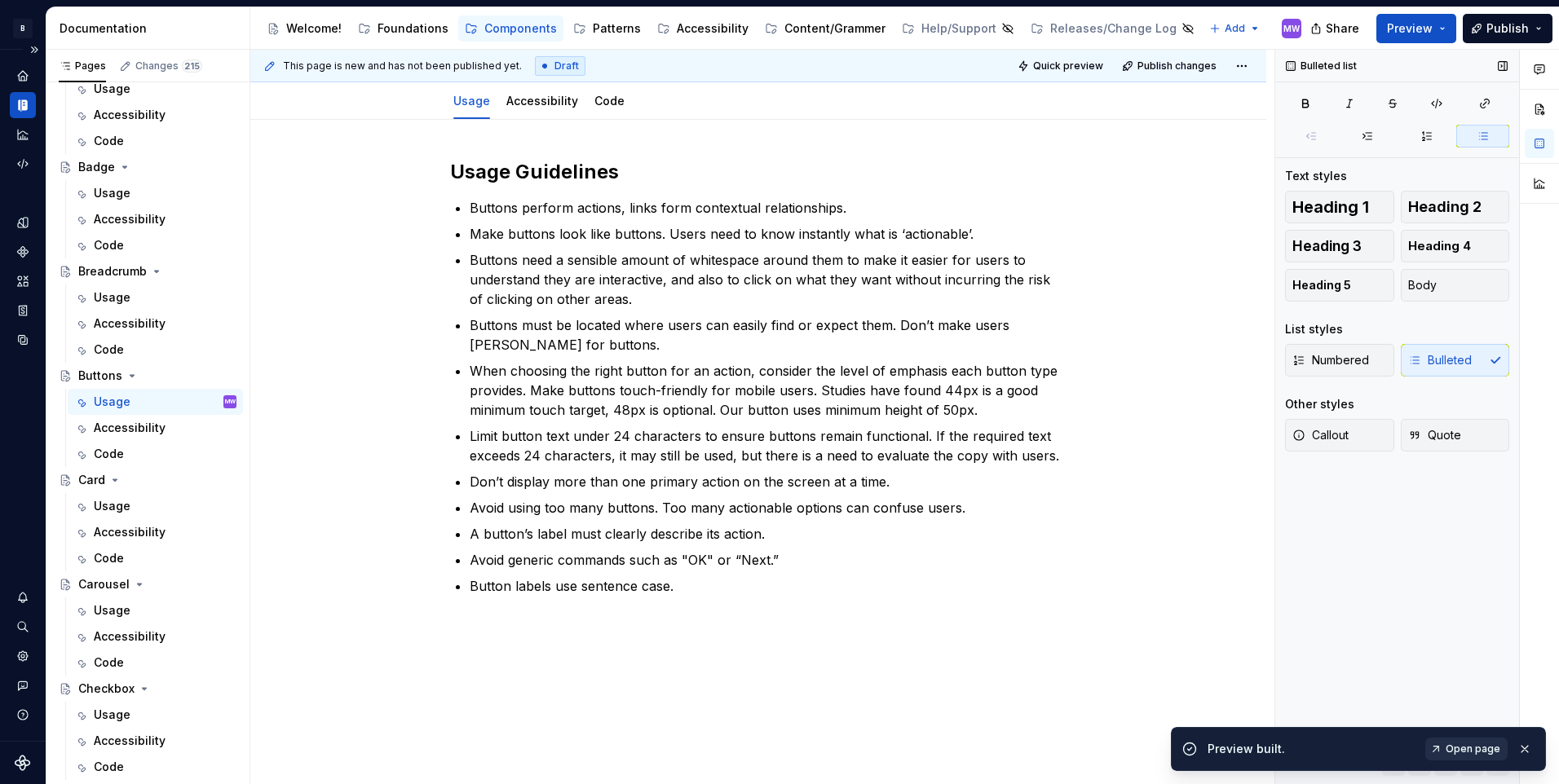
click at [1475, 753] on span "Open page" at bounding box center [1473, 749] width 54 height 13
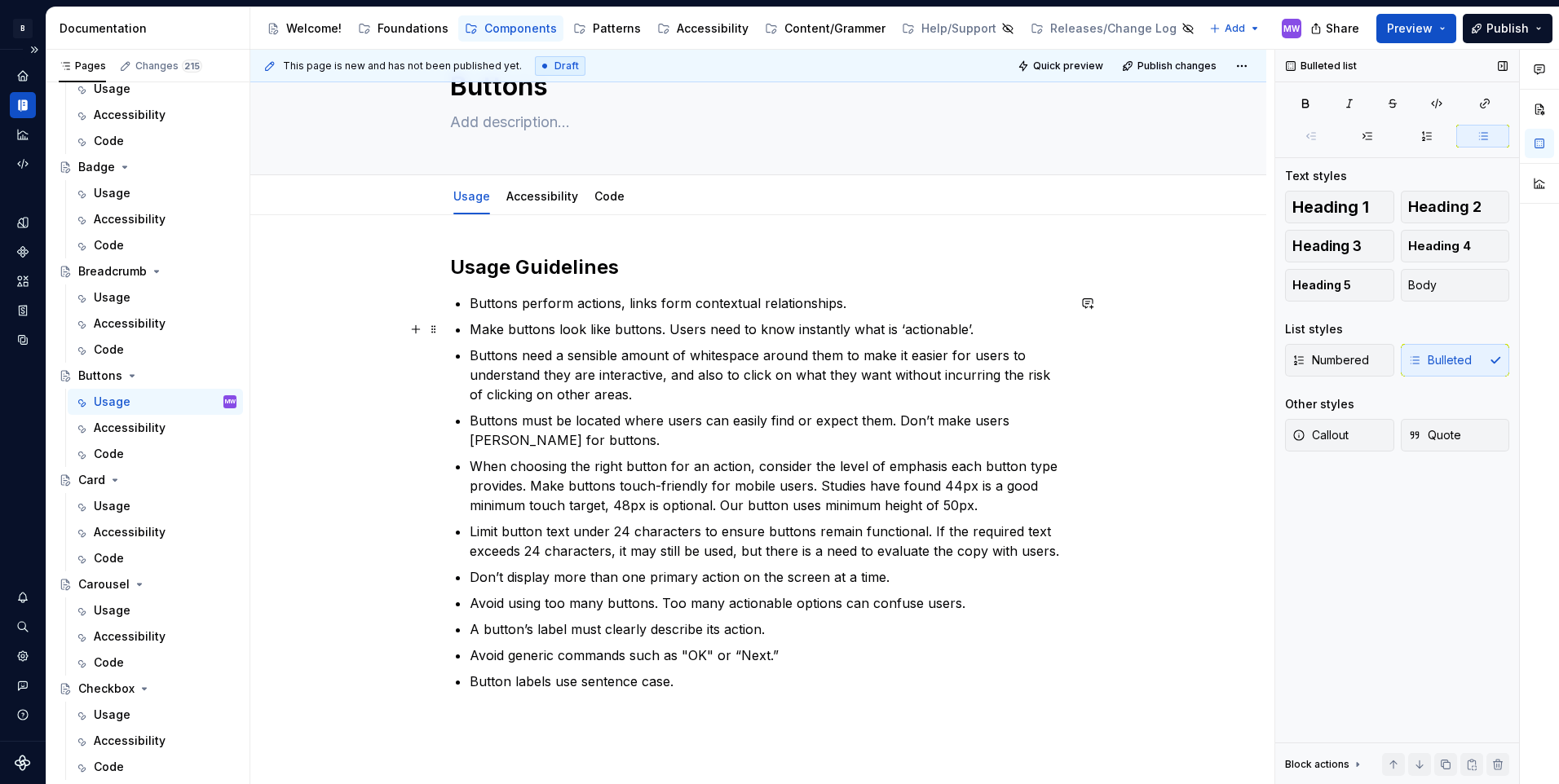
scroll to position [0, 0]
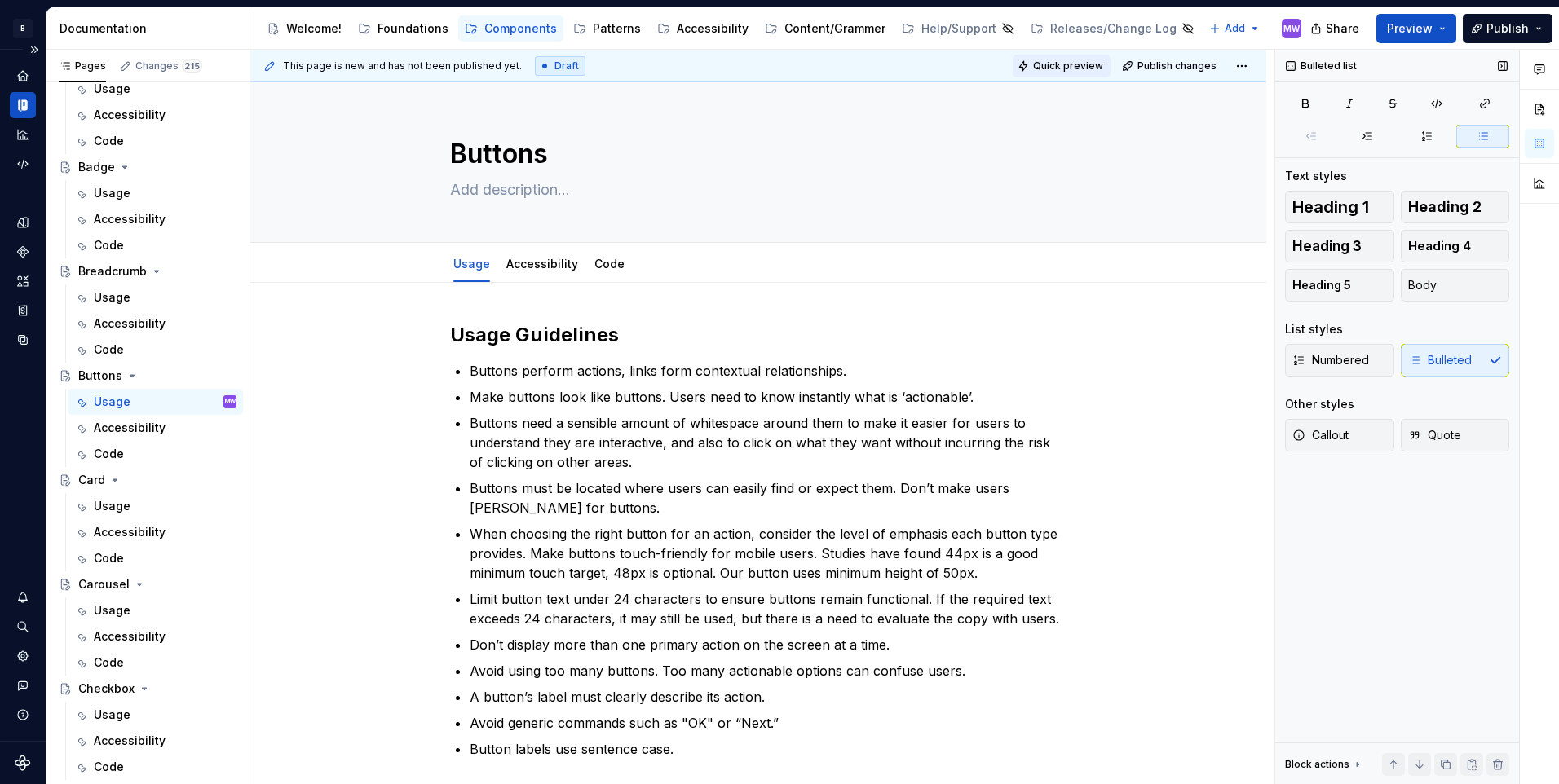
click at [1056, 64] on span "Quick preview" at bounding box center [1067, 67] width 70 height 13
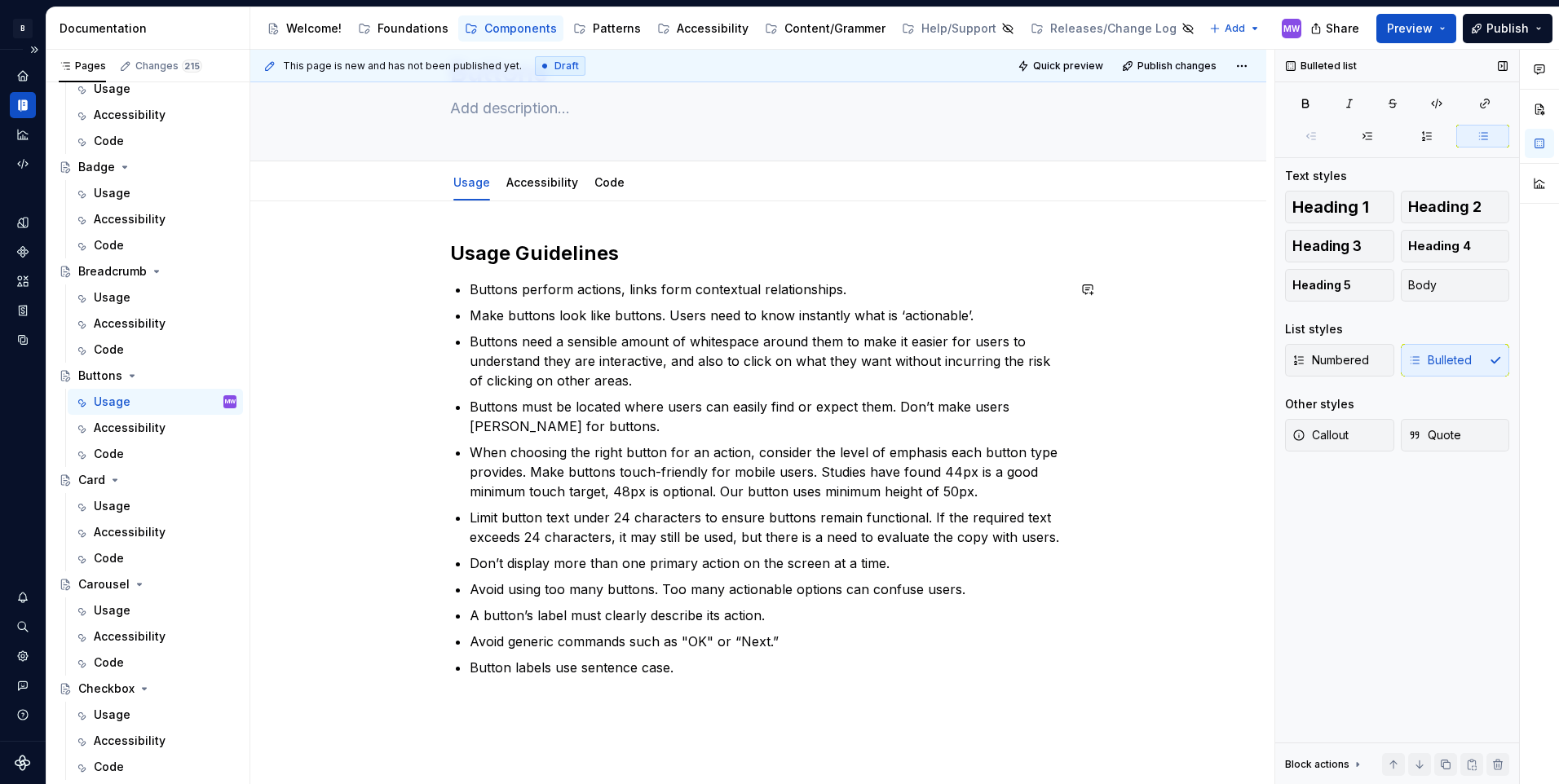
click at [891, 684] on div "Usage Guidelines Buttons perform actions, links form contextual relationships. …" at bounding box center [758, 468] width 616 height 456
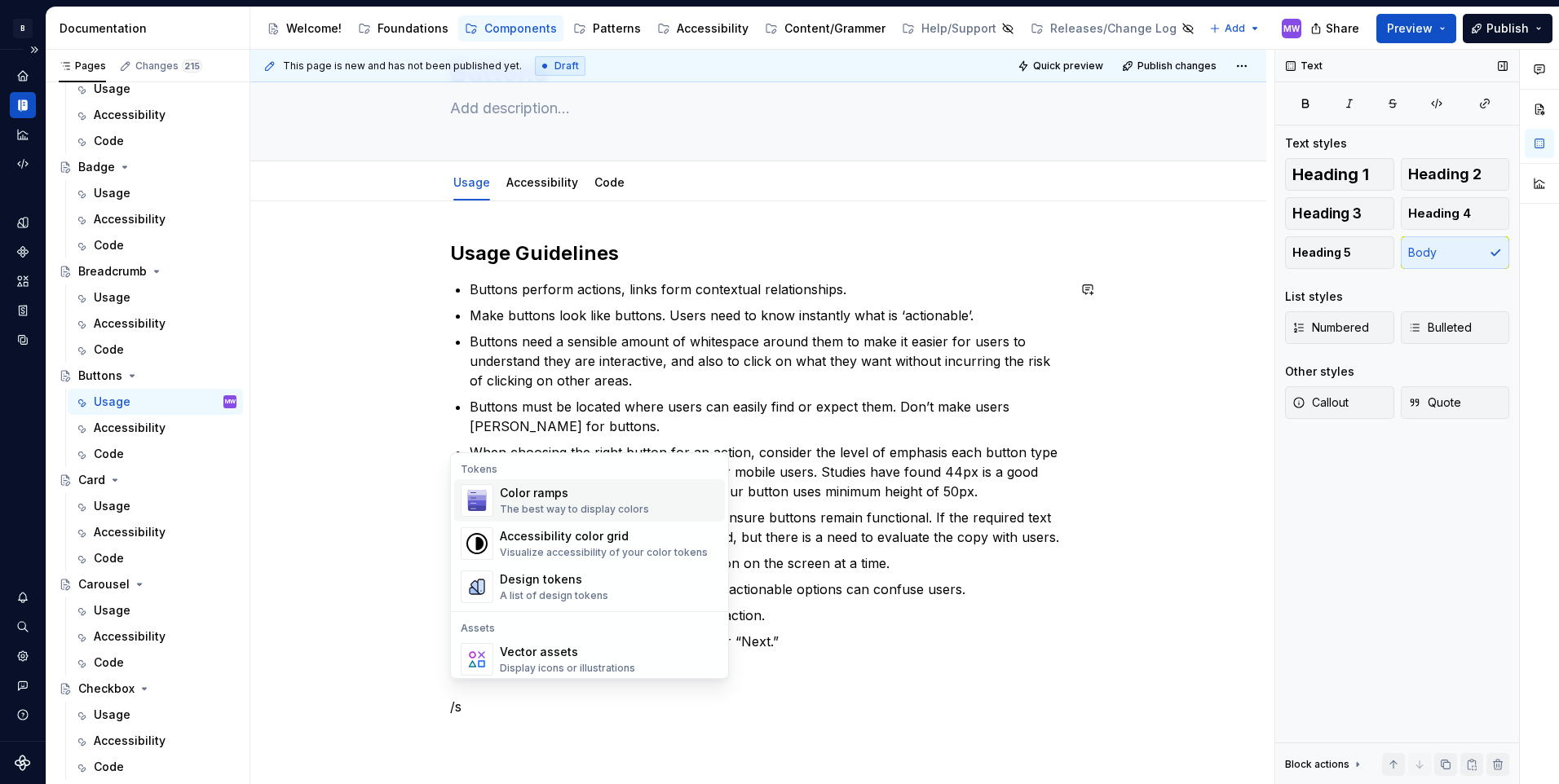
scroll to position [93, 0]
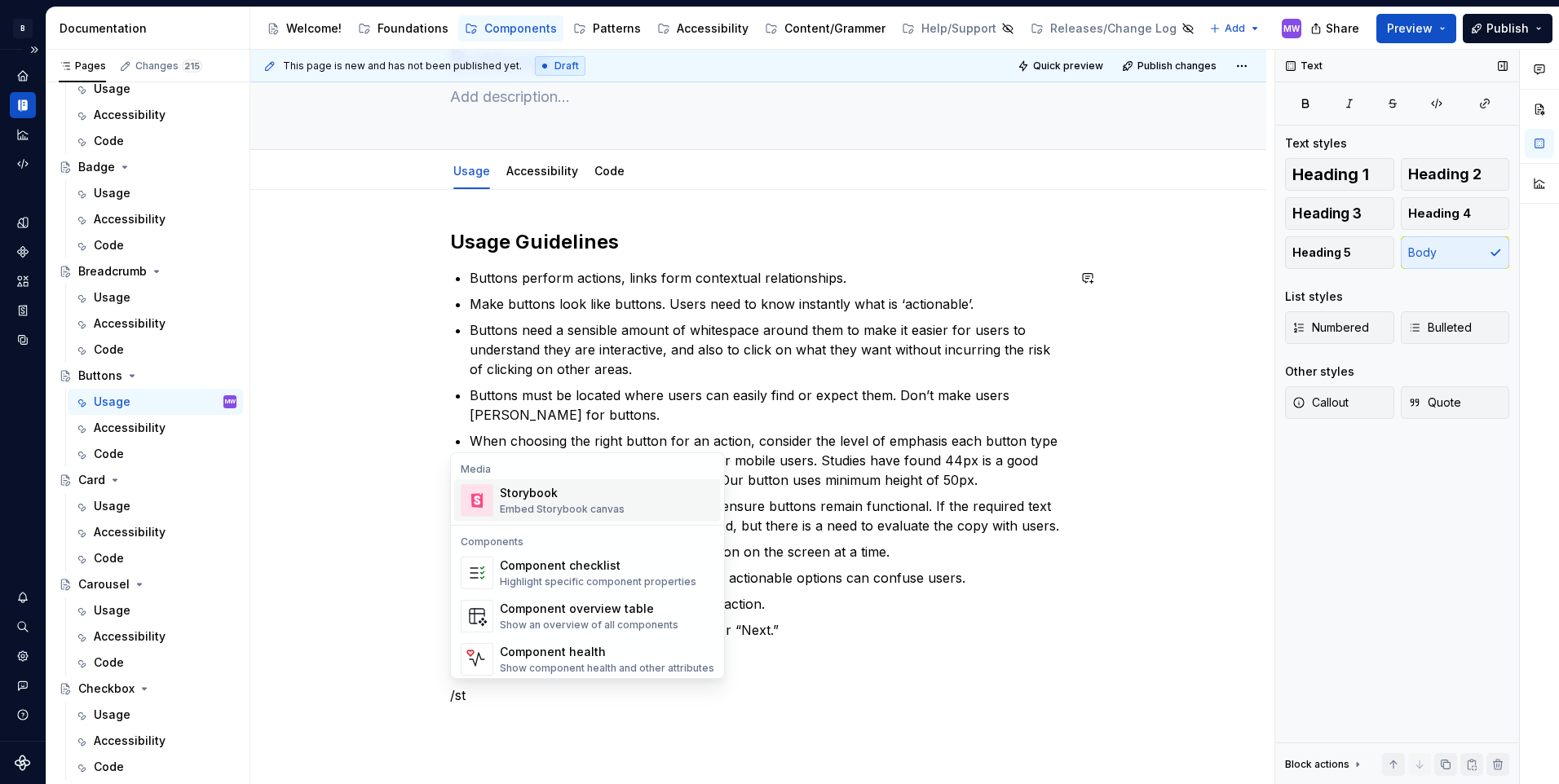
click at [628, 510] on div "Storybook Embed Storybook canvas" at bounding box center [606, 500] width 215 height 33
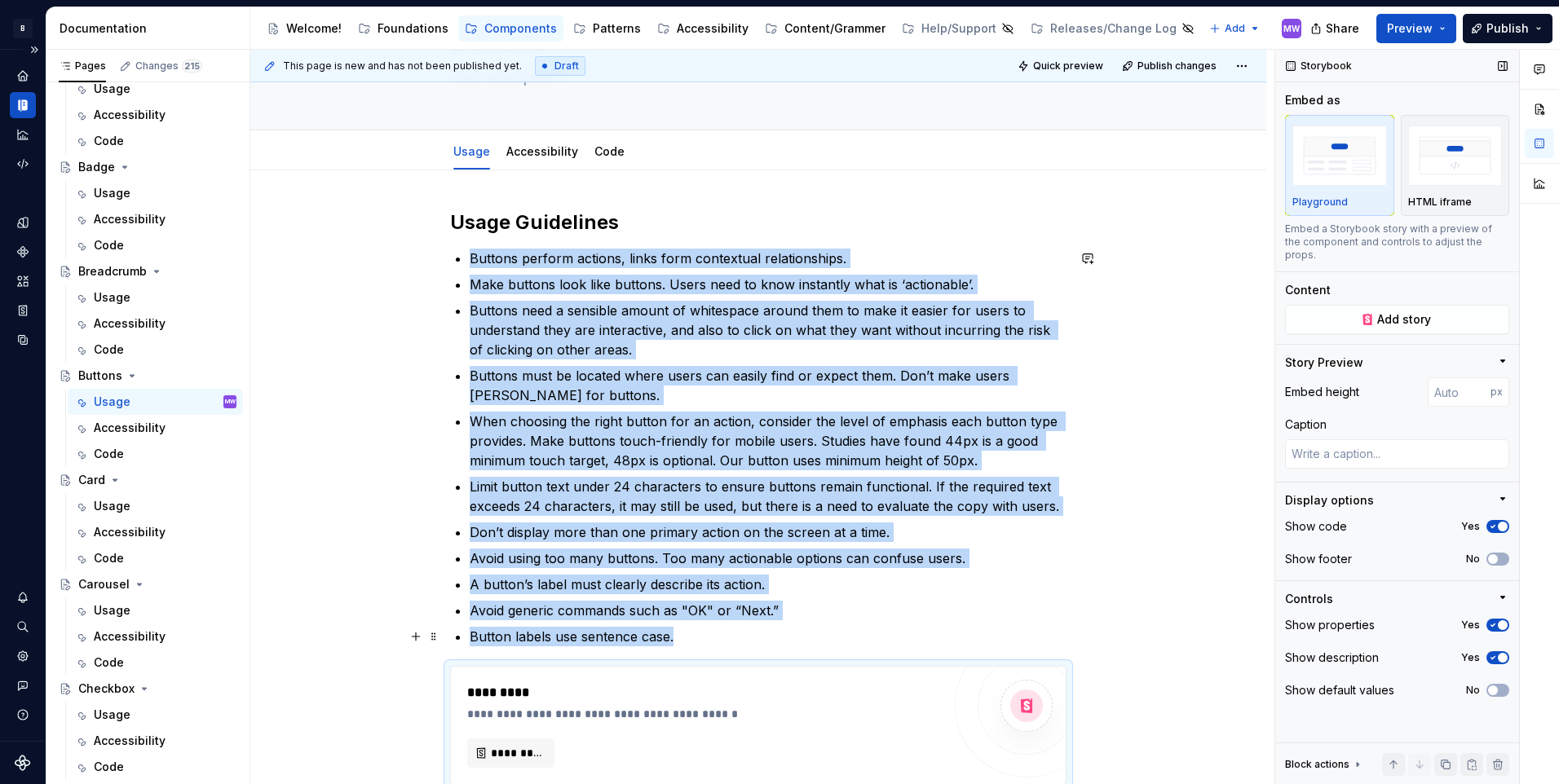
scroll to position [194, 0]
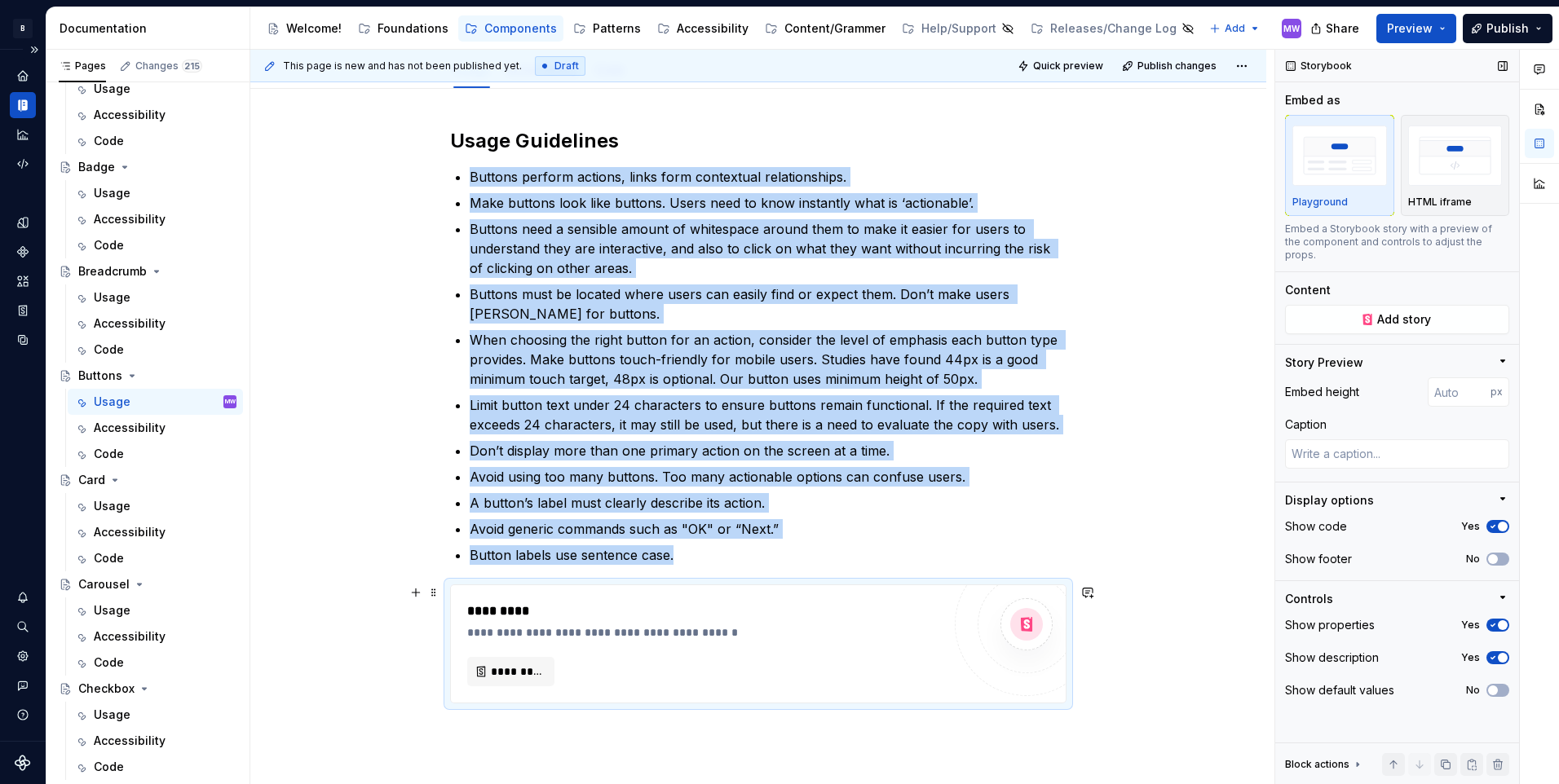
click at [442, 595] on div "Usage Guidelines Buttons perform actions, links form contextual relationships. …" at bounding box center [758, 524] width 1016 height 869
click at [498, 673] on span "*********" at bounding box center [517, 671] width 53 height 16
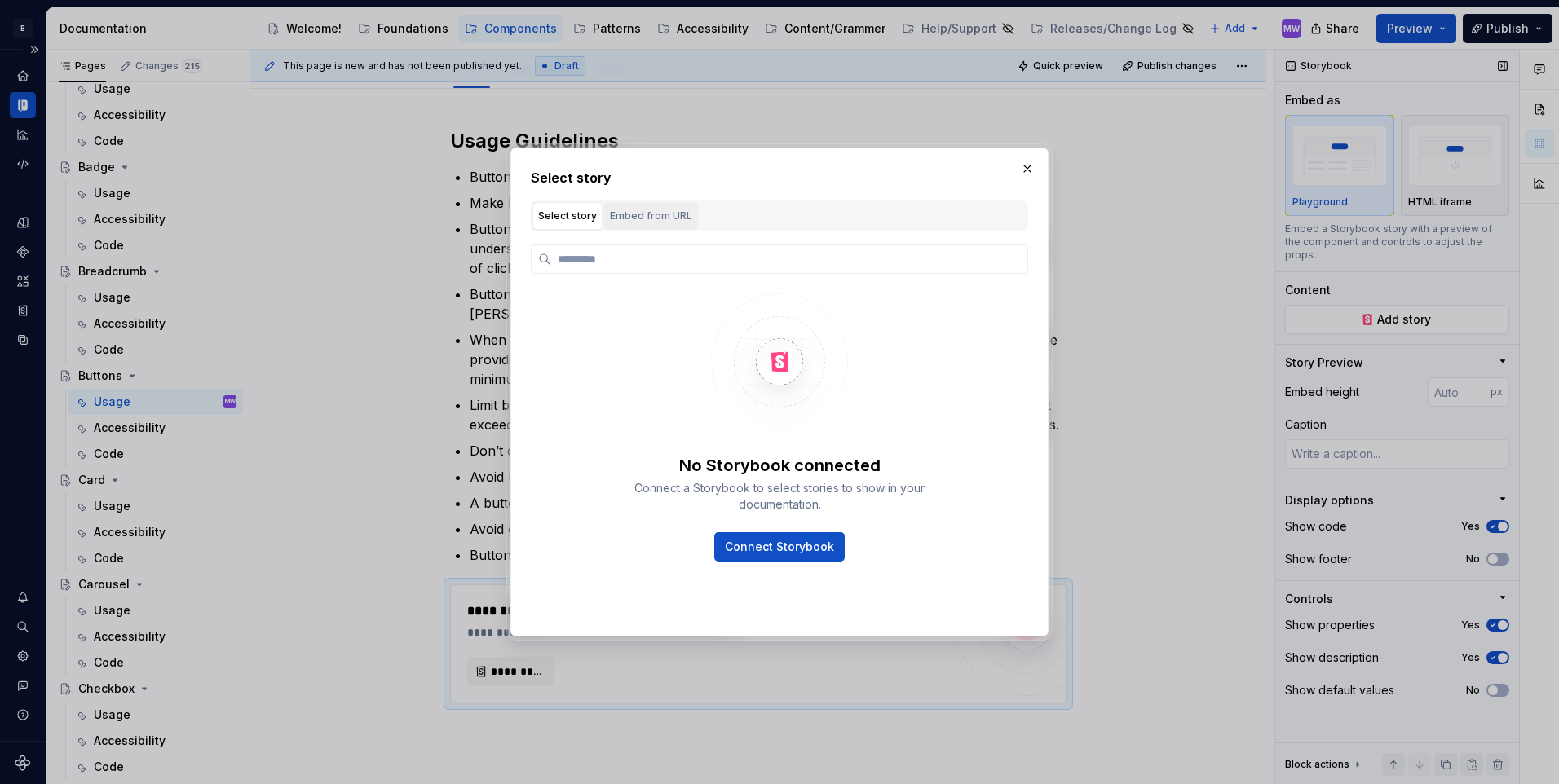
click at [655, 226] on button "Embed from URL" at bounding box center [651, 216] width 94 height 28
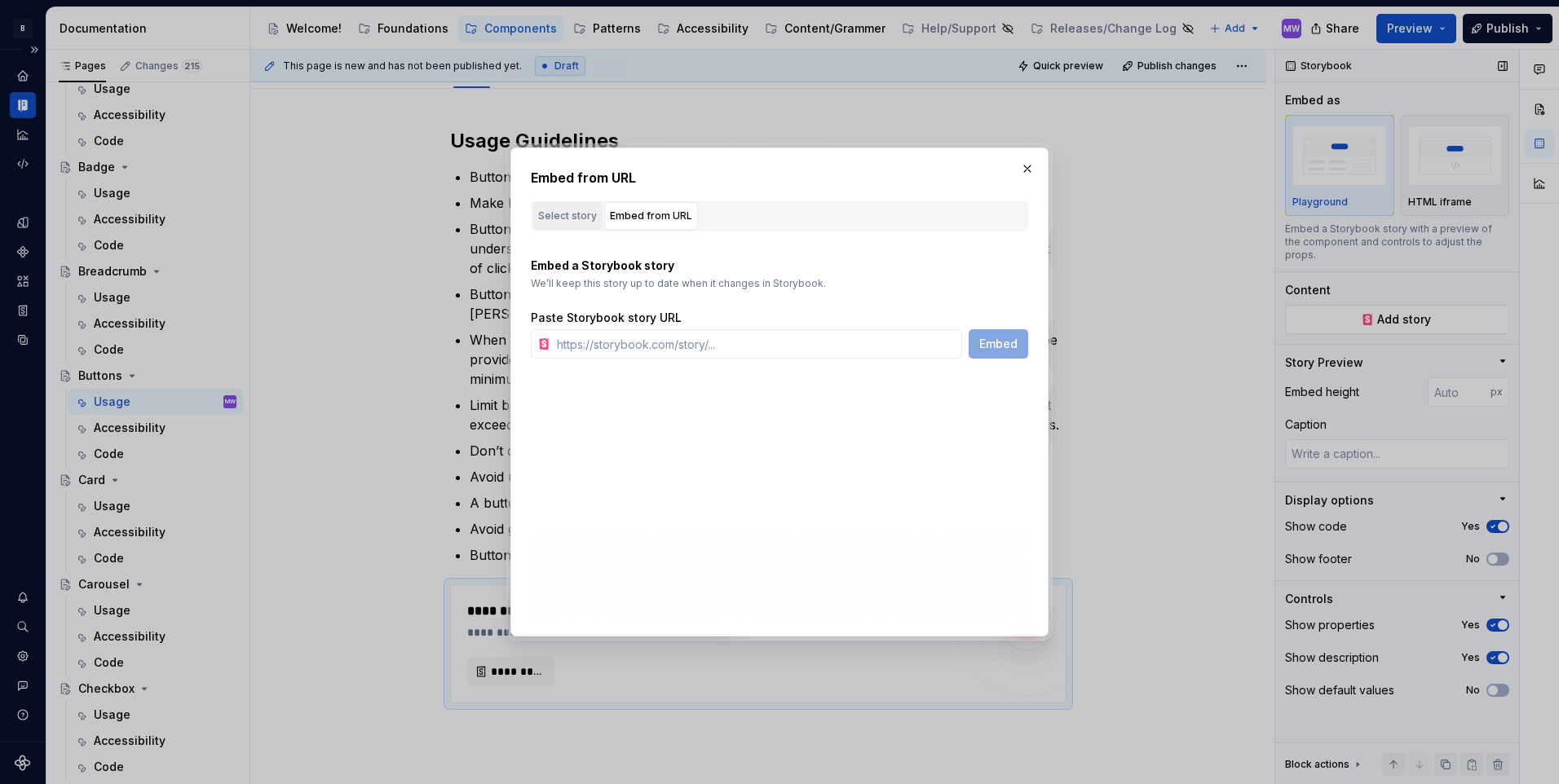
click at [583, 214] on div "Select story" at bounding box center [567, 215] width 59 height 16
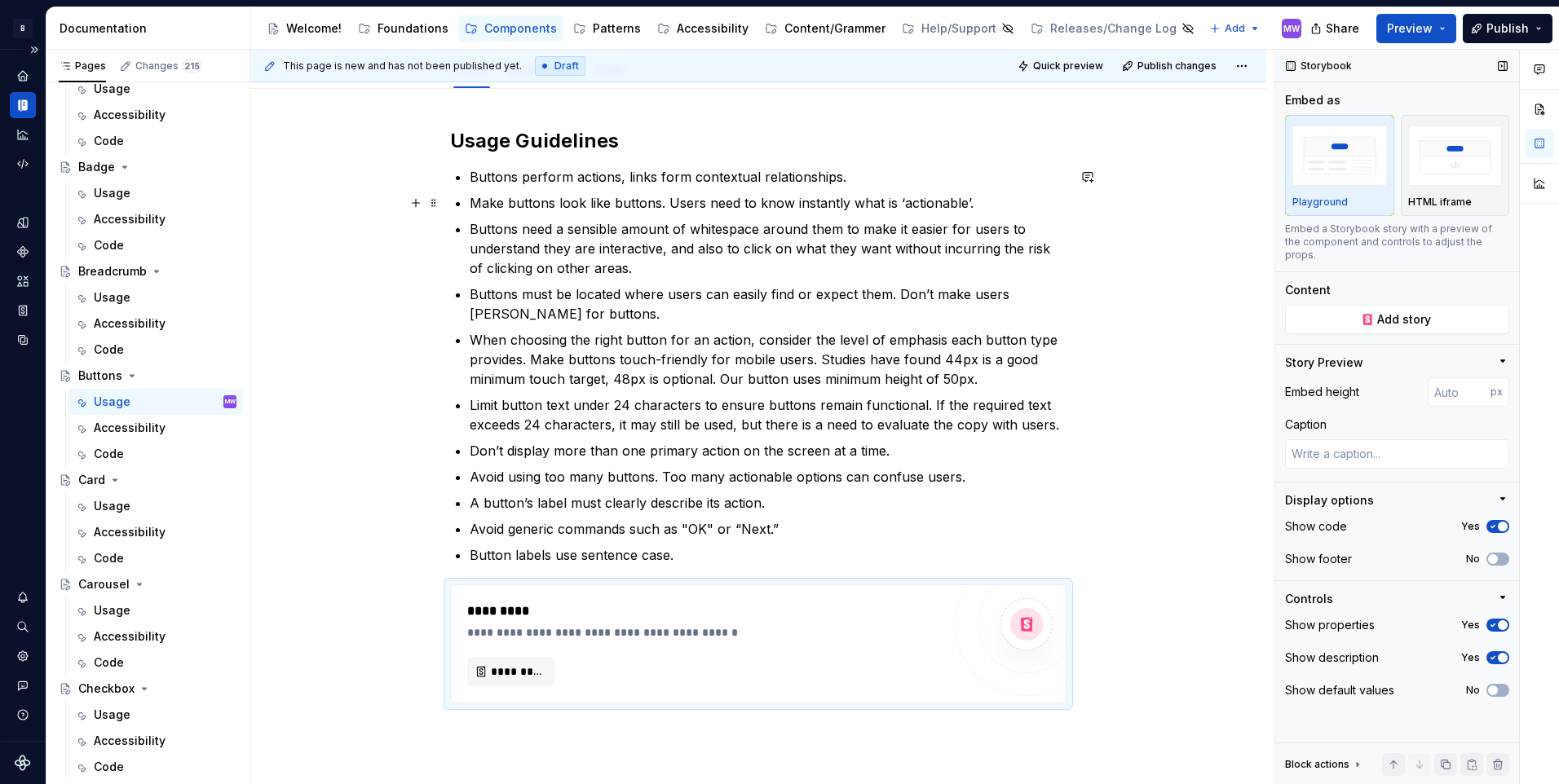
type textarea "*"
